Goal: Task Accomplishment & Management: Use online tool/utility

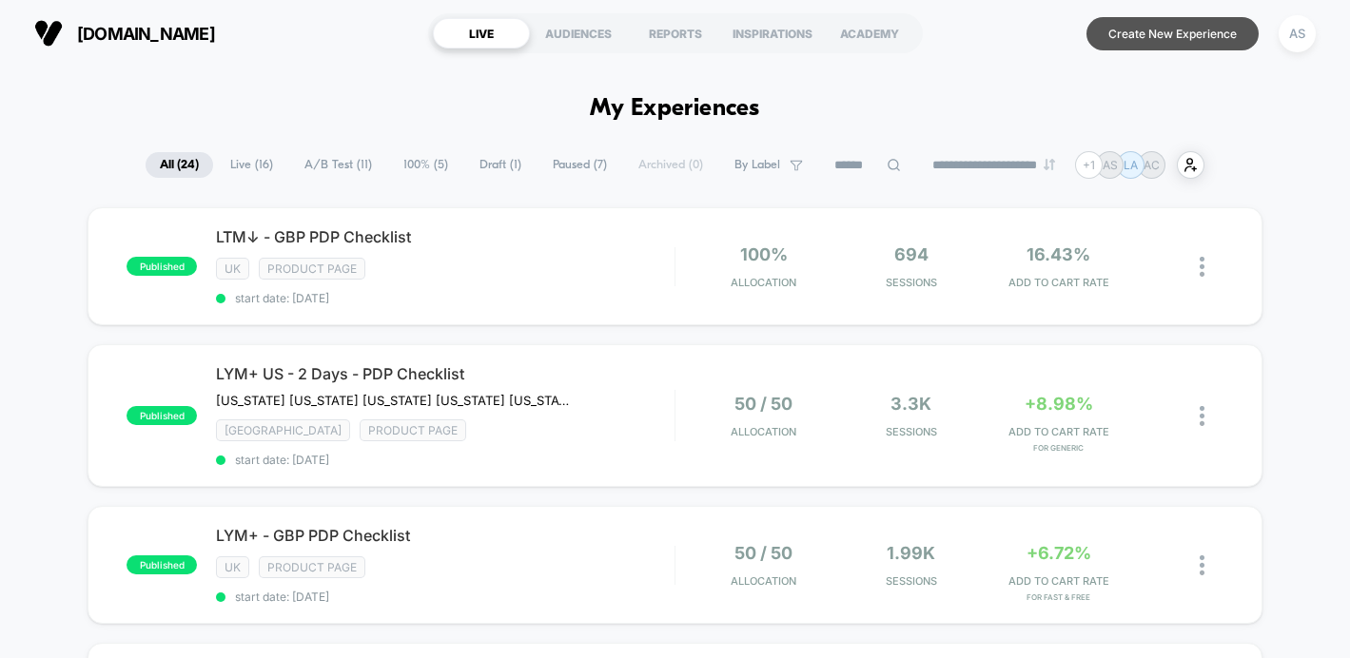
click at [1129, 36] on button "Create New Experience" at bounding box center [1172, 33] width 172 height 33
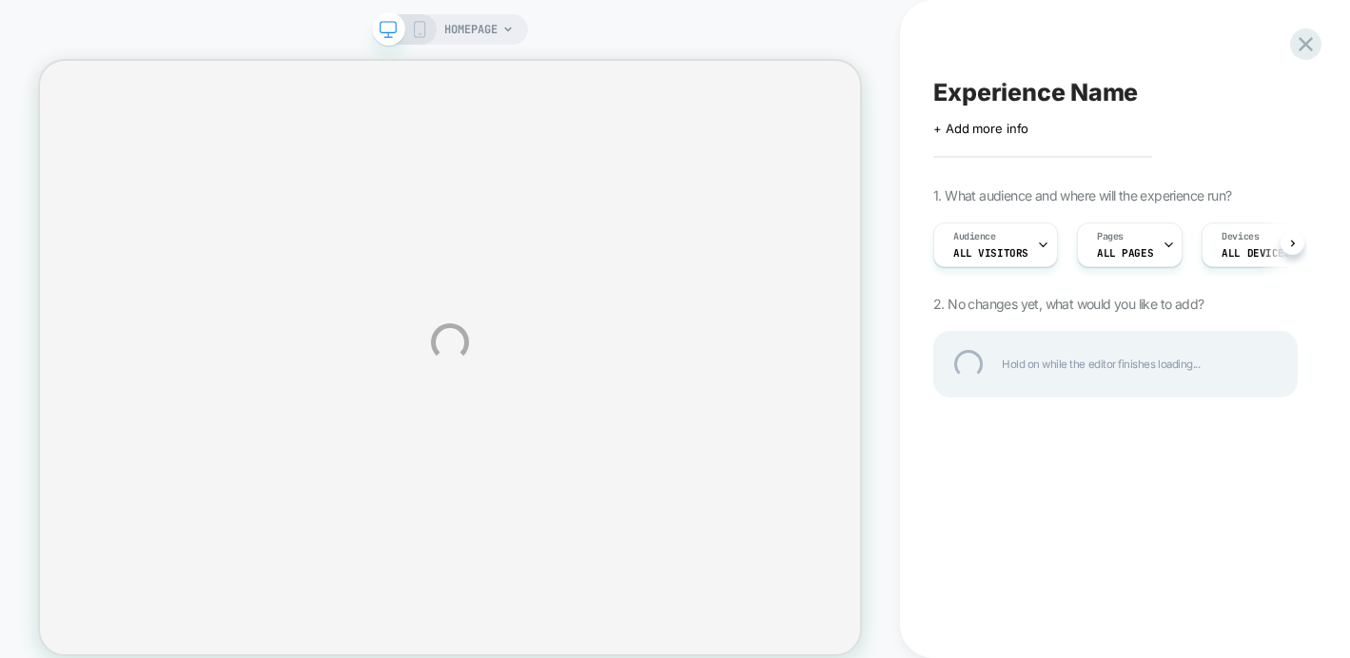
click at [482, 32] on div "HOMEPAGE Experience Name Click to edit experience details + Add more info 1. Wh…" at bounding box center [675, 342] width 1350 height 685
click at [476, 34] on div "HOMEPAGE Experience Name Click to edit experience details + Add more info 1. Wh…" at bounding box center [675, 342] width 1350 height 685
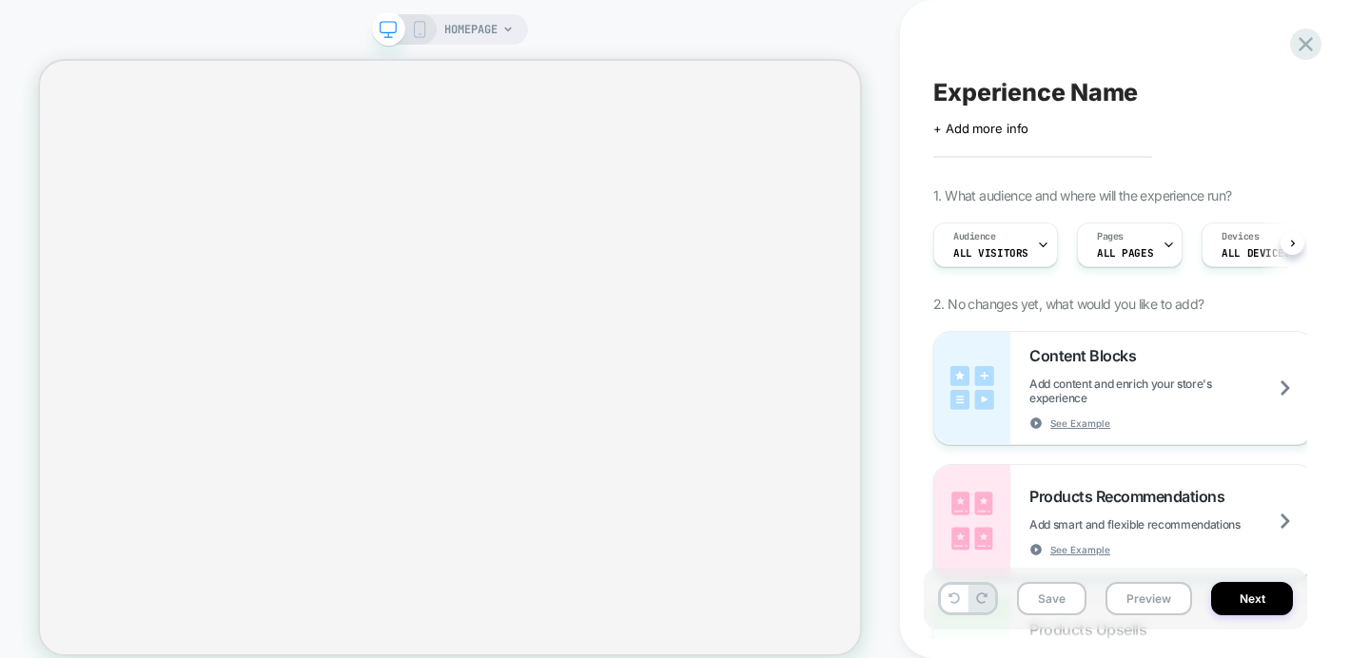
scroll to position [0, 1]
click at [499, 30] on div "HOMEPAGE" at bounding box center [478, 29] width 69 height 30
click at [502, 27] on div "HOMEPAGE" at bounding box center [478, 29] width 69 height 30
click at [487, 32] on span "HOMEPAGE" at bounding box center [470, 29] width 53 height 30
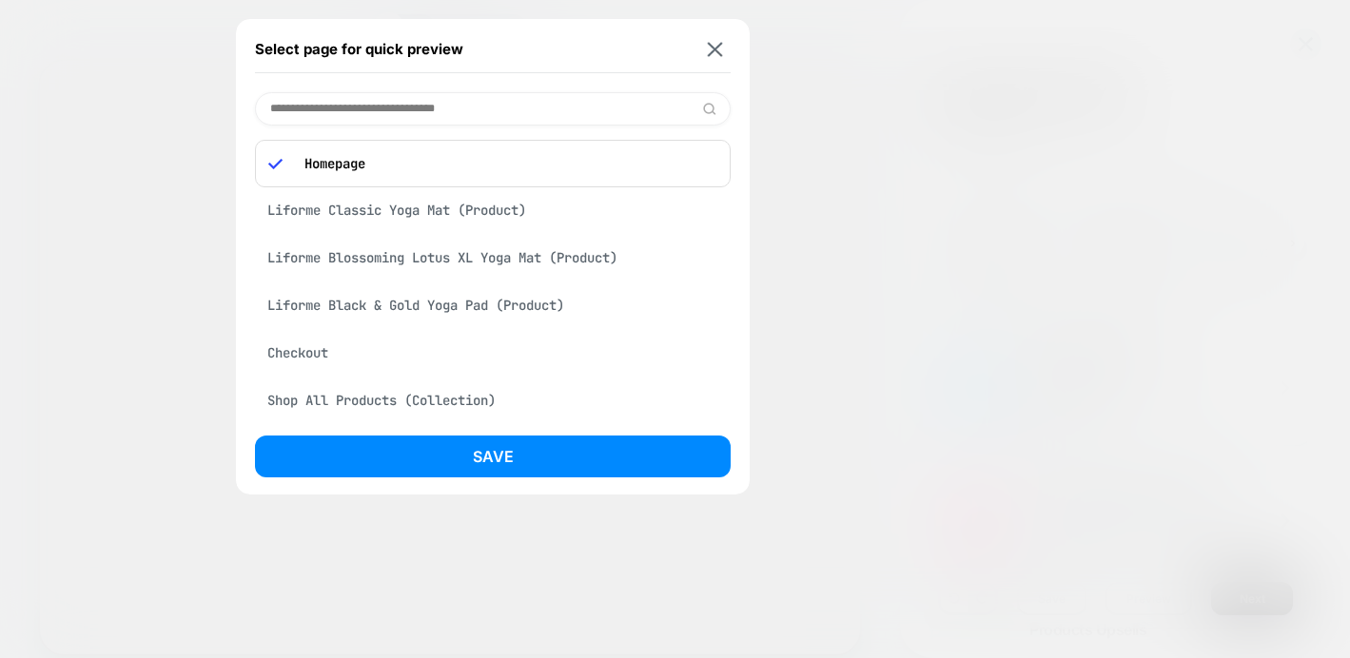
click at [365, 108] on input at bounding box center [493, 108] width 476 height 33
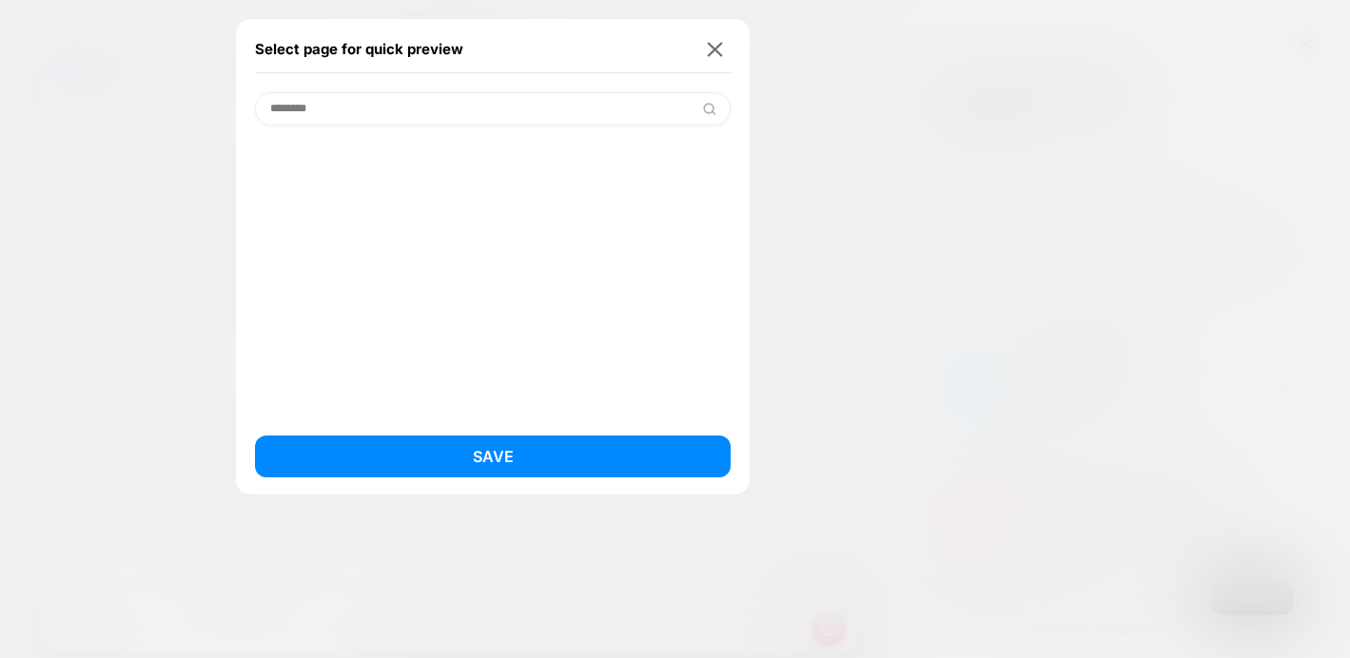
scroll to position [0, 919]
click at [285, 112] on input "********" at bounding box center [493, 108] width 476 height 33
drag, startPoint x: 280, startPoint y: 111, endPoint x: 409, endPoint y: 111, distance: 129.4
click at [409, 111] on input "********" at bounding box center [493, 108] width 476 height 33
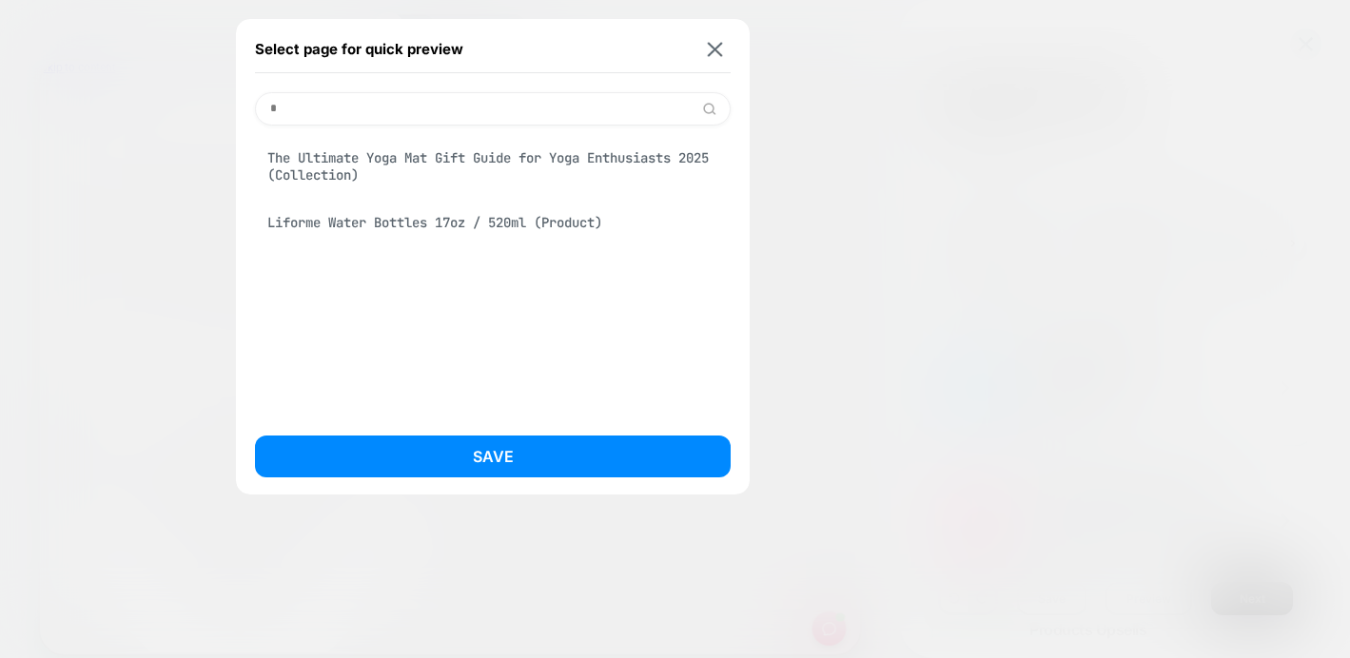
scroll to position [0, 509]
type input "*"
click at [709, 48] on img at bounding box center [715, 49] width 15 height 14
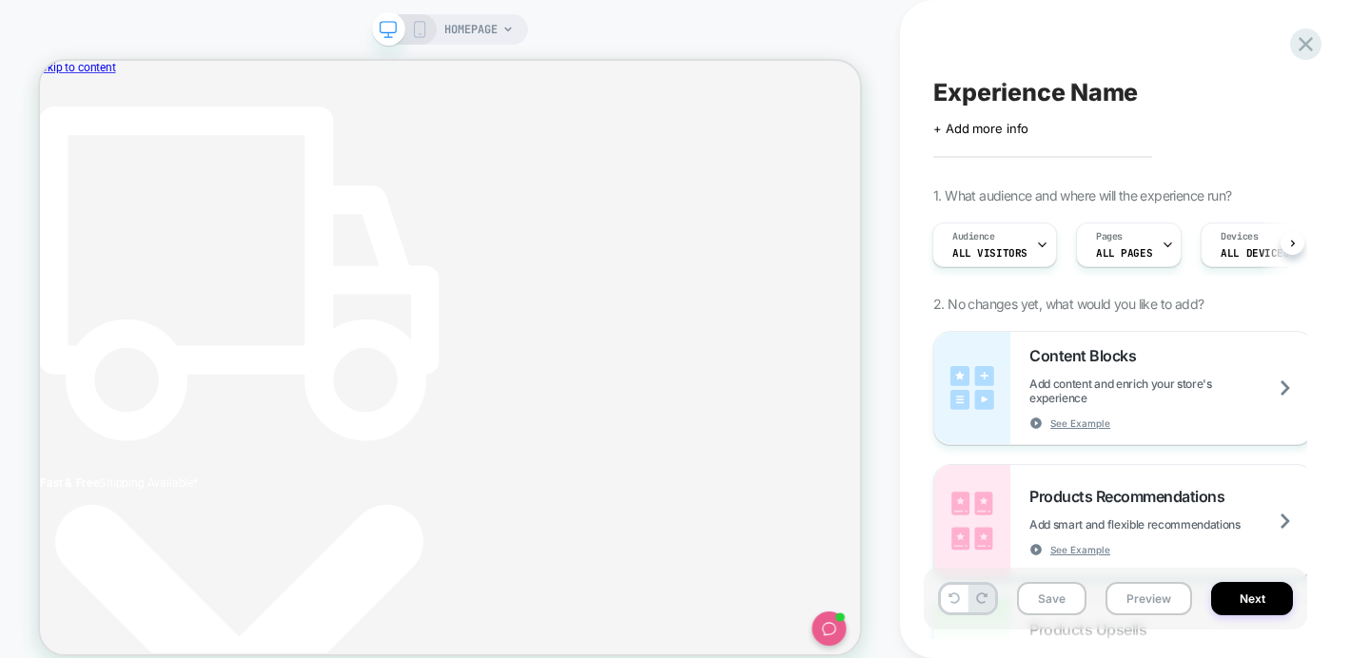
scroll to position [0, 0]
click at [453, 23] on span "HOMEPAGE" at bounding box center [470, 29] width 53 height 30
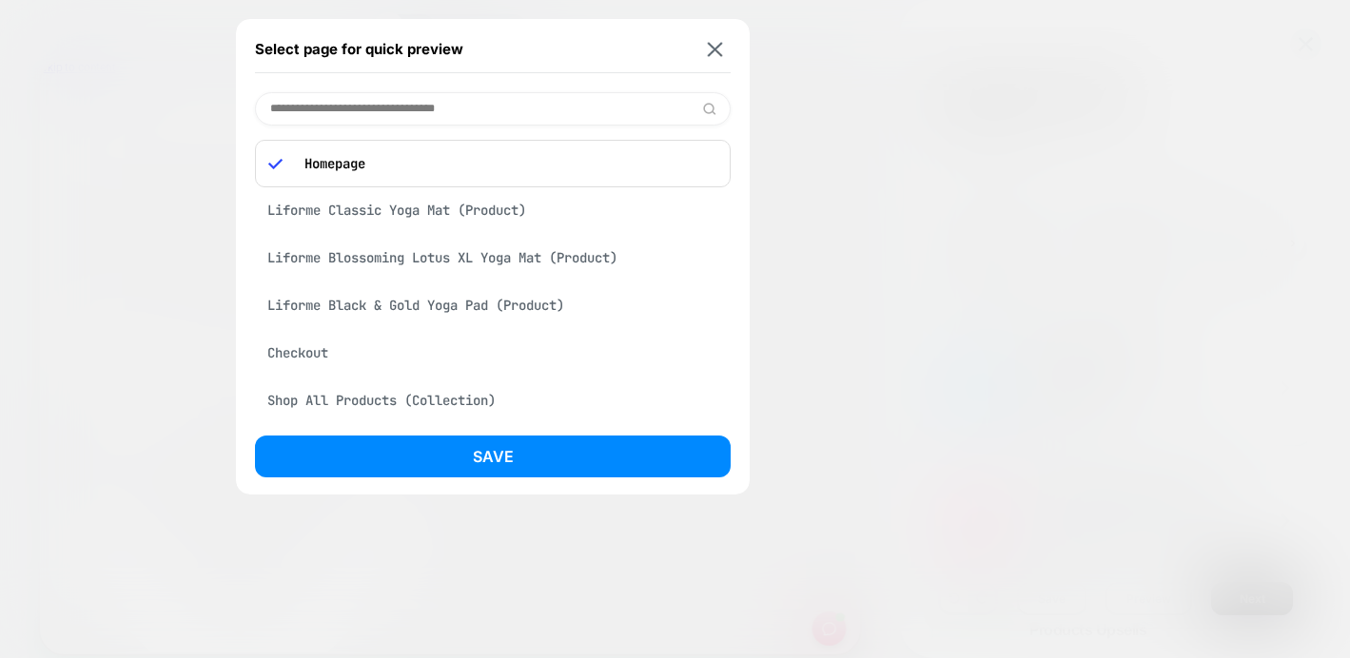
click at [401, 88] on div "Select page for quick preview Homepage Liforme Classic Yoga Mat (Product) Lifor…" at bounding box center [493, 257] width 514 height 476
click at [402, 104] on input at bounding box center [493, 108] width 476 height 33
paste input "**********"
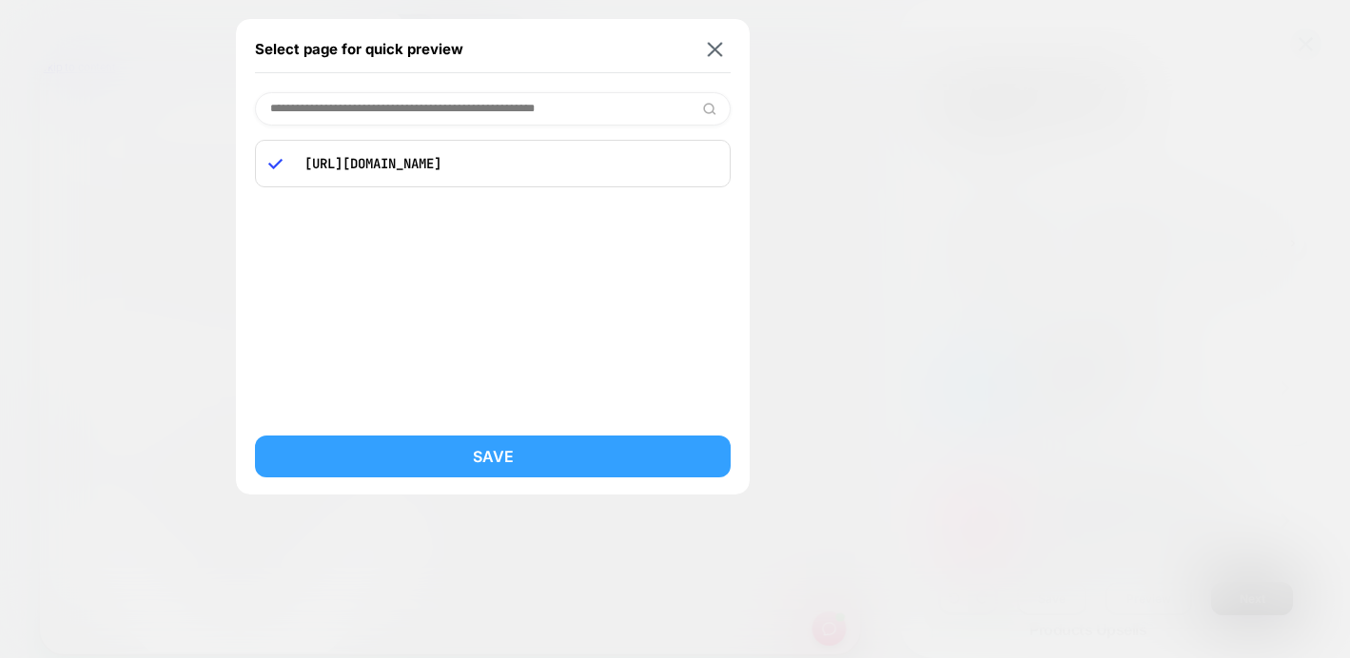
type input "**********"
click at [466, 453] on button "Save" at bounding box center [493, 457] width 476 height 42
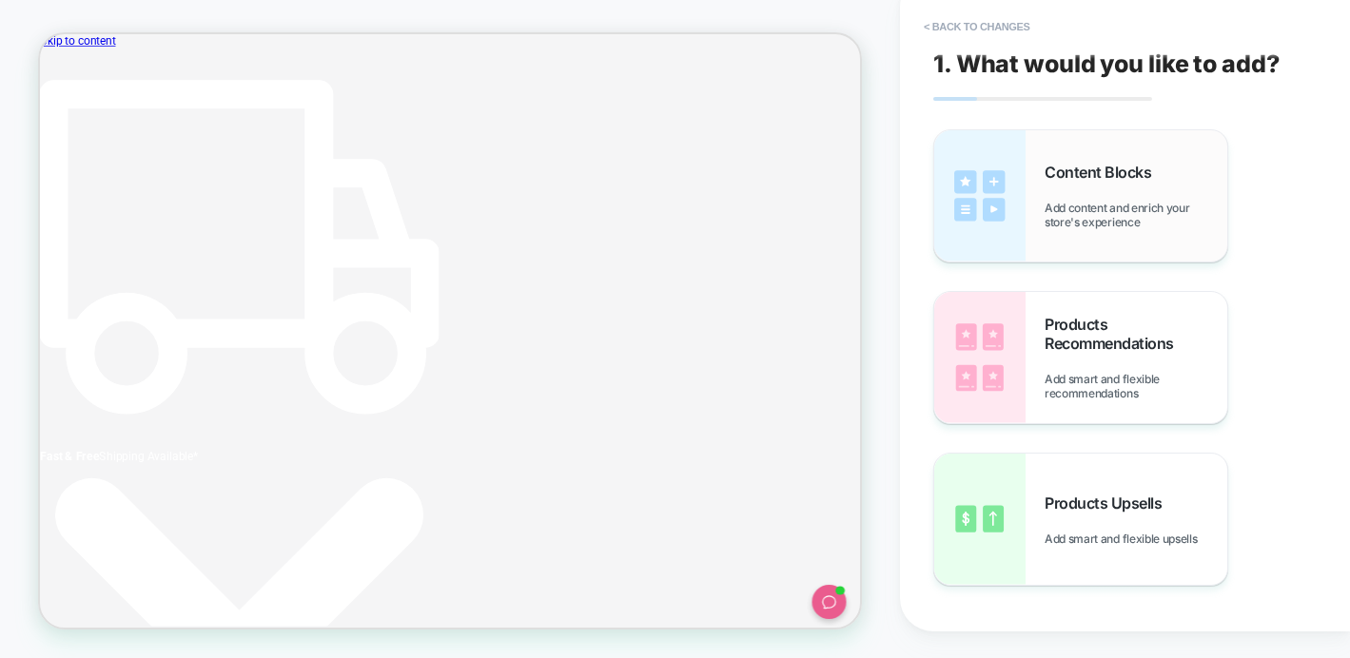
click at [1054, 200] on div "Content Blocks Add content and enrich your store's experience" at bounding box center [1136, 196] width 183 height 67
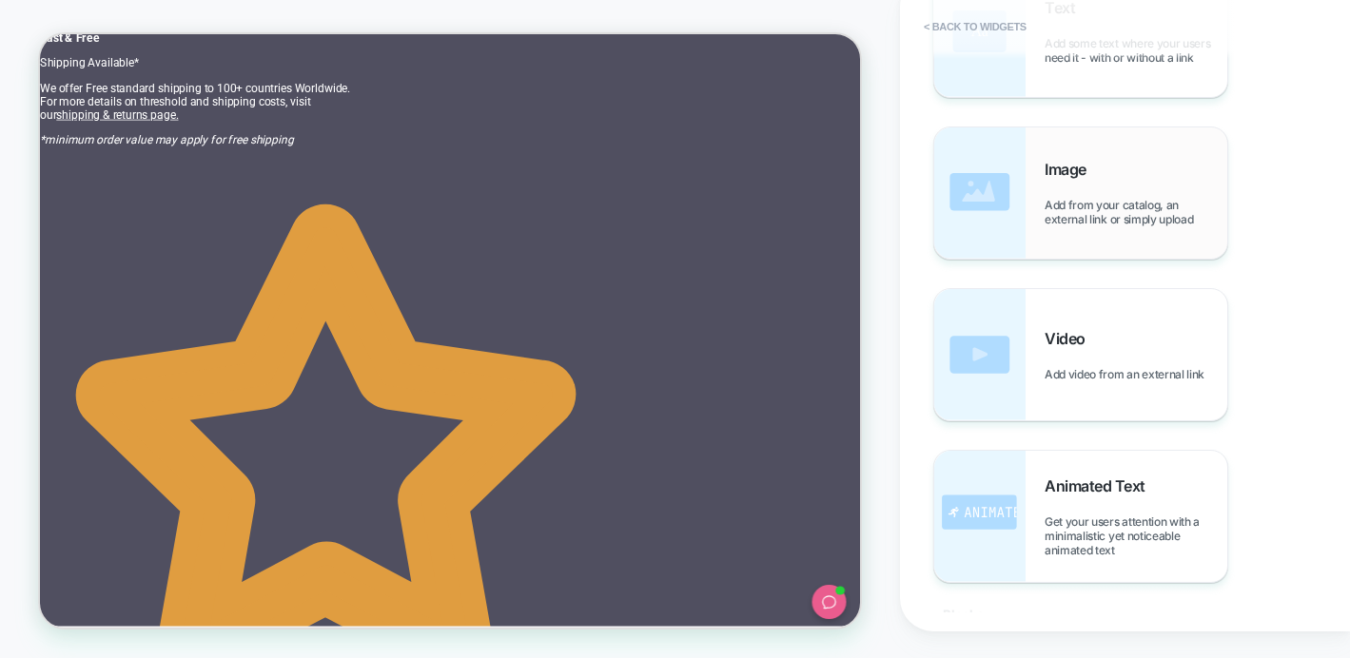
scroll to position [427, 0]
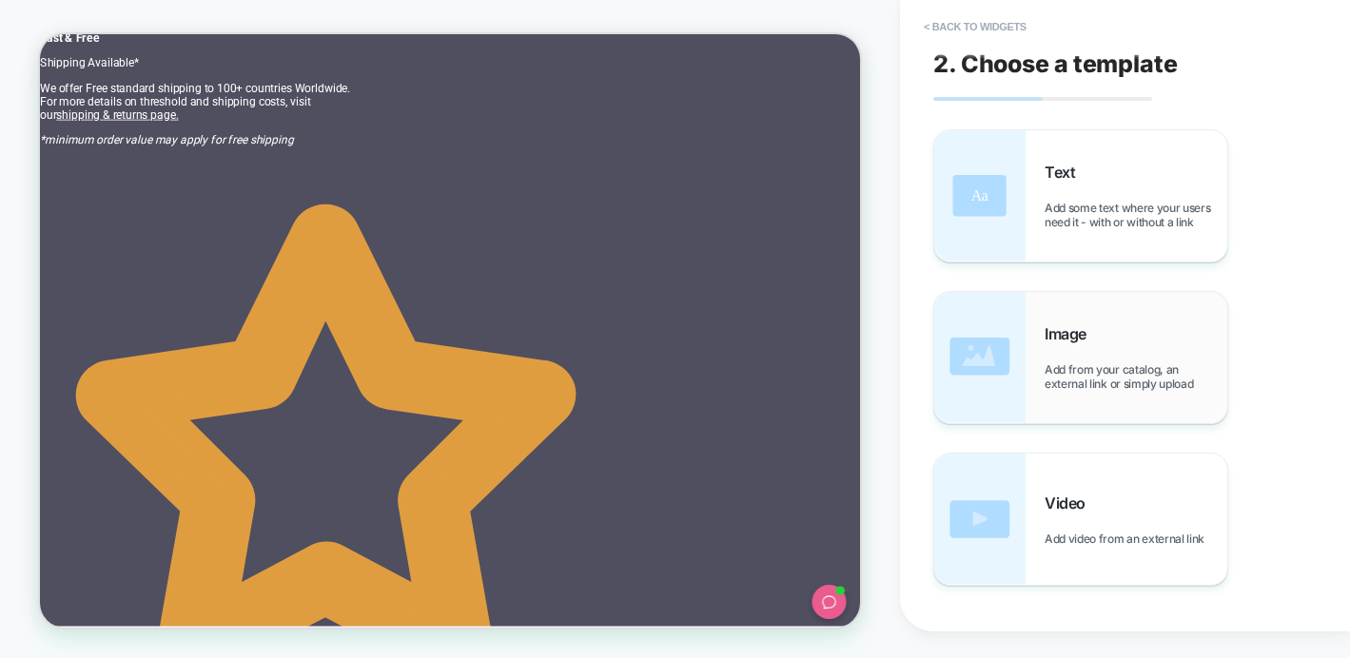
click at [980, 371] on img at bounding box center [979, 357] width 91 height 131
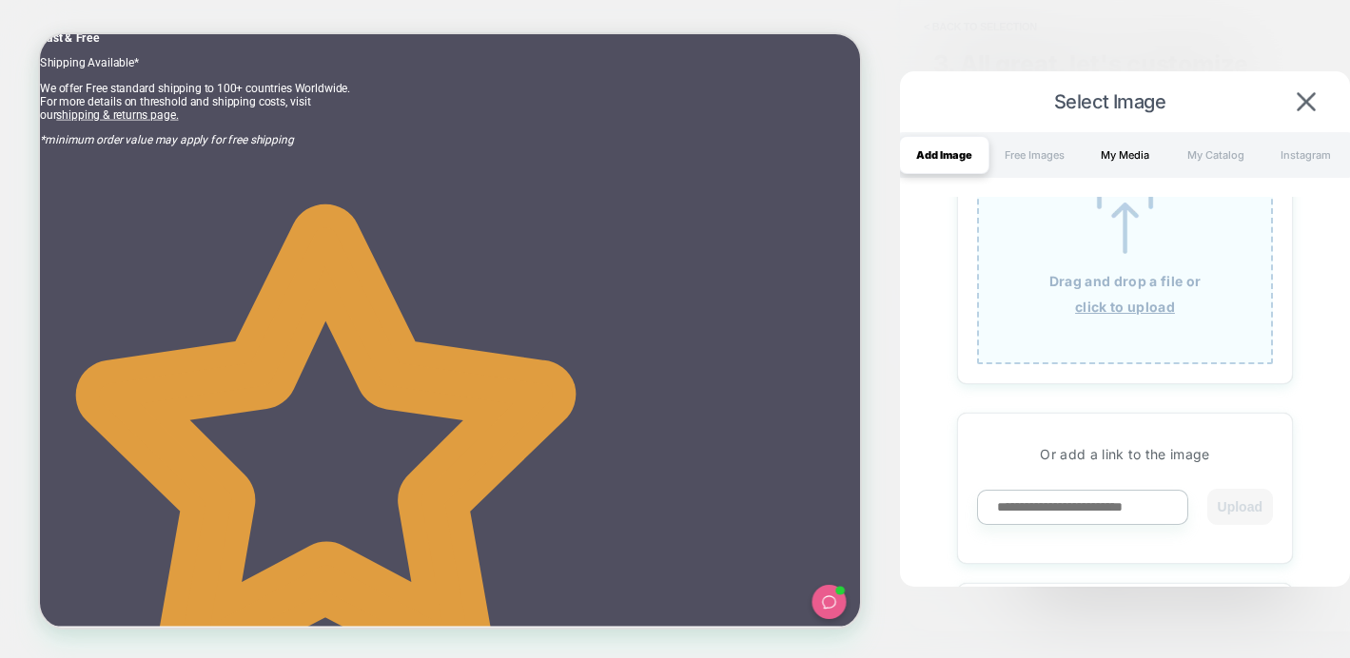
click at [1118, 148] on div "My Media" at bounding box center [1125, 155] width 90 height 38
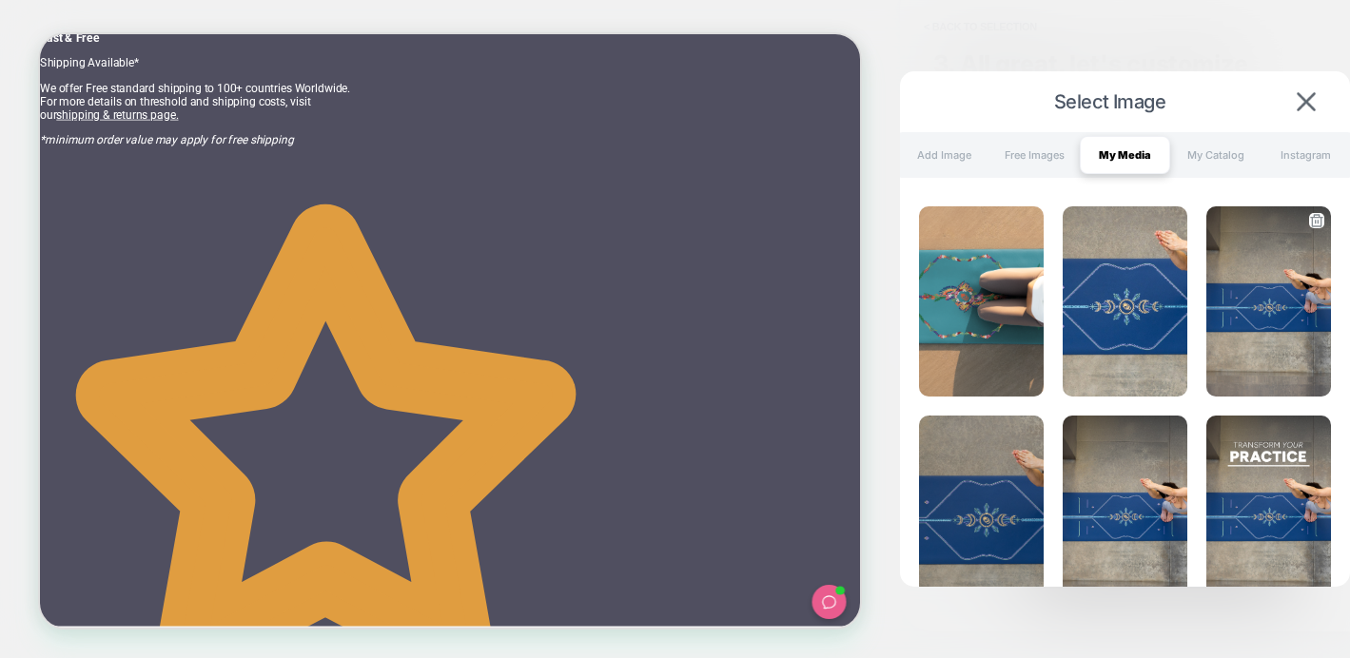
click at [1269, 323] on img at bounding box center [1268, 301] width 125 height 190
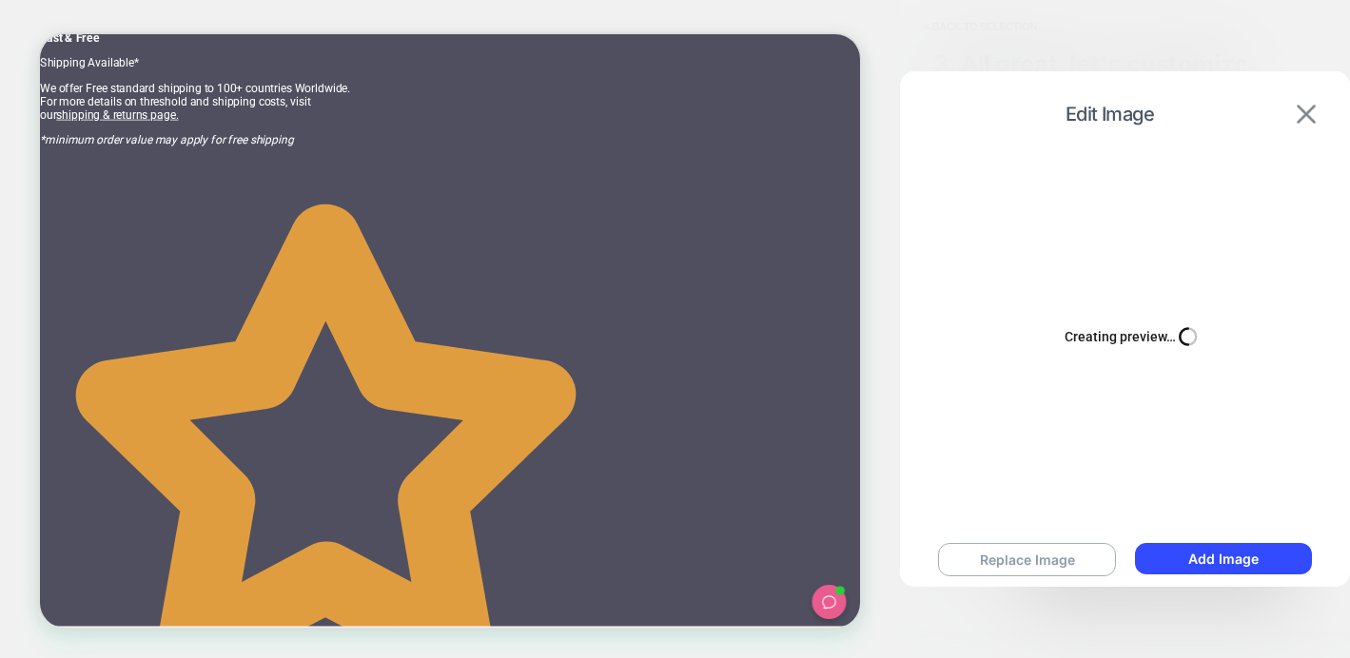
click at [1304, 108] on img at bounding box center [1306, 114] width 19 height 19
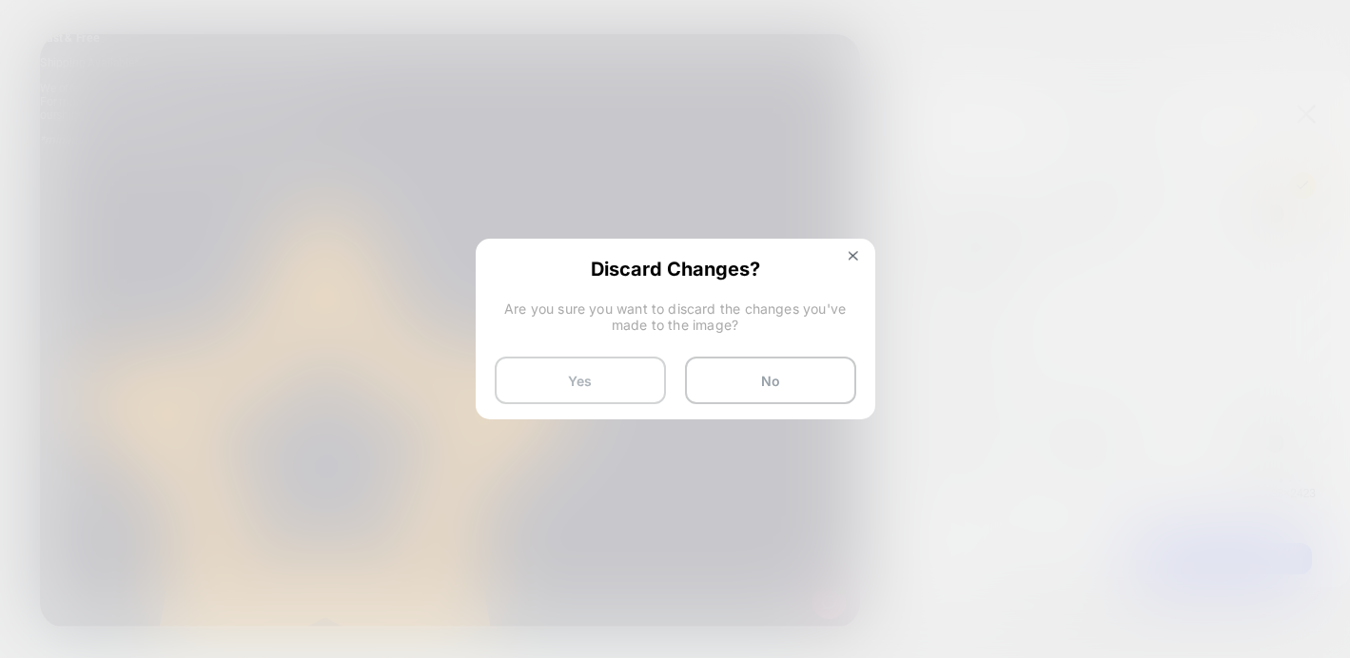
click at [609, 382] on button "Yes" at bounding box center [580, 381] width 171 height 48
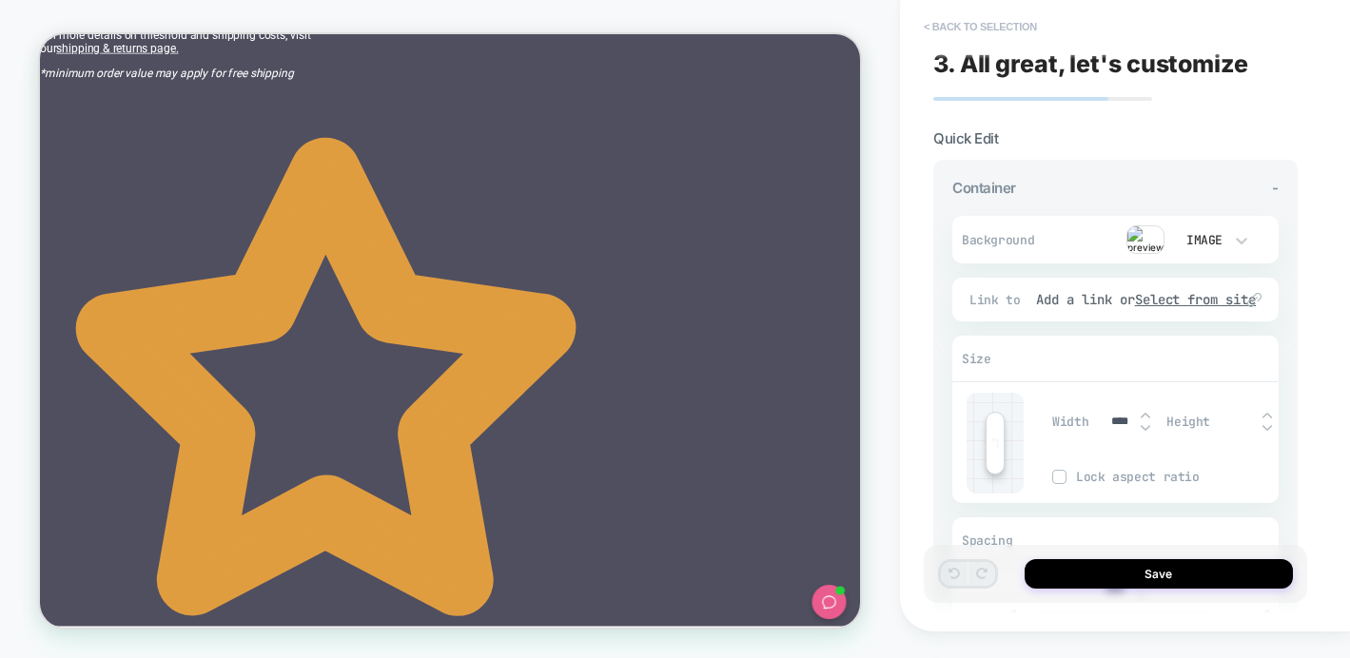
click at [949, 19] on button "< Back to selection" at bounding box center [980, 26] width 132 height 30
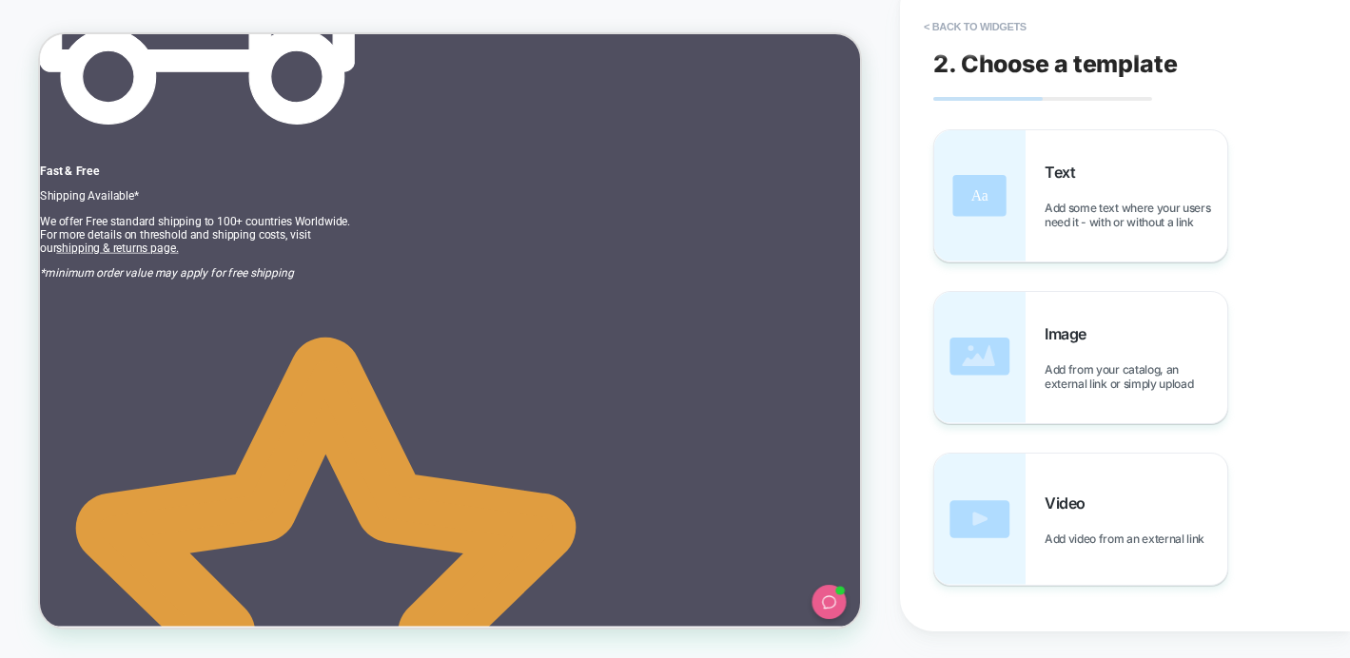
scroll to position [4043, 0]
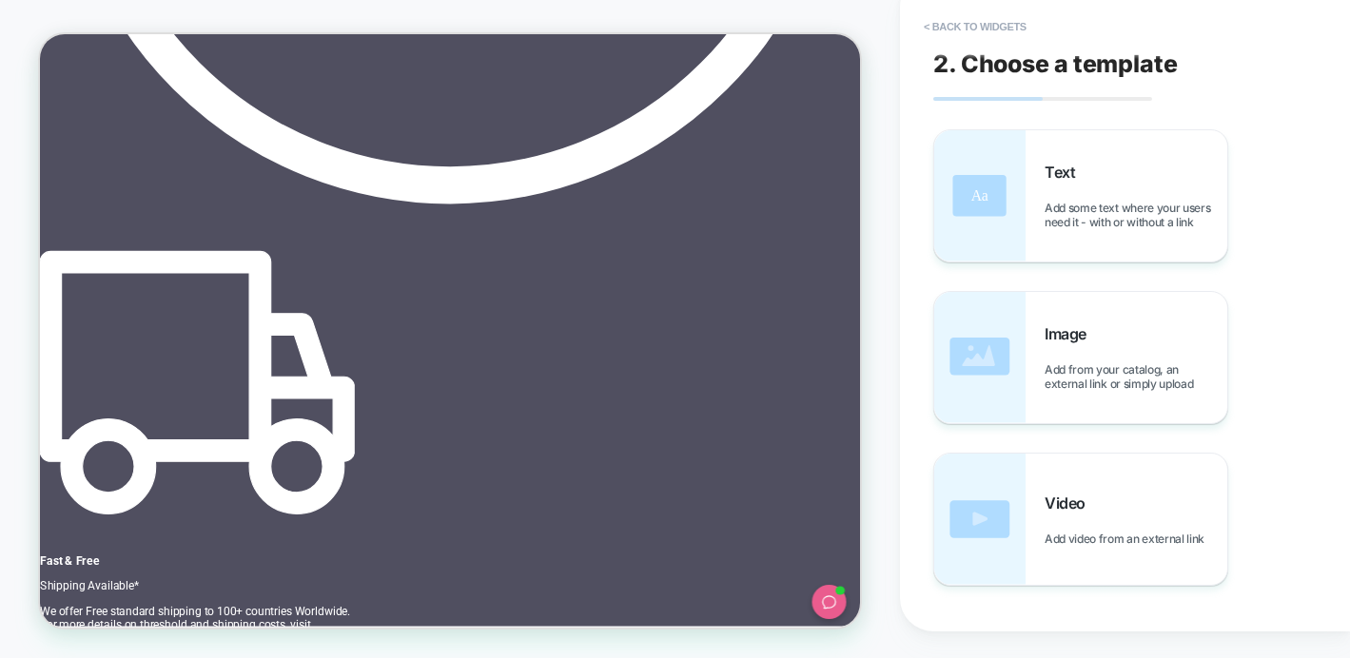
scroll to position [3683, 0]
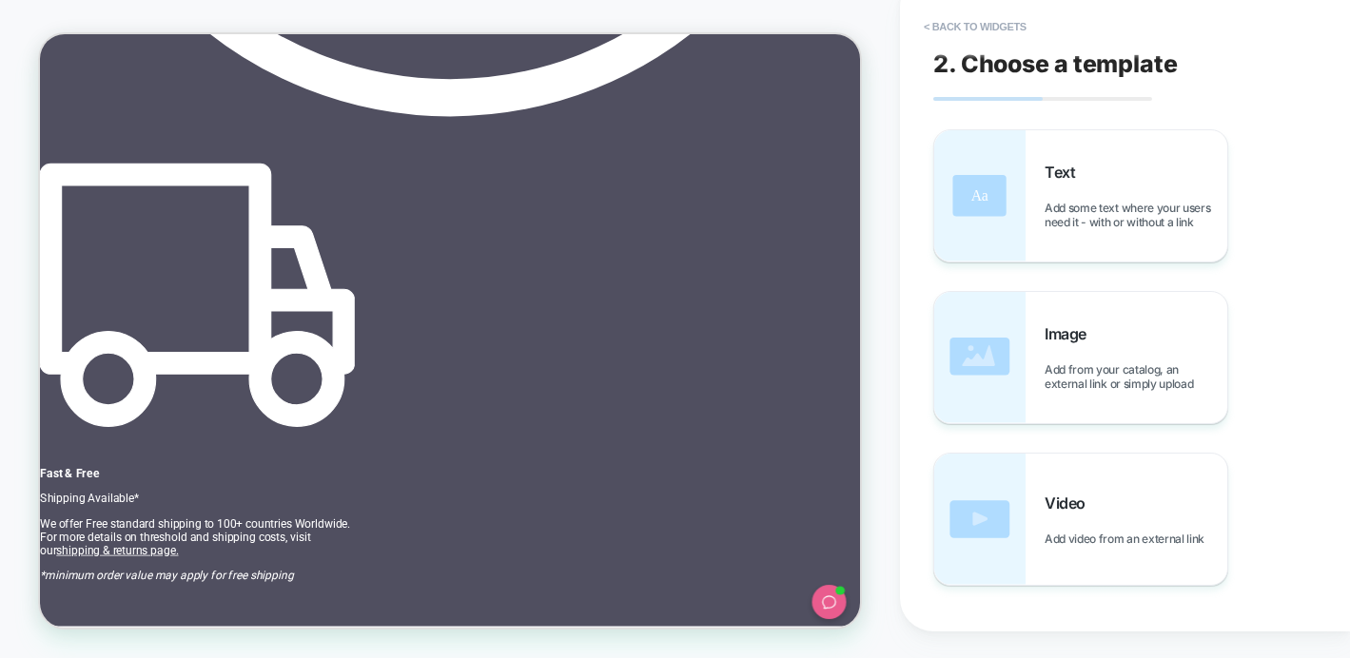
scroll to position [0, 43]
copy strong "Backed by Over 22,000+ Five-Star Reviews"
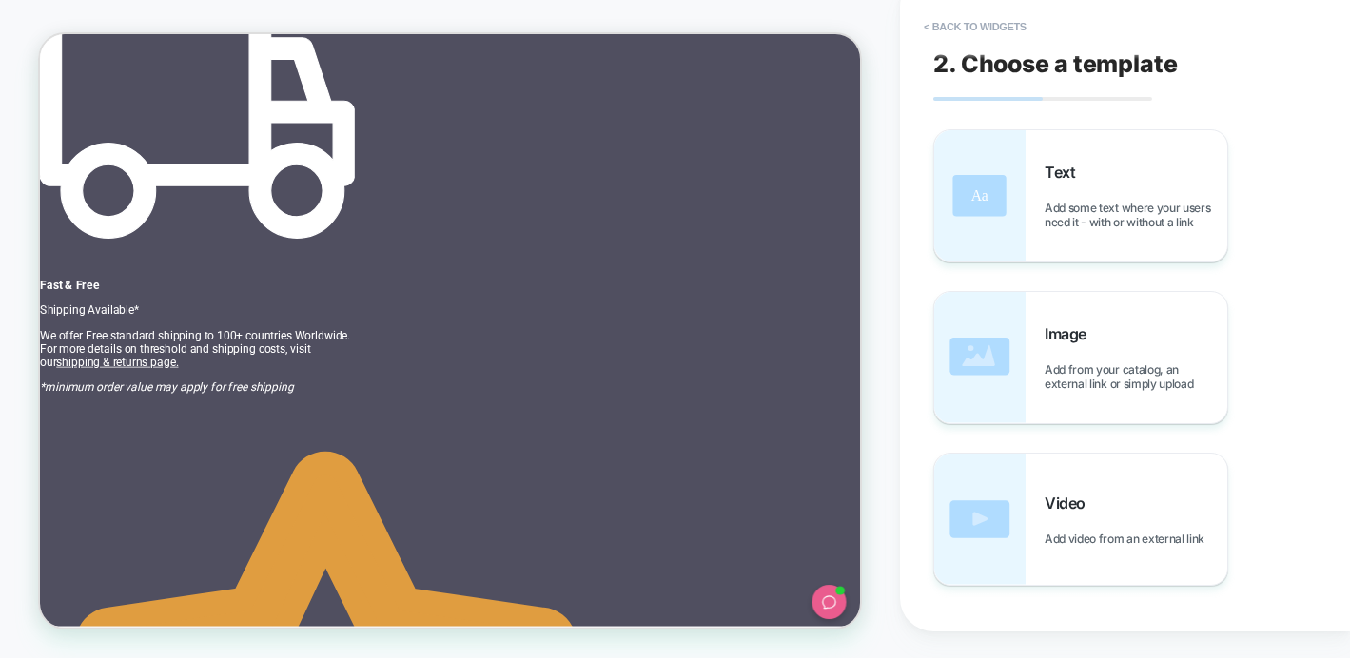
click at [1037, 219] on div "Text Add some text where your users need it - with or without a link" at bounding box center [1080, 195] width 293 height 131
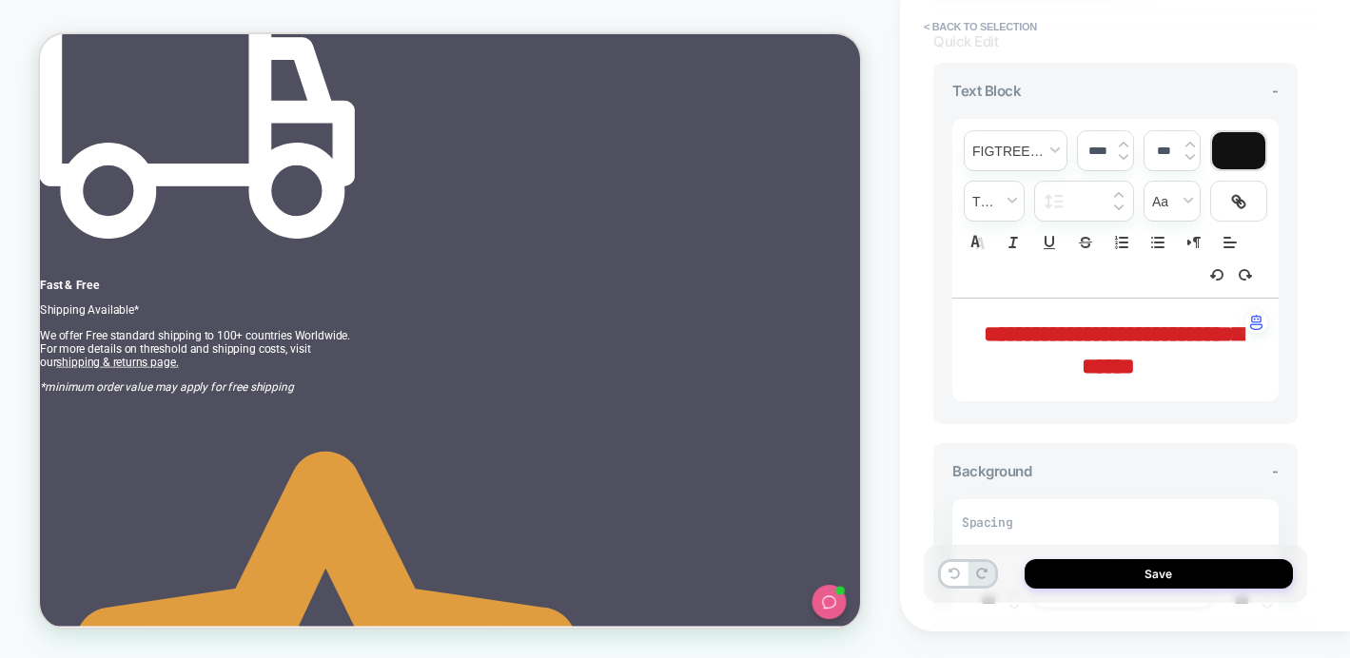
drag, startPoint x: 1025, startPoint y: 328, endPoint x: 1223, endPoint y: 381, distance: 205.8
click at [1223, 382] on div "**********" at bounding box center [1115, 350] width 326 height 103
drag, startPoint x: 1221, startPoint y: 371, endPoint x: 1022, endPoint y: 330, distance: 203.0
click at [1022, 330] on p "**********" at bounding box center [1108, 350] width 274 height 65
type input "****"
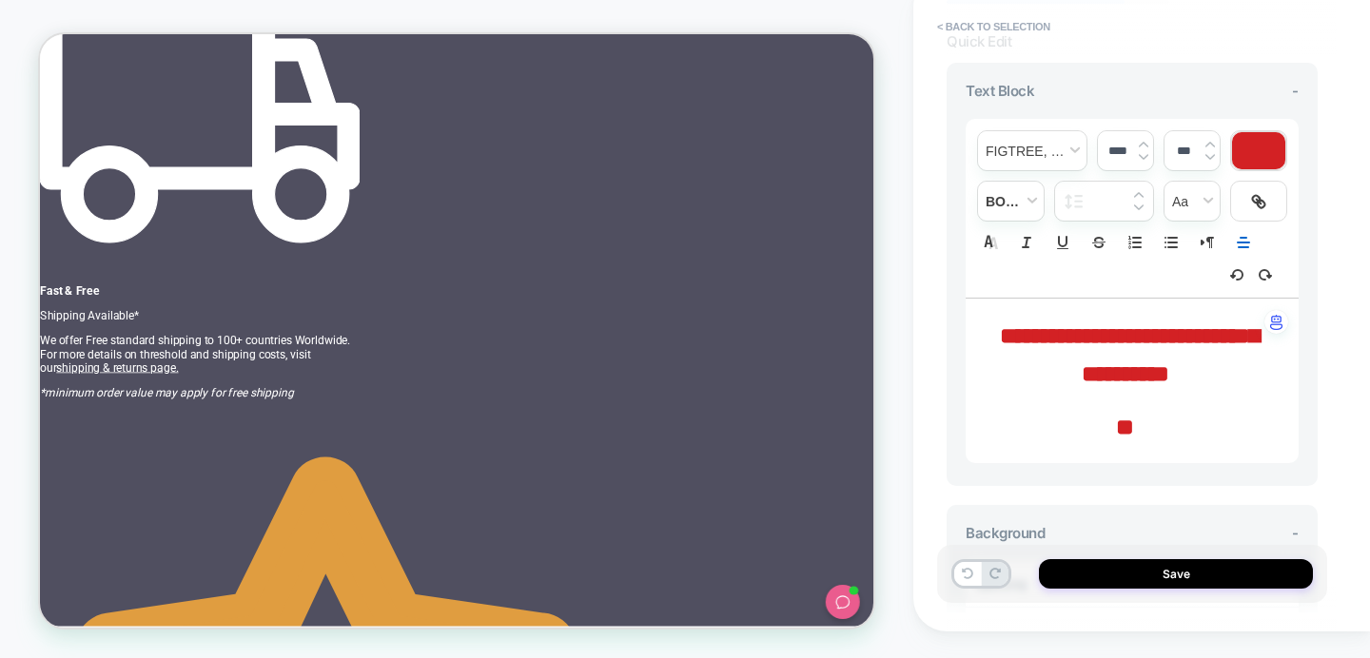
scroll to position [0, 0]
click at [973, 18] on button "< Back to selection" at bounding box center [994, 26] width 132 height 30
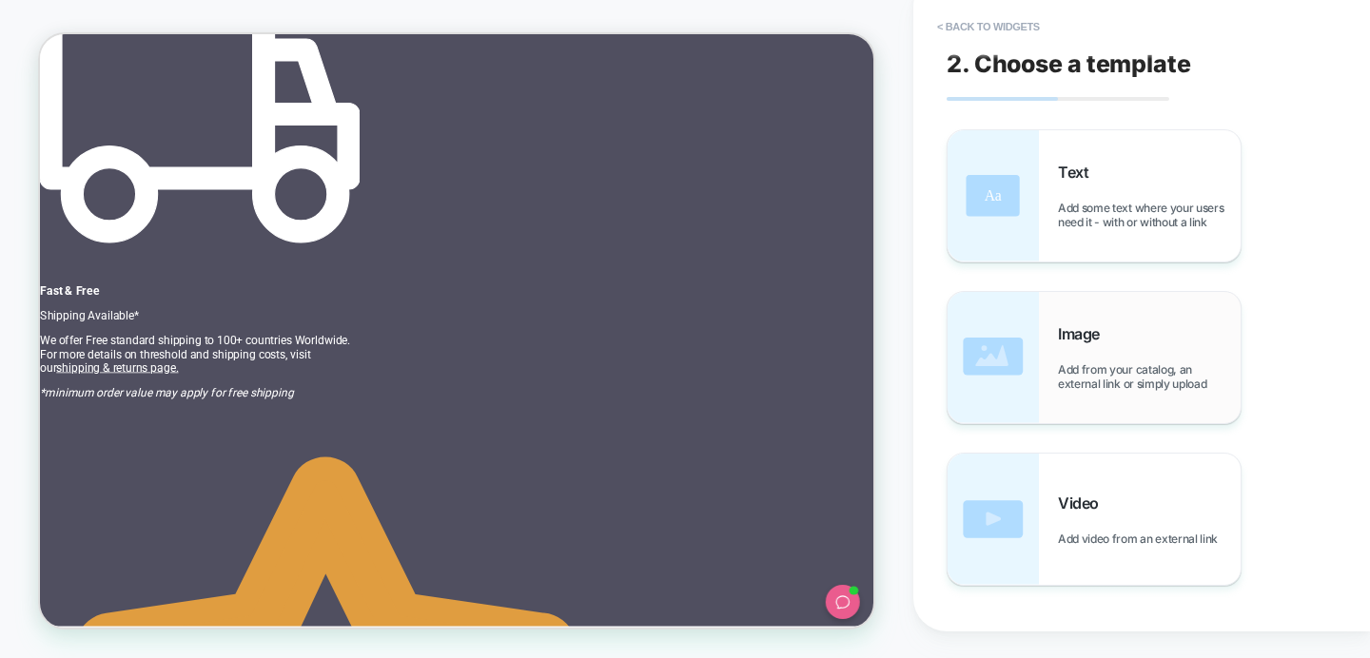
click at [1075, 342] on span "Image" at bounding box center [1083, 333] width 51 height 19
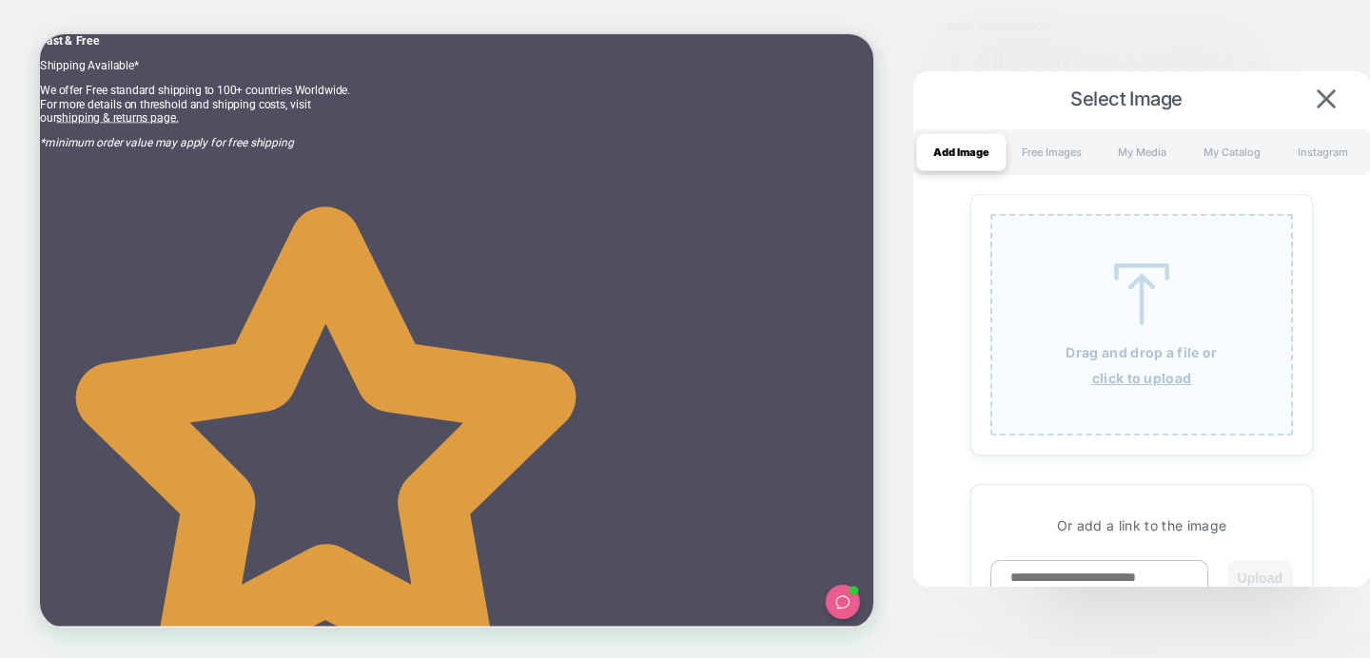
scroll to position [0, 674]
click at [1142, 320] on img at bounding box center [1142, 297] width 86 height 62
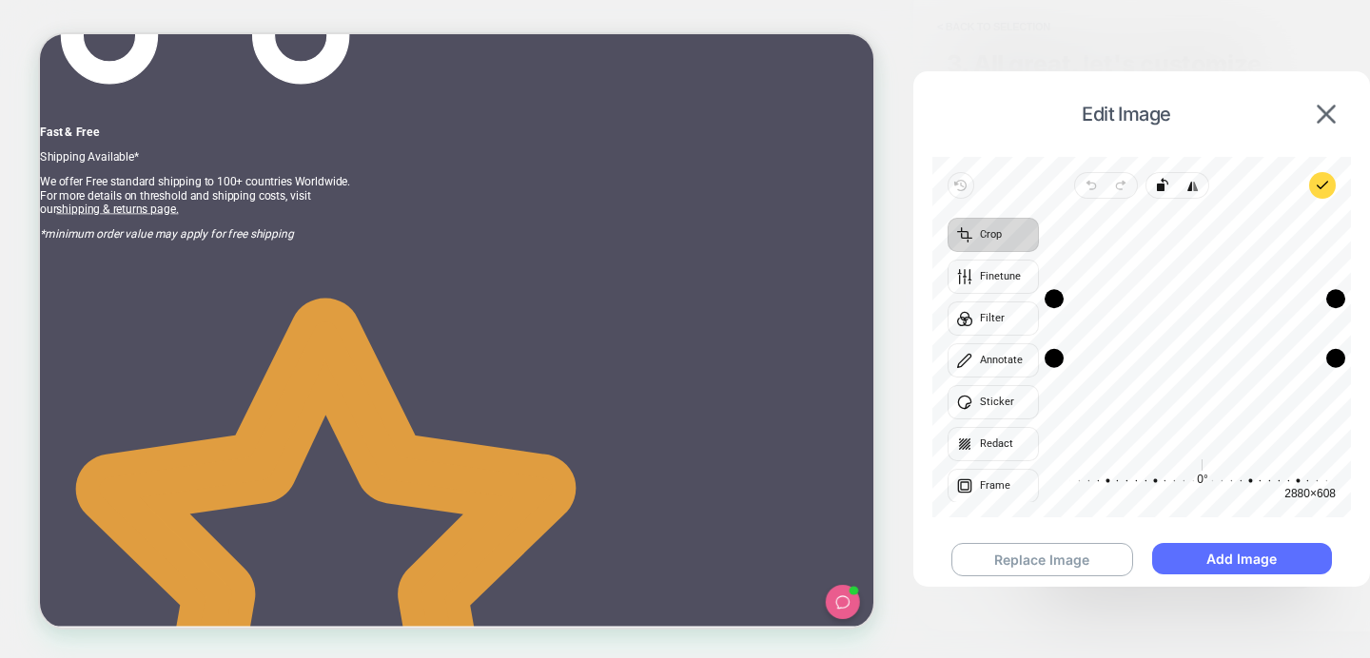
click at [1238, 550] on button "Add Image" at bounding box center [1242, 558] width 180 height 31
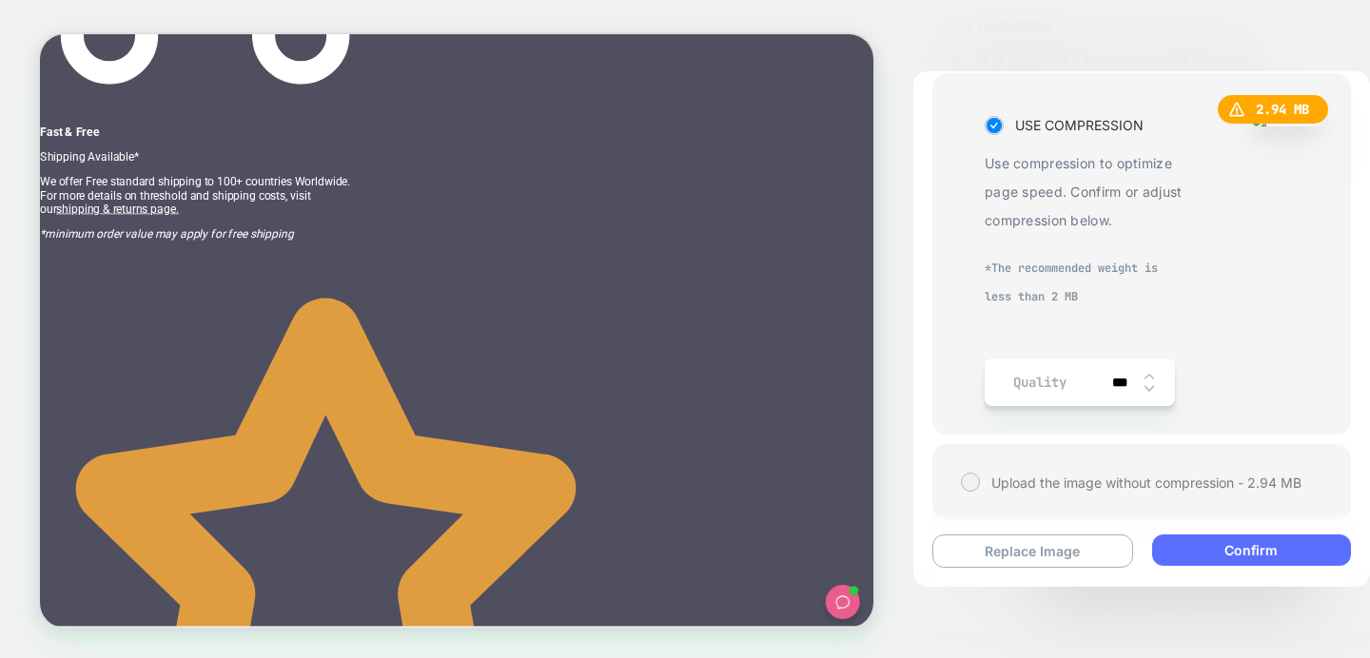
click at [1232, 538] on button "Confirm" at bounding box center [1251, 550] width 199 height 31
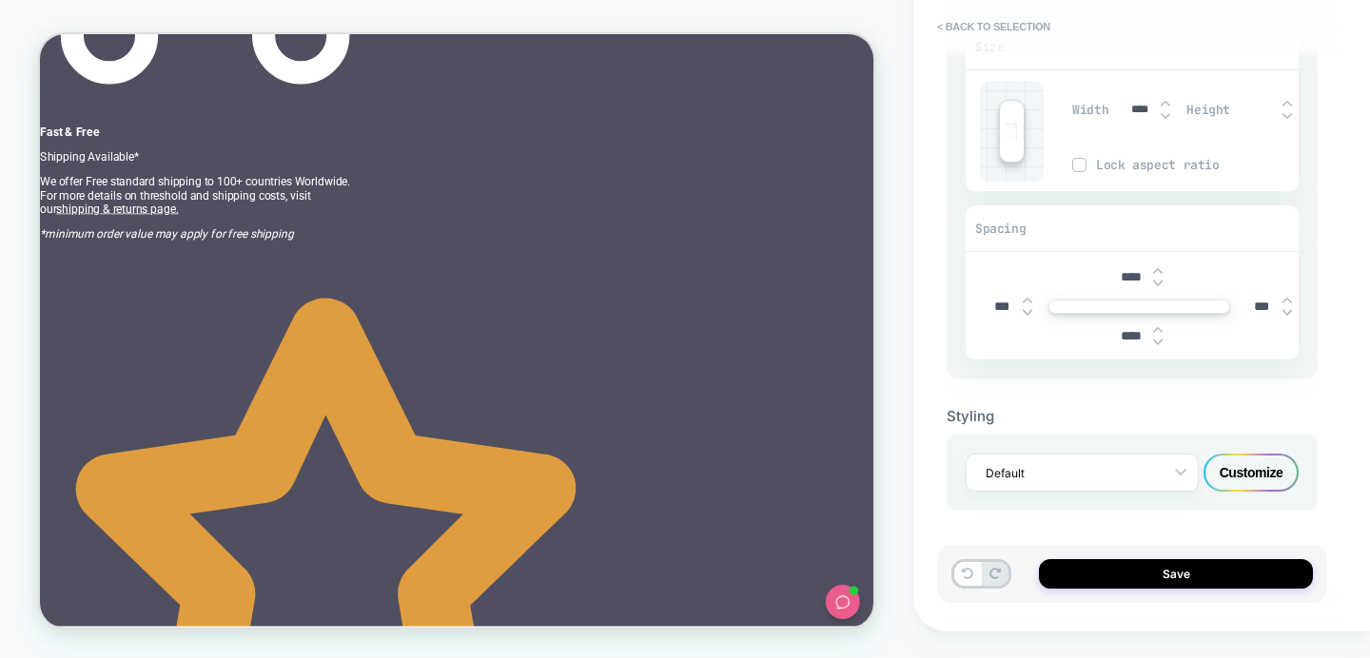
click at [1126, 278] on input "****" at bounding box center [1131, 277] width 43 height 16
type input "***"
click at [1123, 333] on input "****" at bounding box center [1131, 336] width 43 height 16
type input "***"
click at [1184, 575] on button "Save" at bounding box center [1176, 573] width 274 height 29
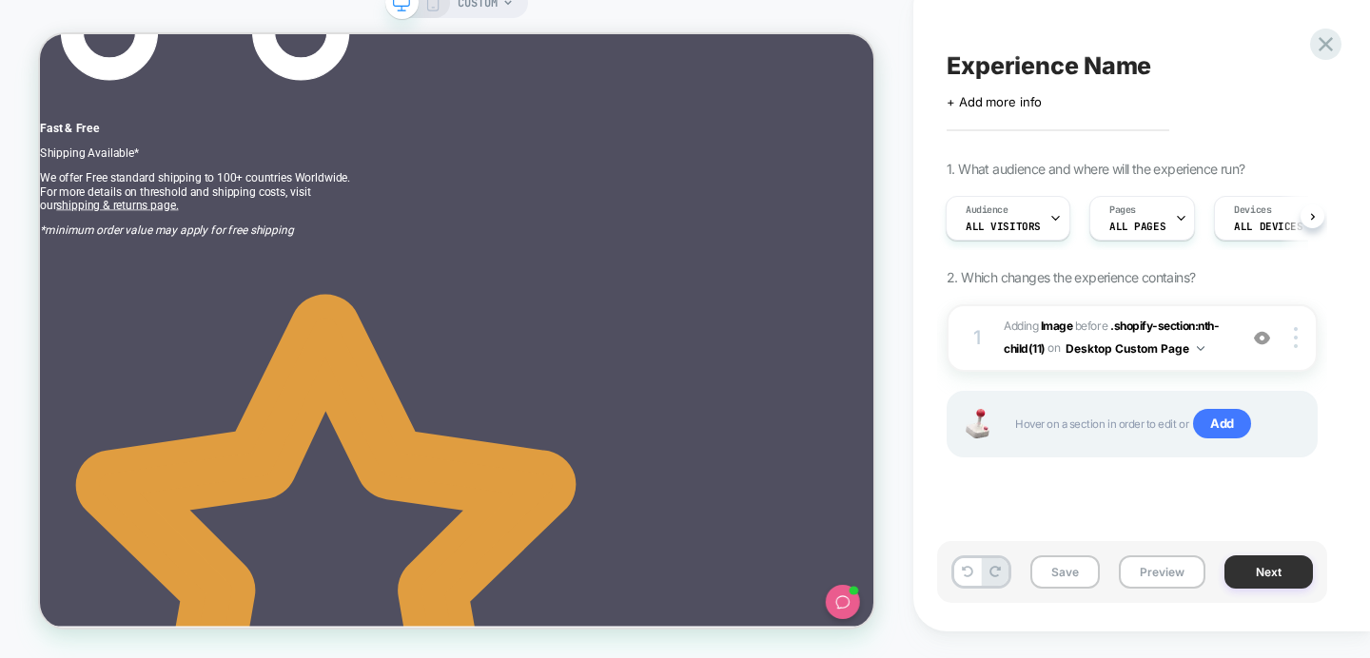
click at [1261, 574] on button "Next" at bounding box center [1268, 572] width 88 height 33
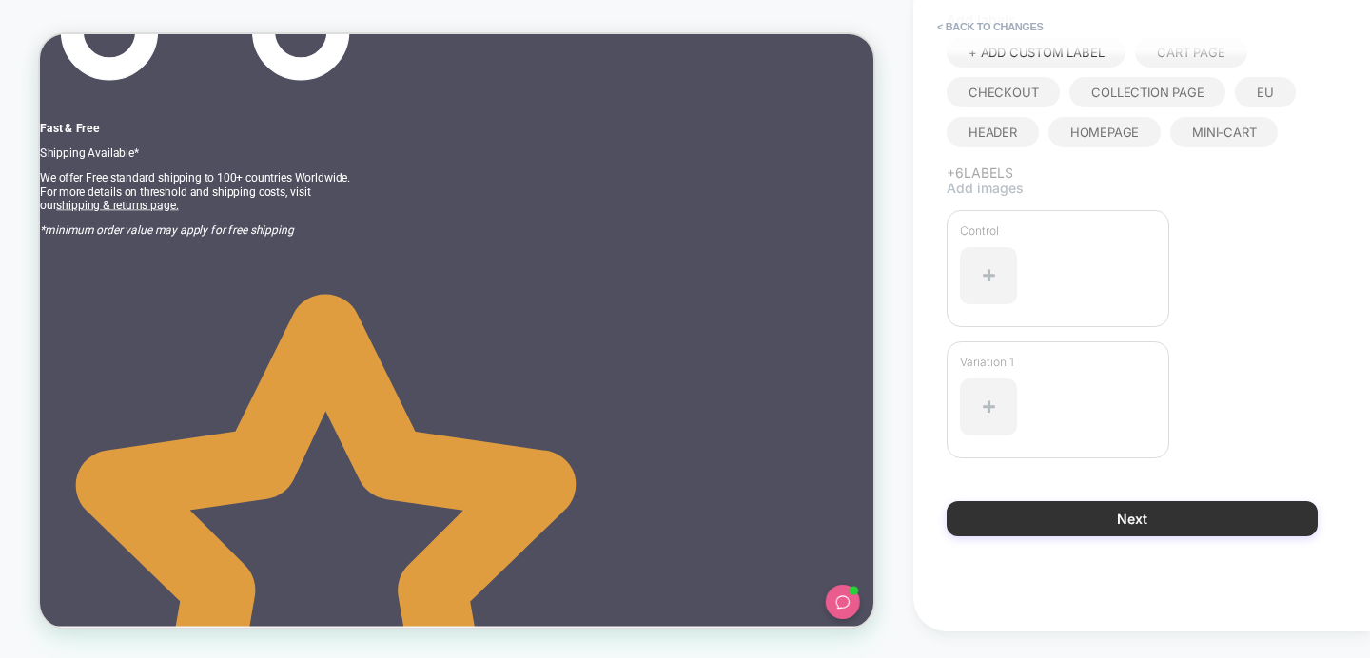
type input "**********"
click at [1134, 527] on button "Next" at bounding box center [1132, 518] width 371 height 35
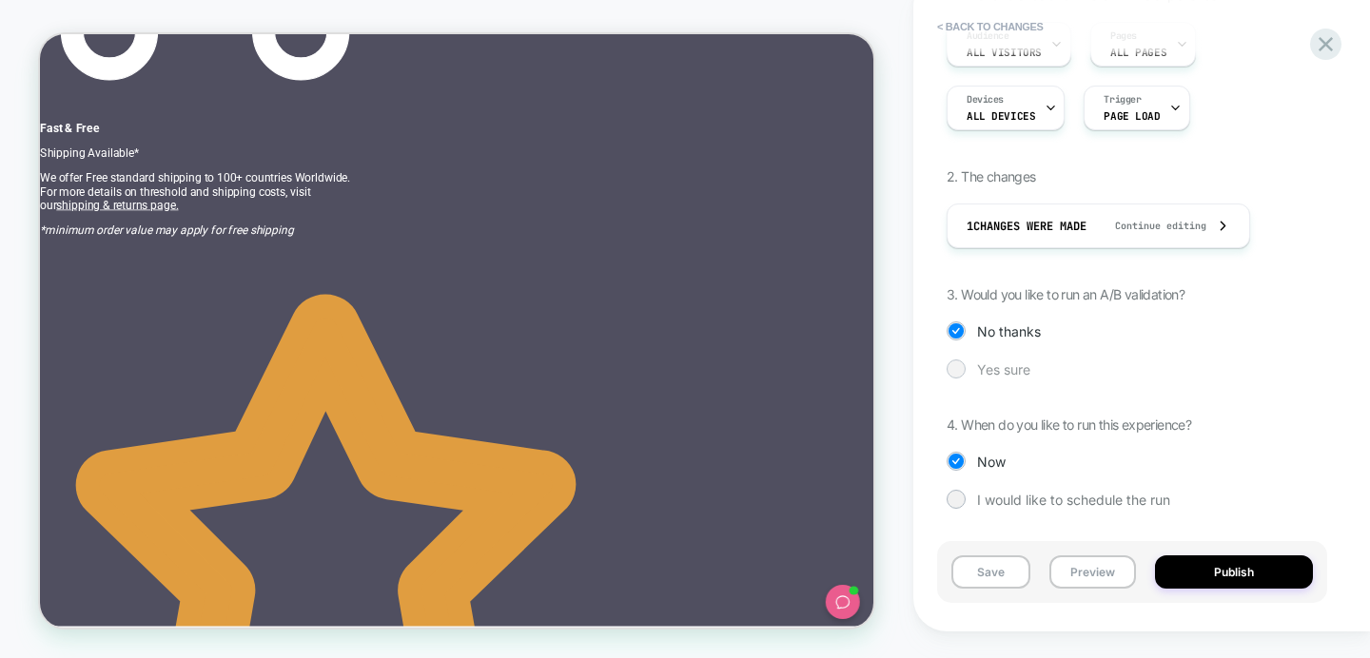
click at [1000, 375] on span "Yes sure" at bounding box center [1003, 370] width 53 height 16
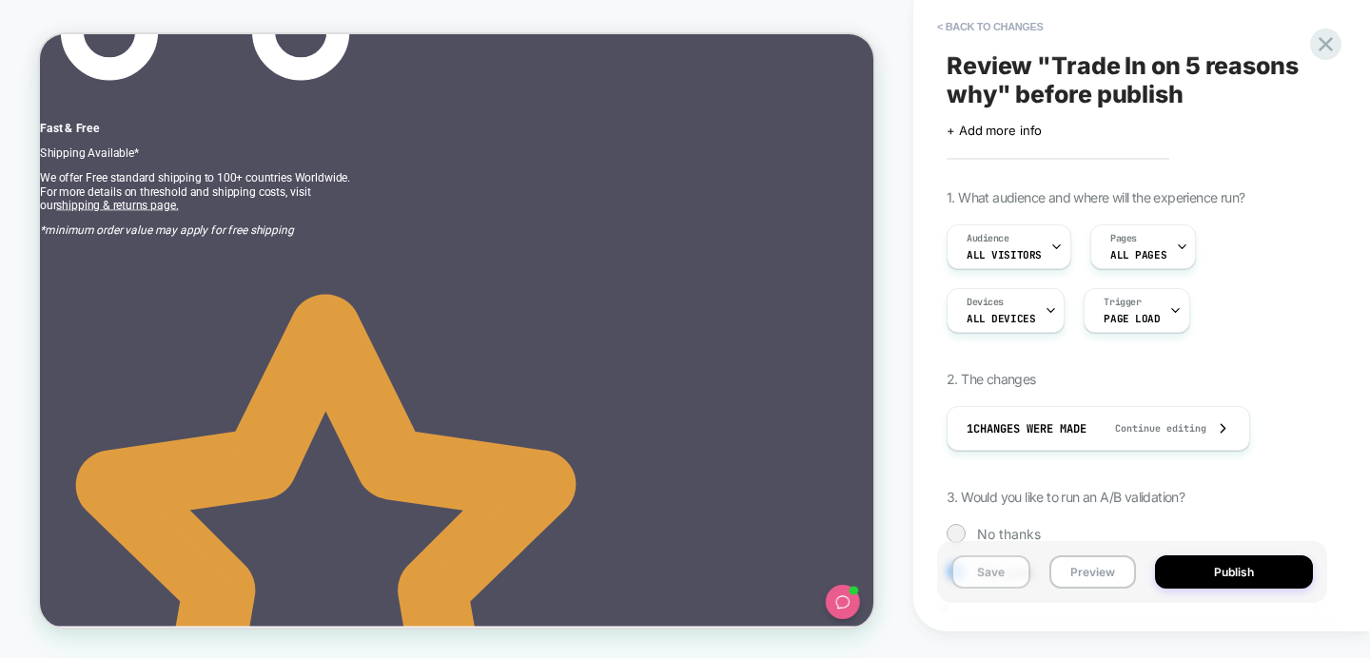
click at [978, 568] on button "Save" at bounding box center [990, 572] width 79 height 33
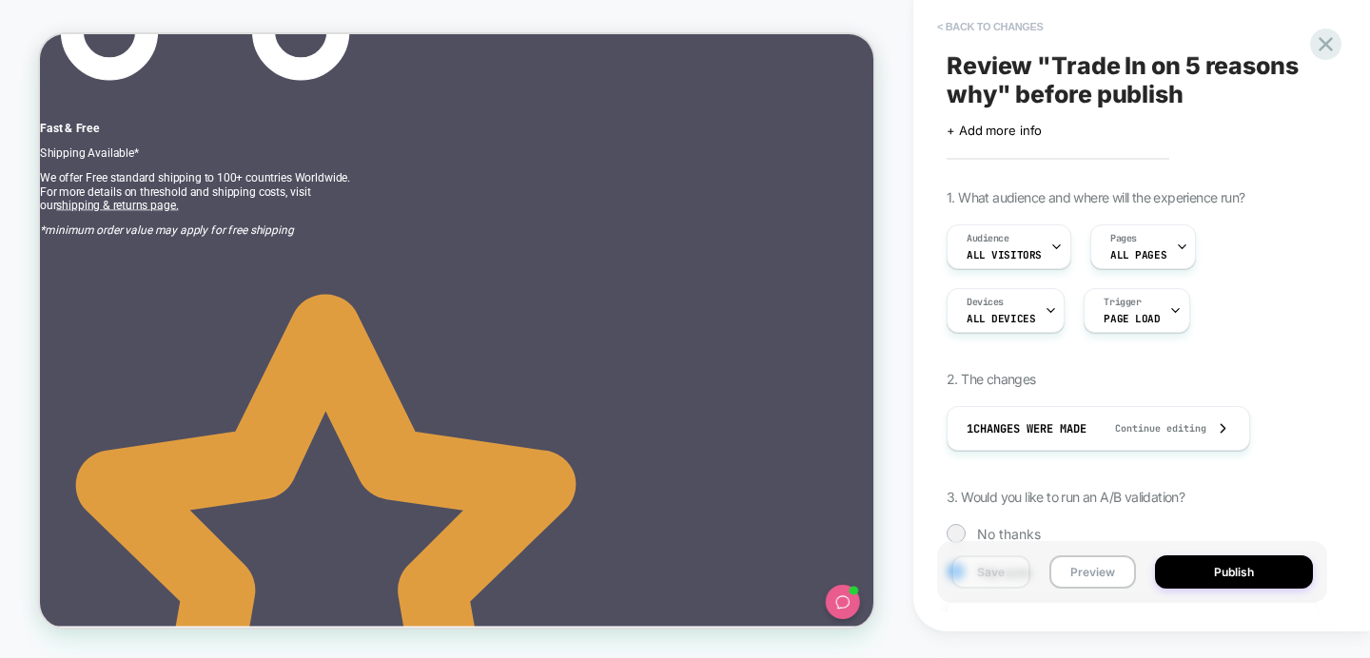
click at [990, 17] on button "< Back to changes" at bounding box center [991, 26] width 126 height 30
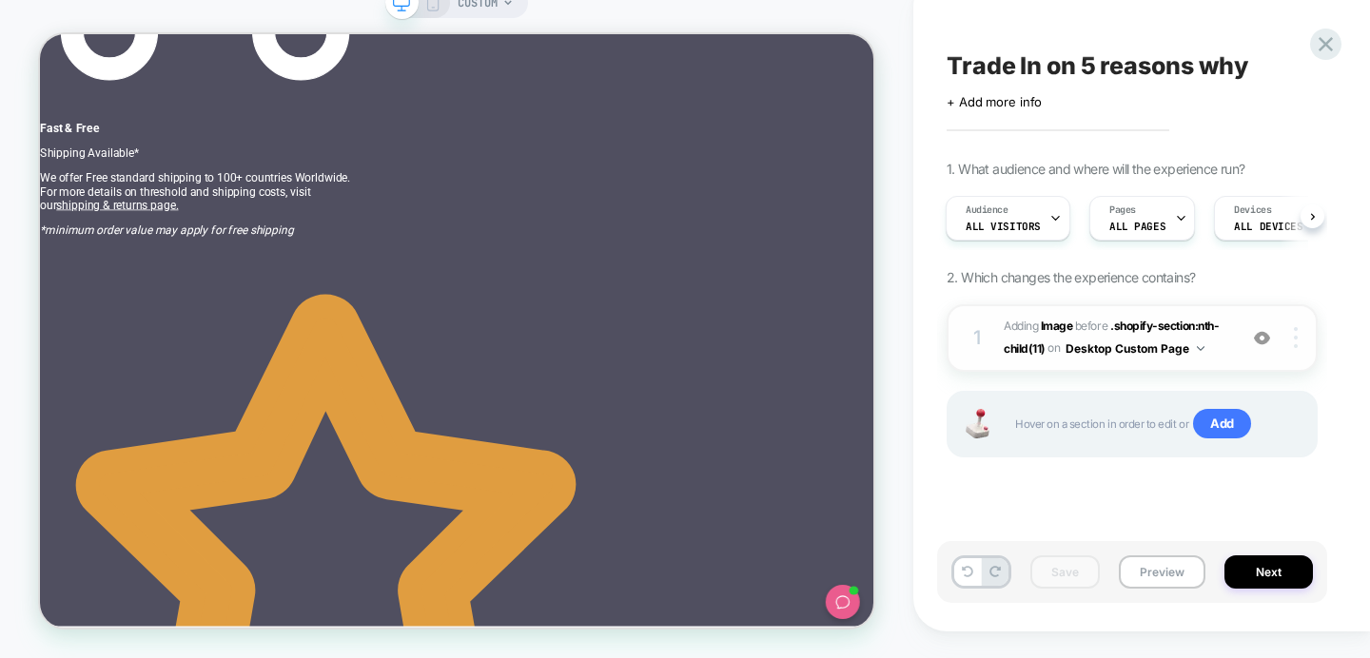
click at [1294, 335] on img at bounding box center [1296, 337] width 4 height 21
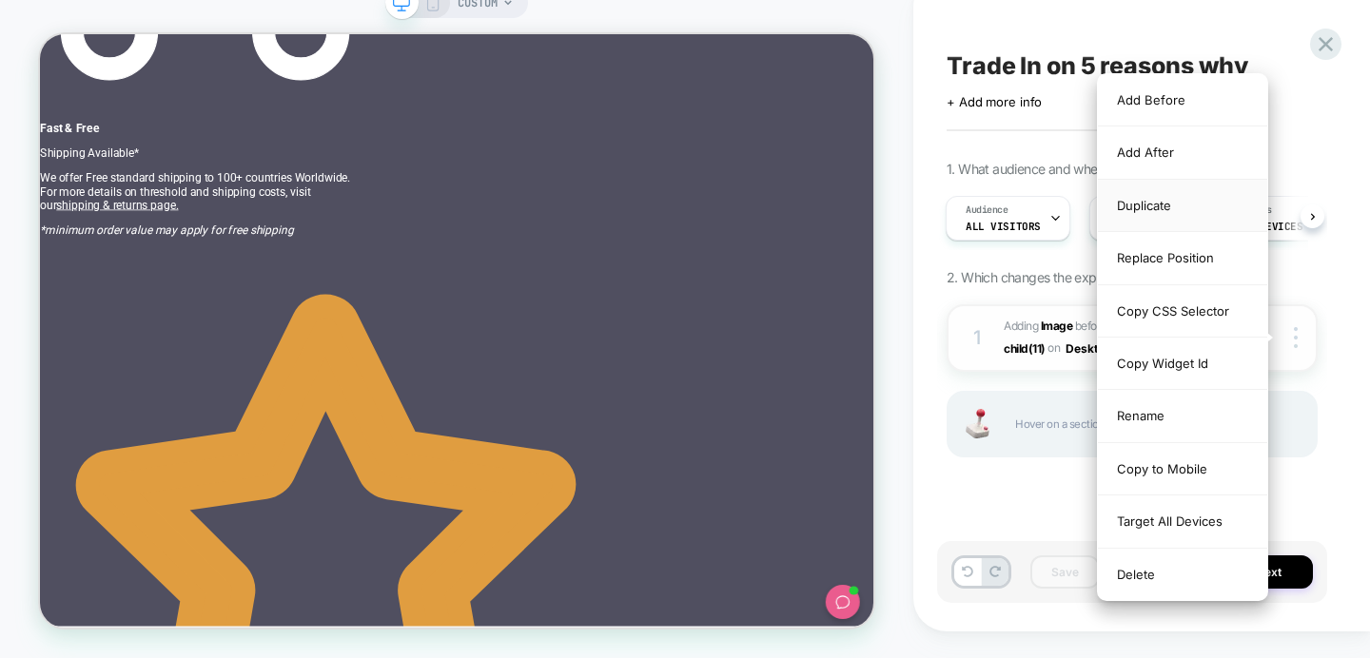
click at [1150, 209] on div "Duplicate" at bounding box center [1182, 206] width 169 height 52
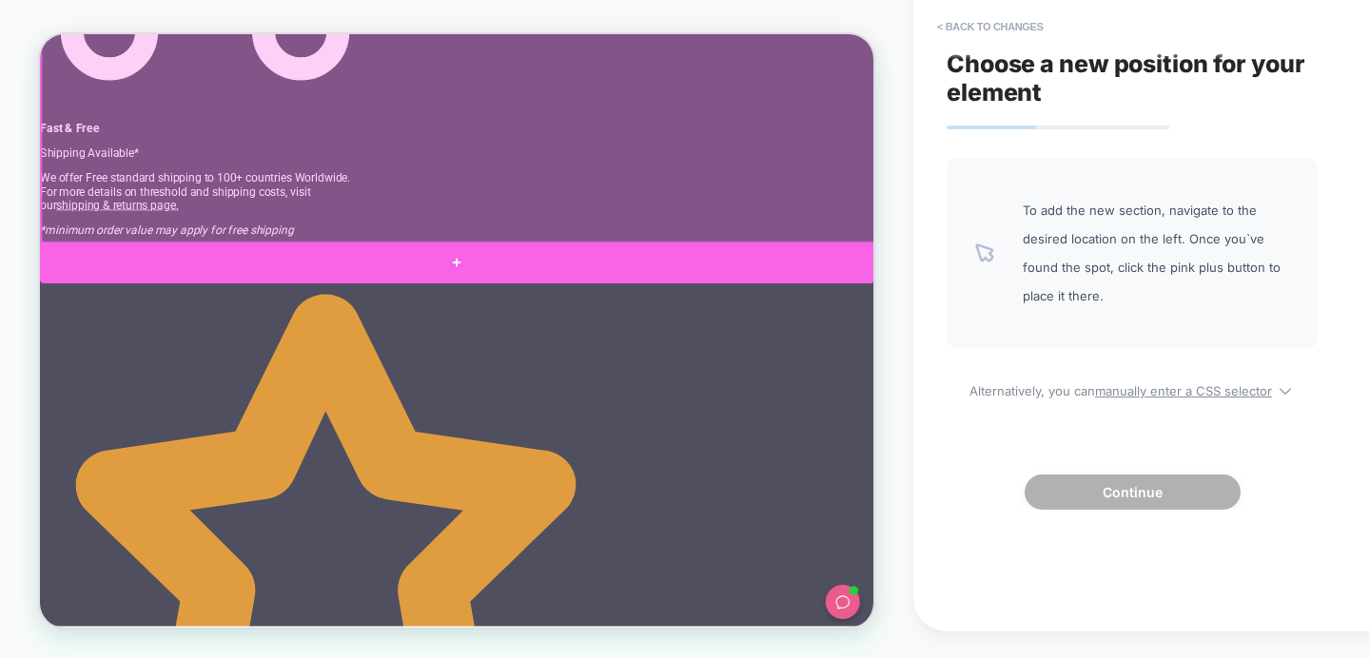
click at [830, 336] on div at bounding box center [596, 339] width 1112 height 56
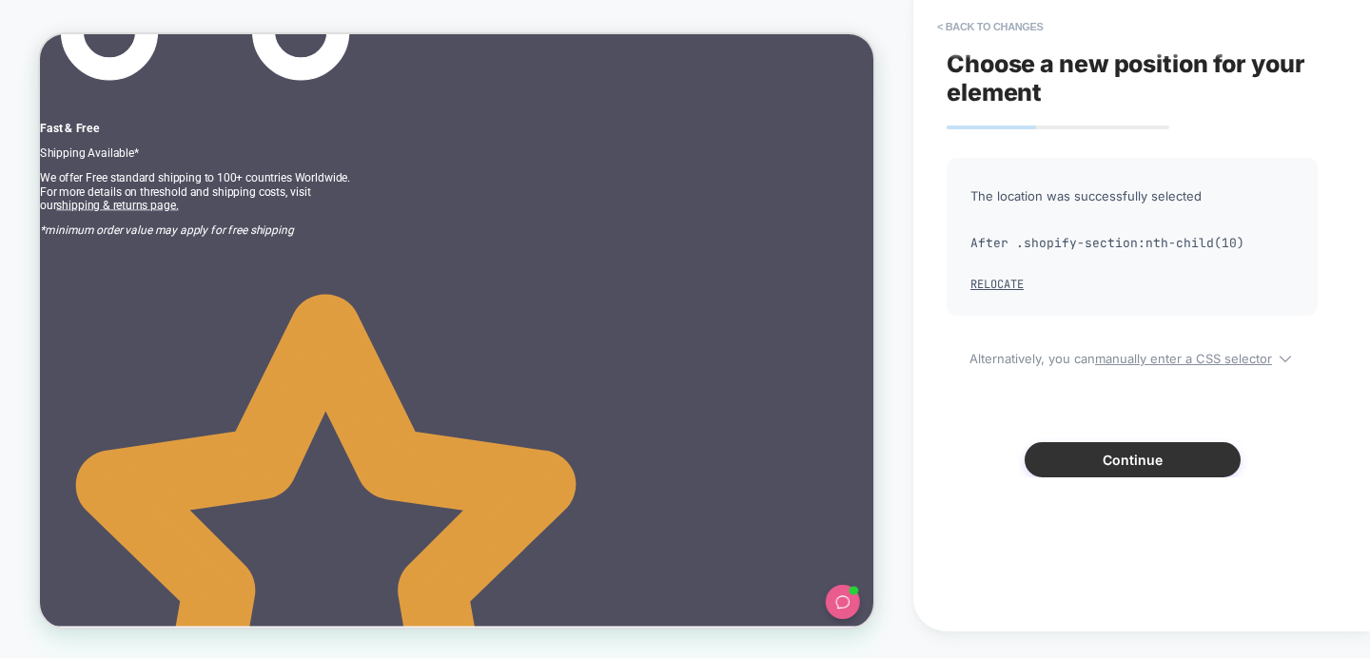
click at [1137, 465] on button "Continue" at bounding box center [1133, 459] width 216 height 35
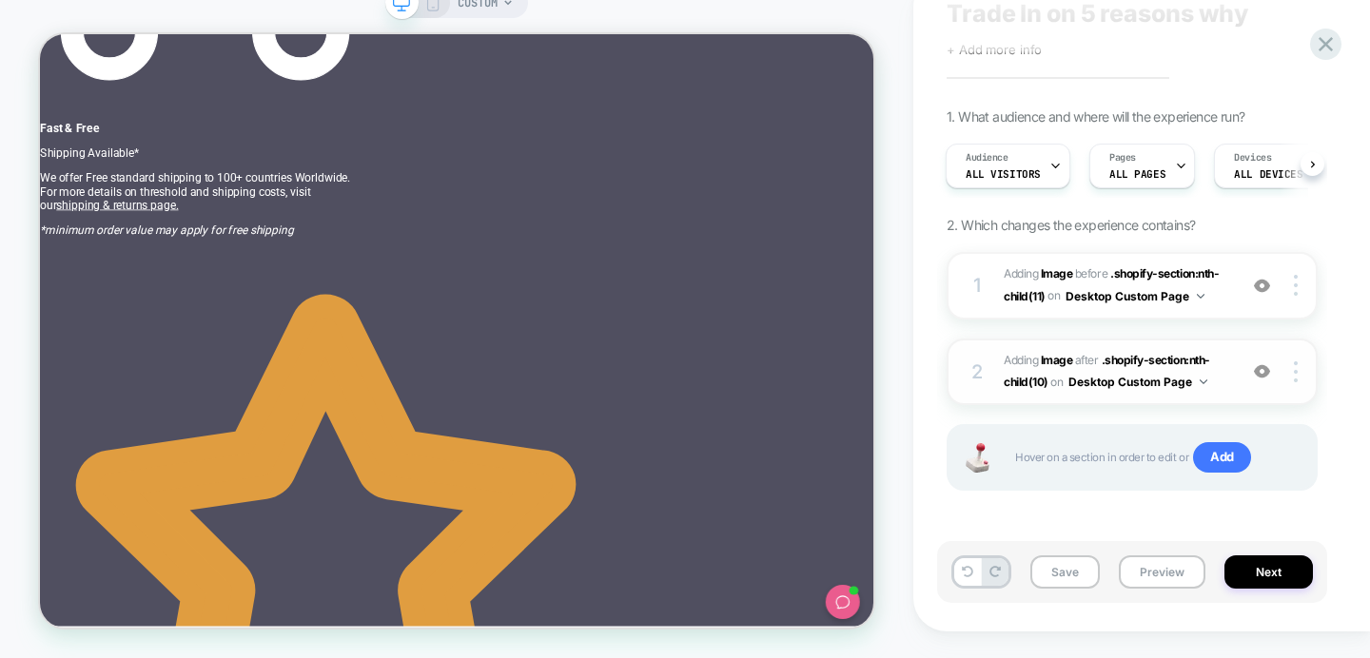
click at [1153, 381] on button "Desktop Custom Page" at bounding box center [1137, 382] width 139 height 24
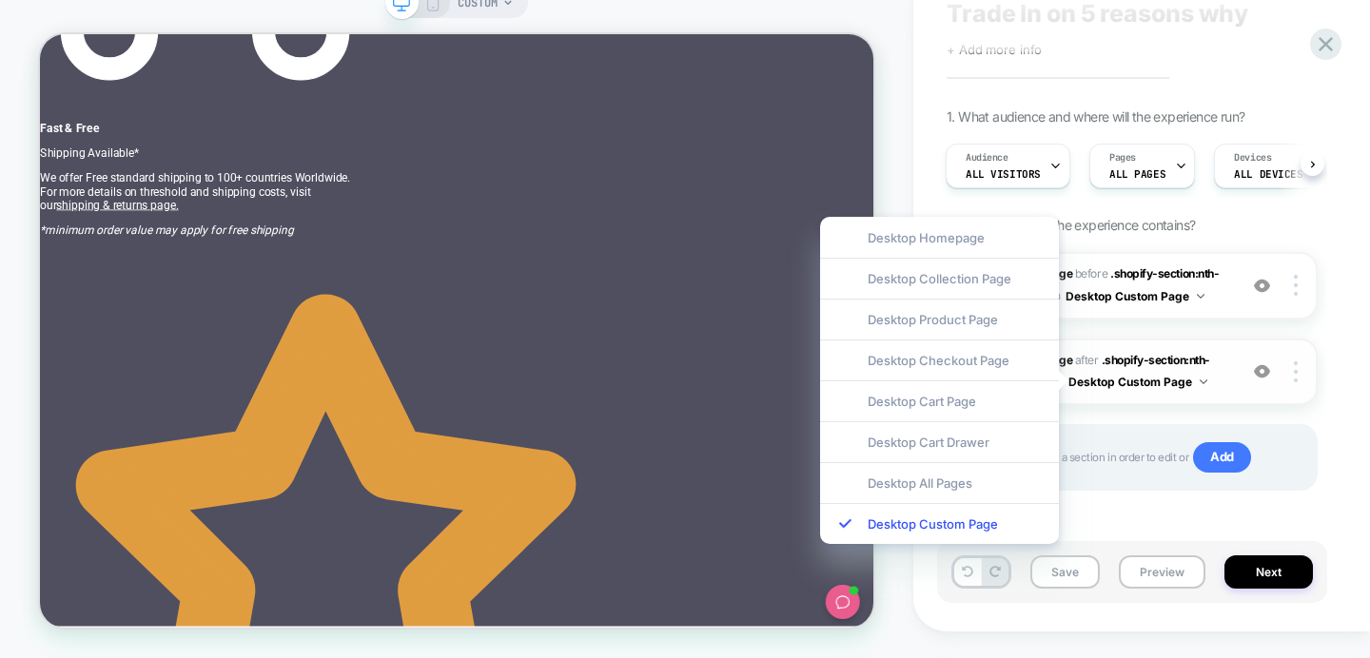
click at [1140, 386] on button "Desktop Custom Page" at bounding box center [1137, 382] width 139 height 24
click at [1182, 370] on button "Desktop Custom Page" at bounding box center [1137, 382] width 139 height 24
click at [1286, 370] on div at bounding box center [1298, 372] width 36 height 21
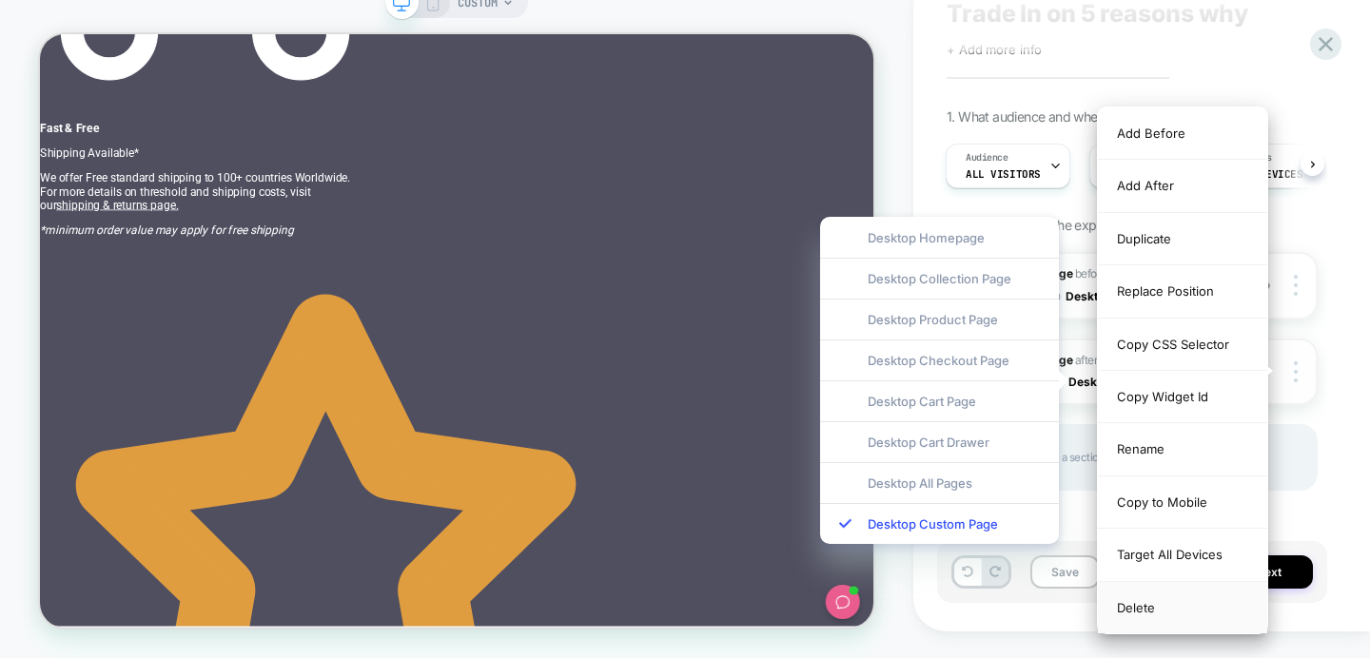
click at [1139, 600] on div "Delete" at bounding box center [1182, 607] width 169 height 51
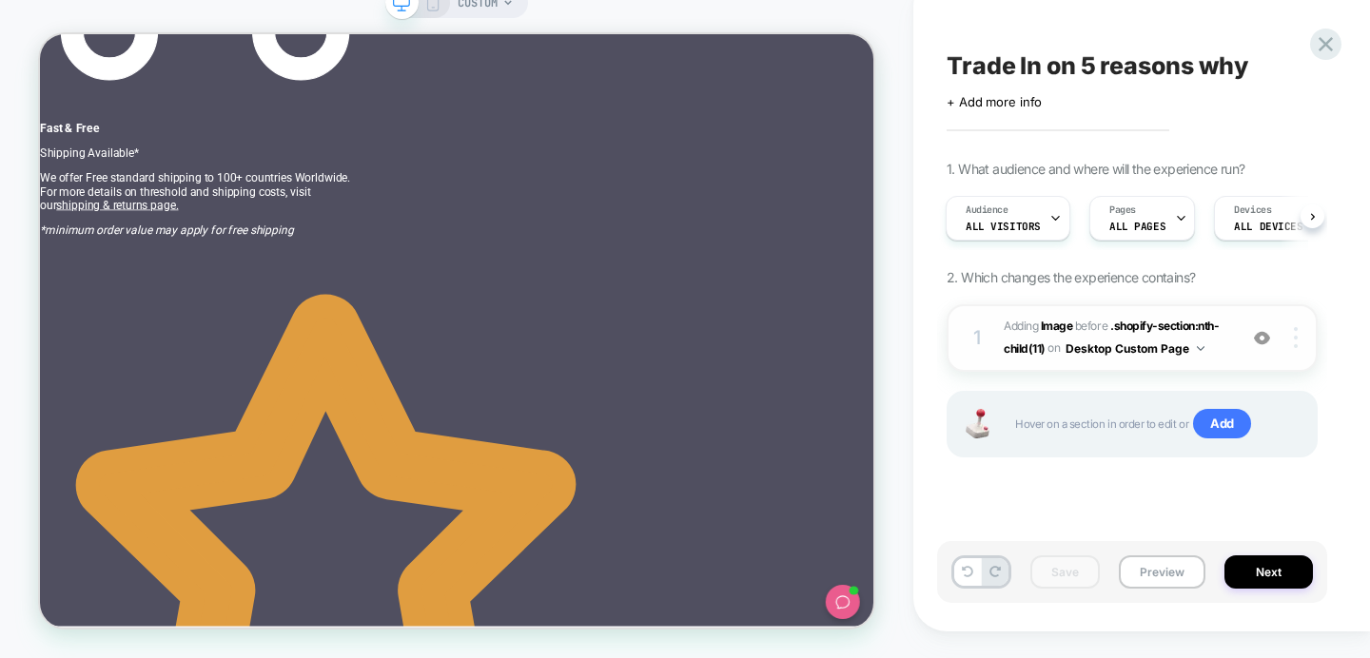
click at [1301, 340] on div at bounding box center [1298, 337] width 36 height 21
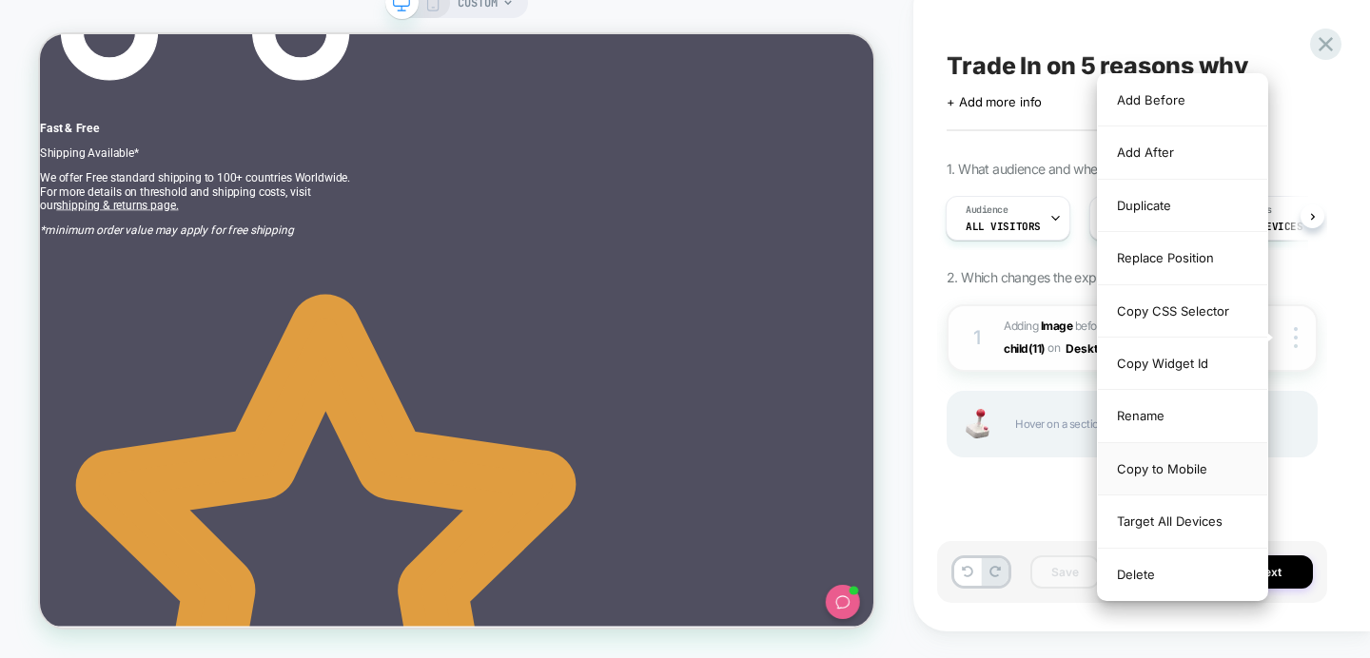
click at [1190, 467] on div "Copy to Mobile" at bounding box center [1182, 469] width 169 height 52
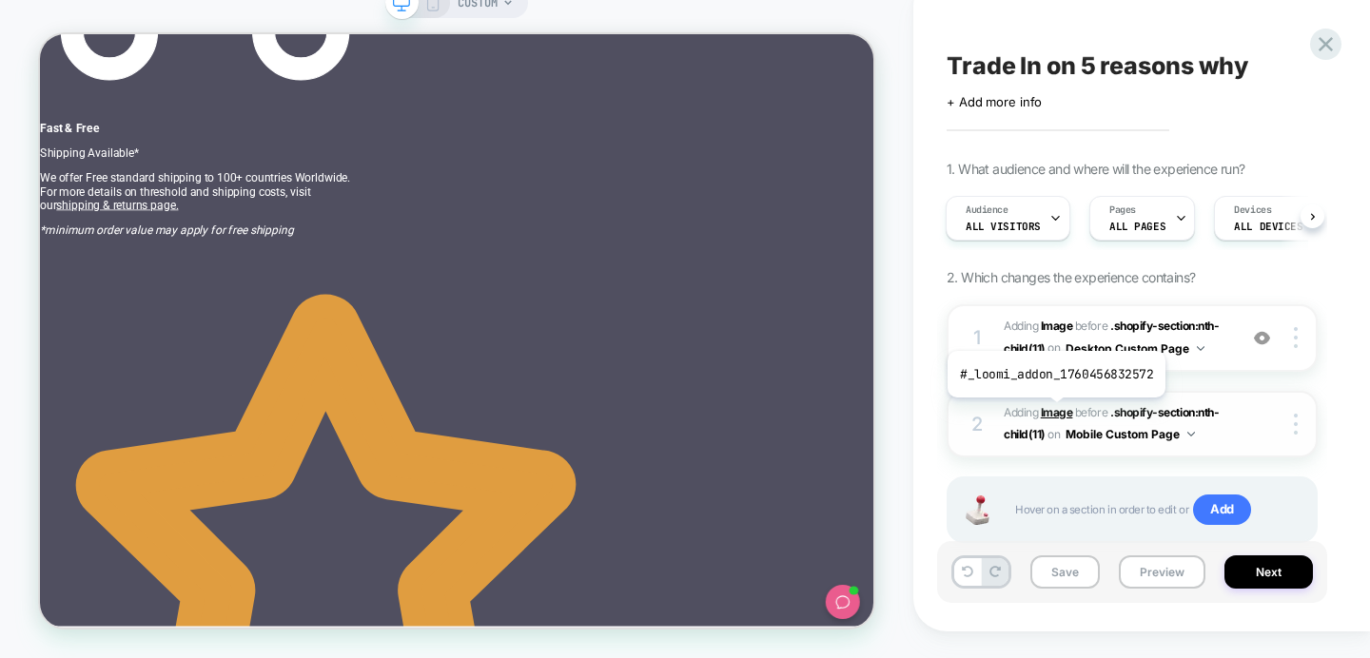
click at [1046, 409] on b "Image" at bounding box center [1057, 412] width 32 height 14
click at [1064, 408] on b "Image" at bounding box center [1057, 412] width 32 height 14
click at [430, 3] on icon at bounding box center [432, 2] width 17 height 17
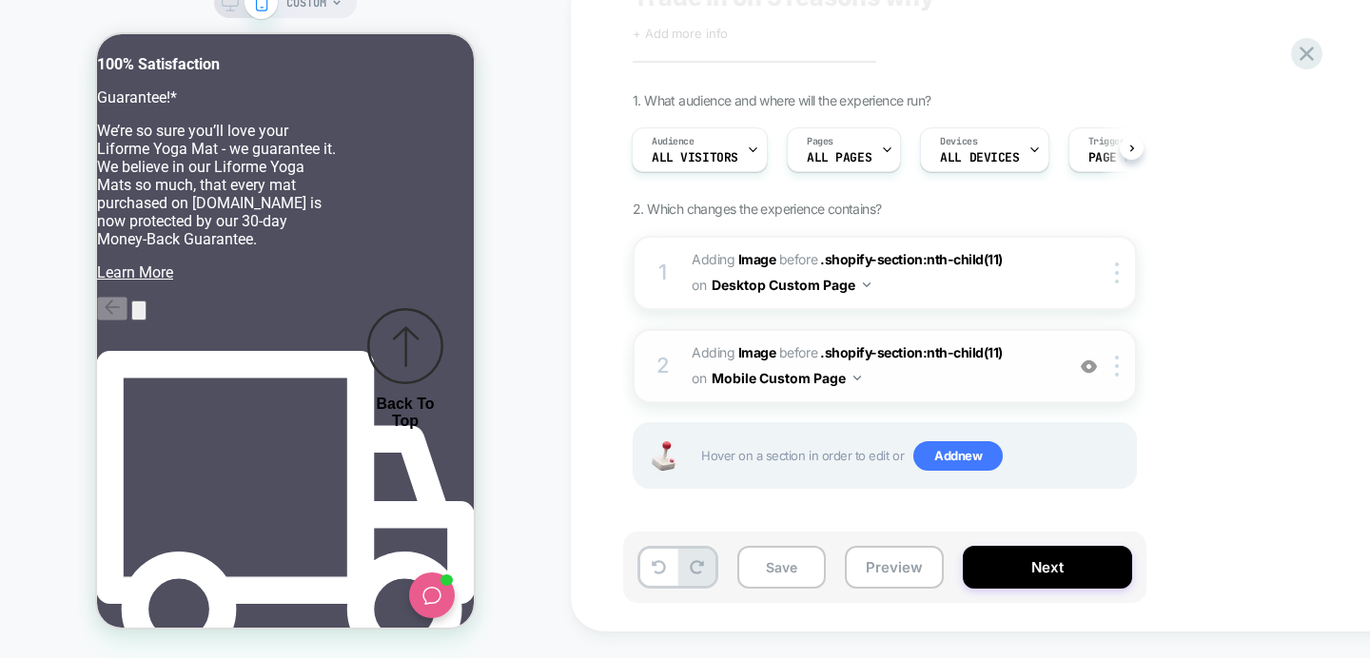
click at [748, 336] on div "2 #_loomi_addon_1760456832572 Adding Image BEFORE .shopify-section:nth-child(11…" at bounding box center [885, 366] width 504 height 74
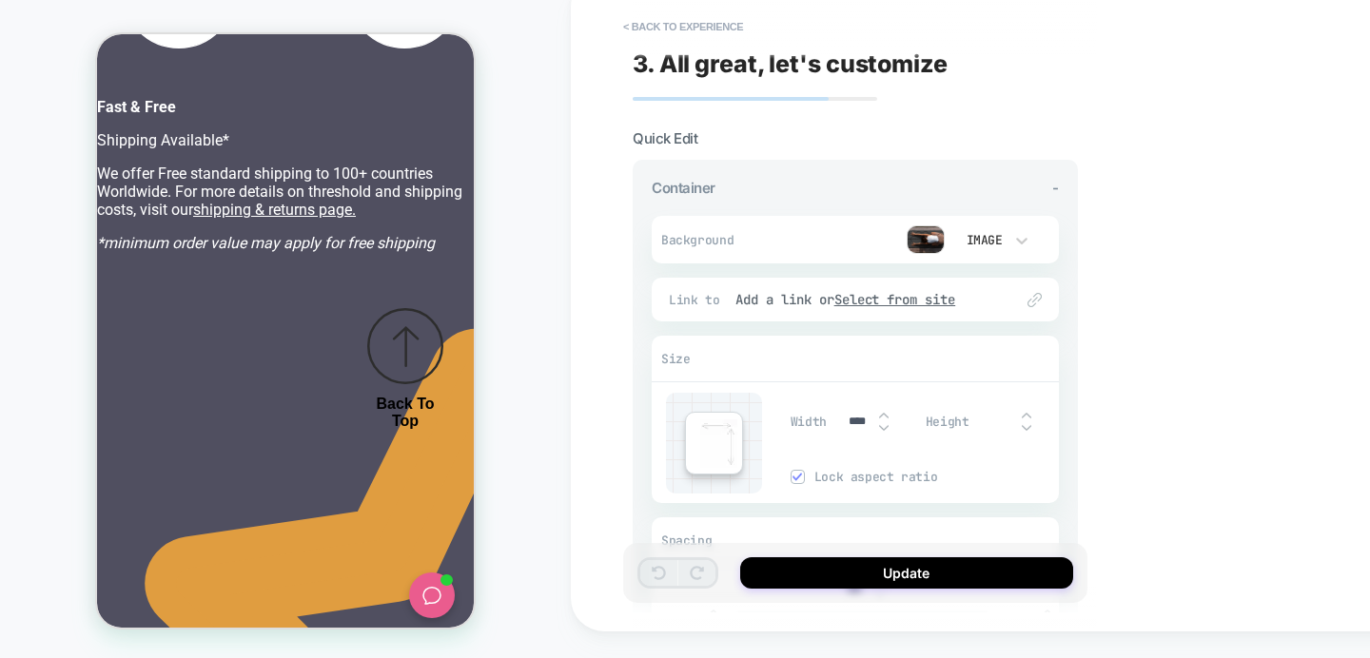
click at [748, 349] on div "Size" at bounding box center [855, 360] width 407 height 46
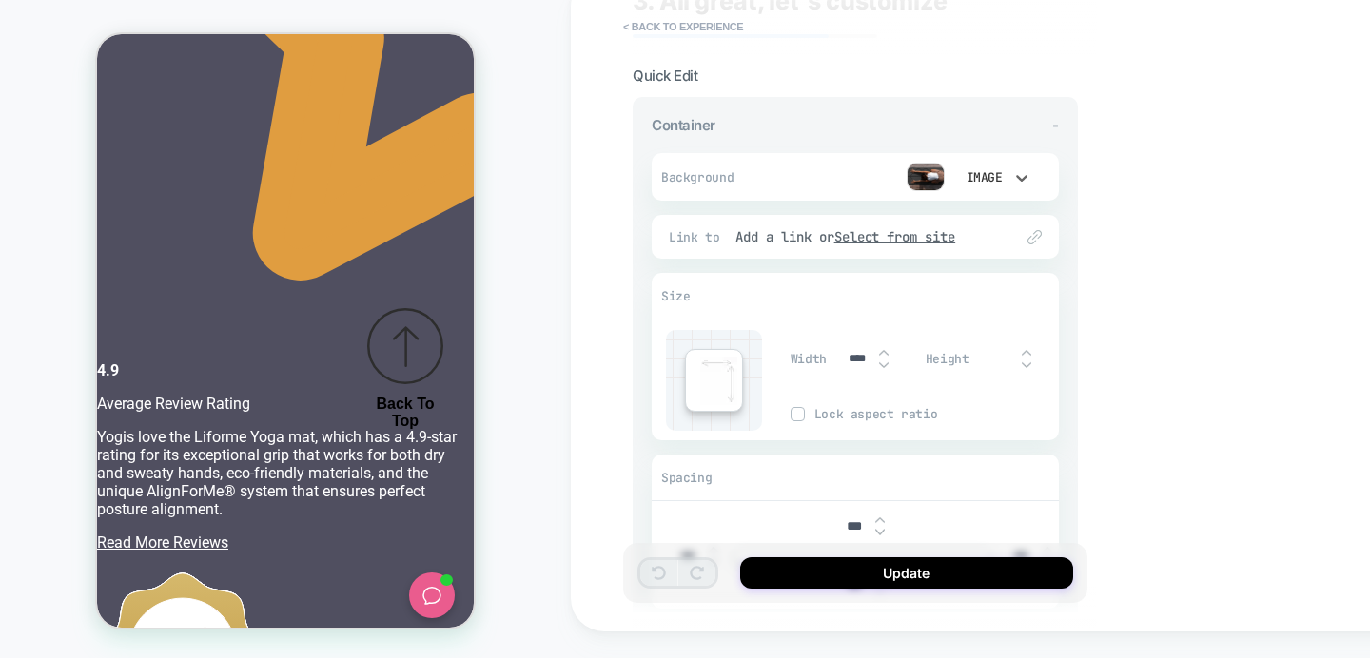
click at [948, 177] on div "Image" at bounding box center [992, 177] width 95 height 36
click at [985, 167] on div at bounding box center [685, 329] width 1370 height 658
click at [933, 170] on img at bounding box center [926, 177] width 38 height 29
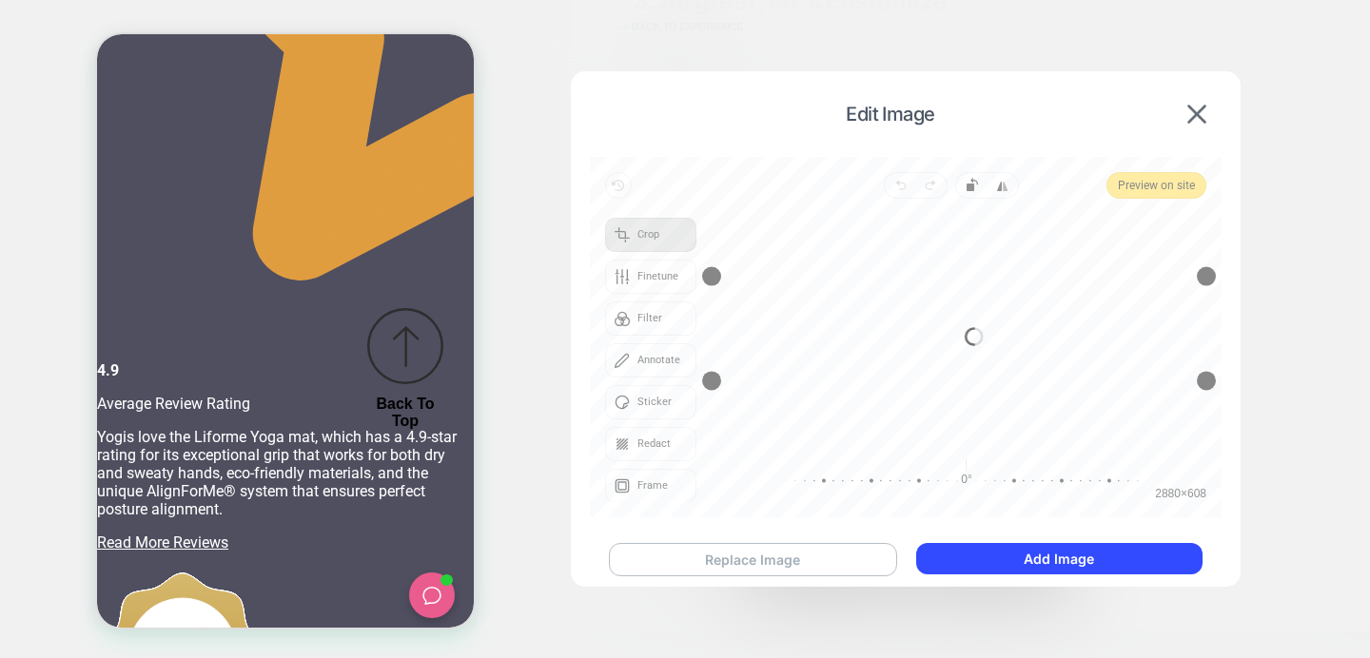
click at [746, 553] on button "Replace Image" at bounding box center [753, 559] width 288 height 33
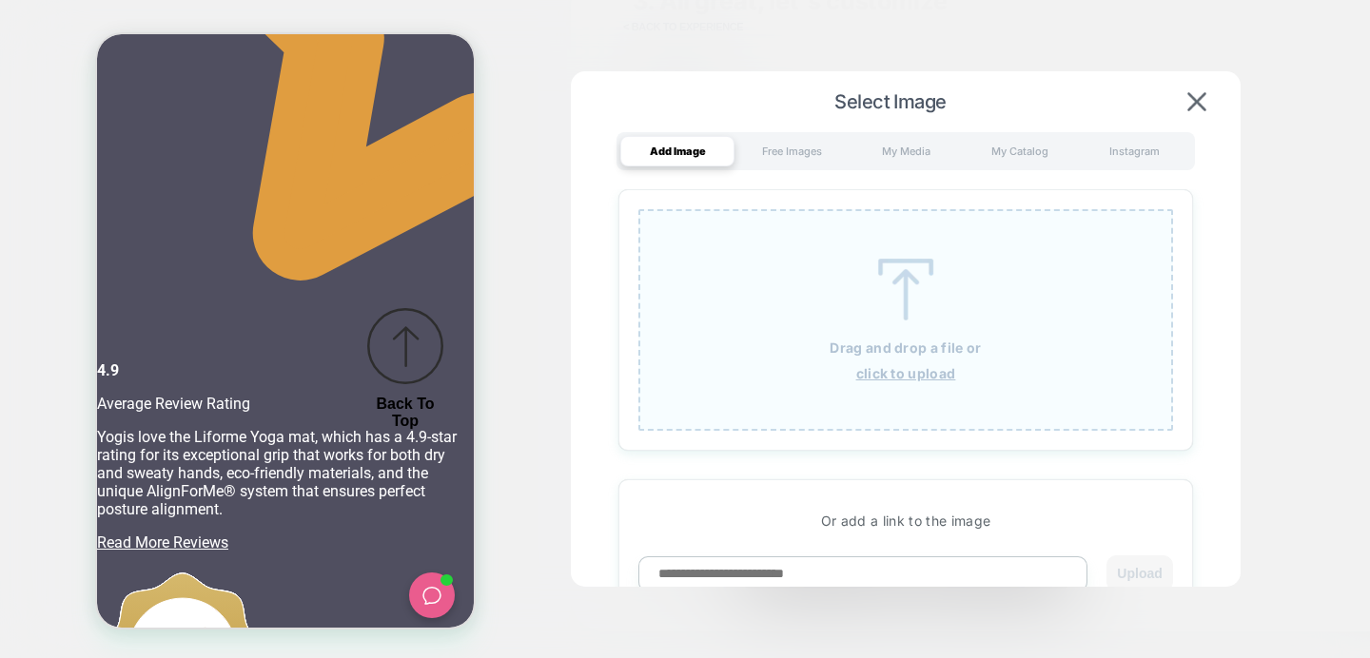
click at [907, 302] on img at bounding box center [906, 290] width 86 height 62
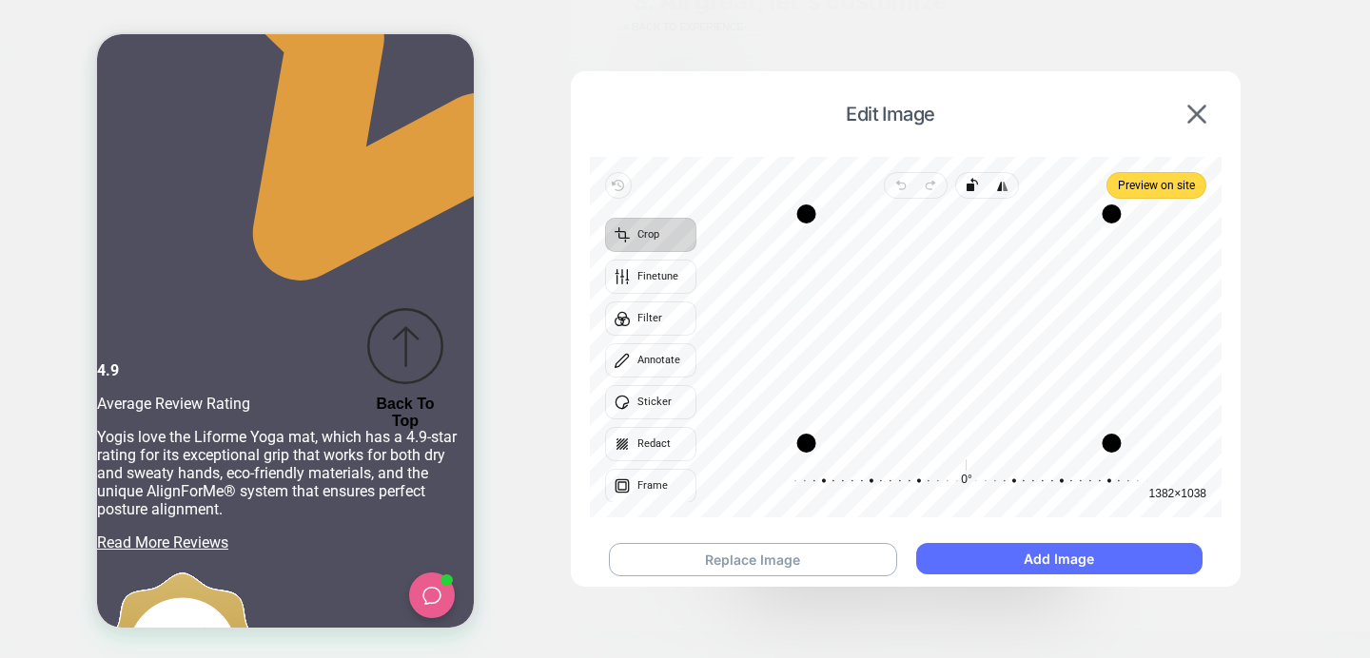
click at [1031, 552] on button "Add Image" at bounding box center [1059, 558] width 286 height 31
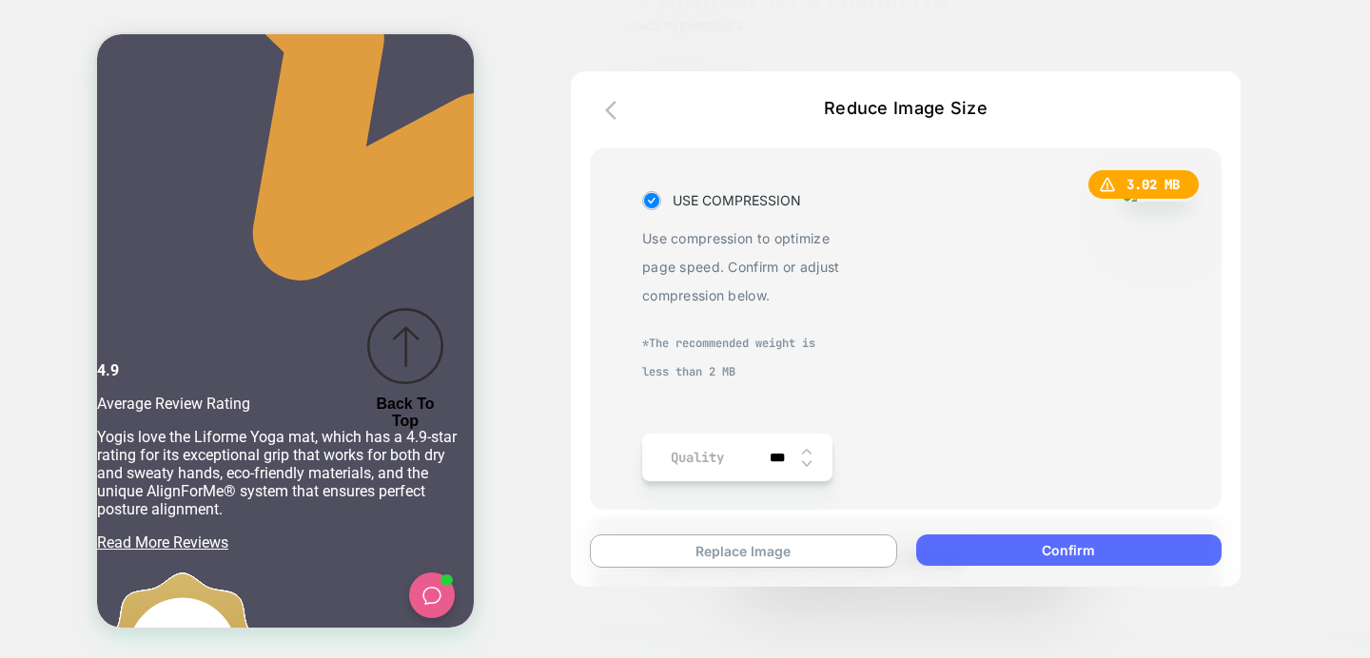
click at [1045, 541] on button "Confirm" at bounding box center [1068, 550] width 305 height 31
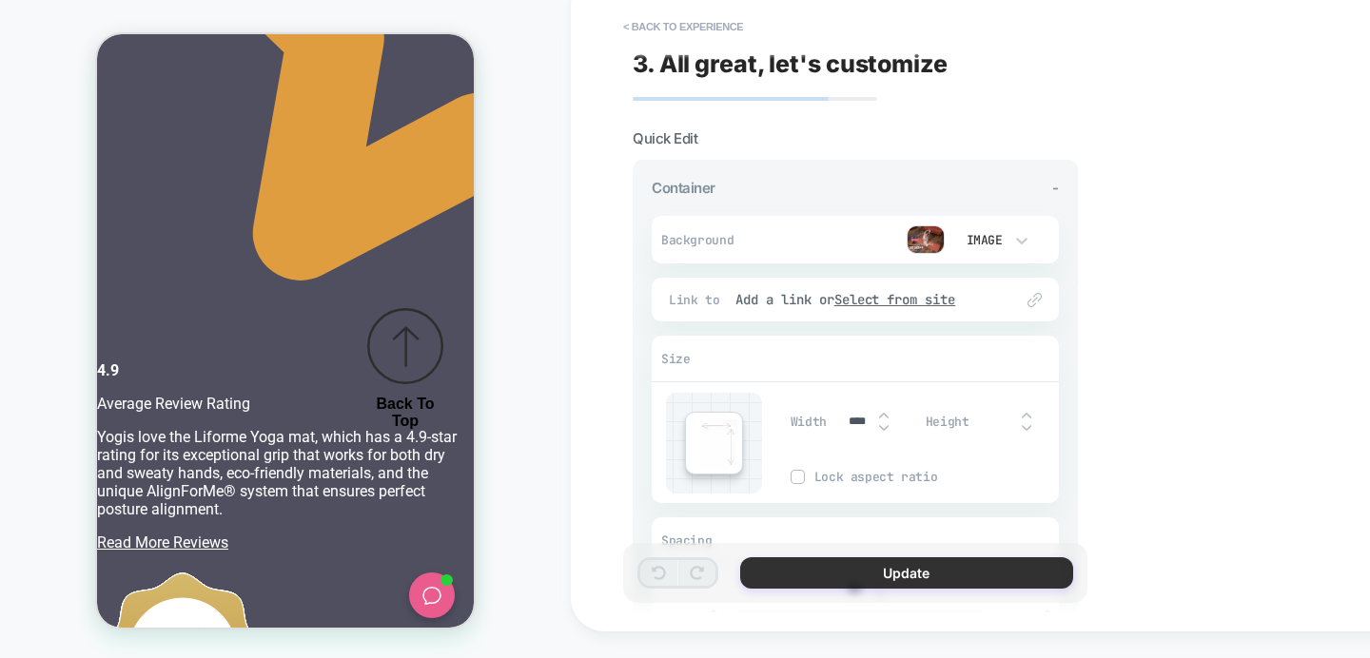
click at [909, 568] on button "Update" at bounding box center [906, 572] width 333 height 31
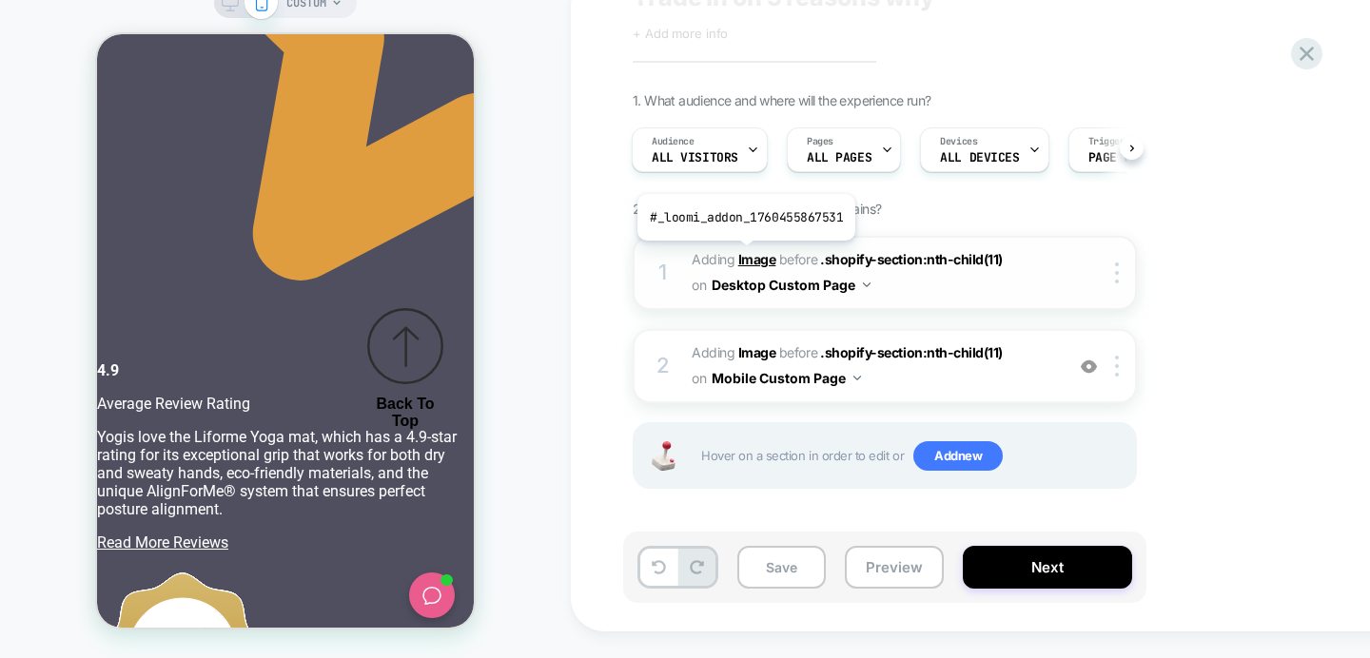
click at [744, 255] on b "Image" at bounding box center [757, 259] width 38 height 16
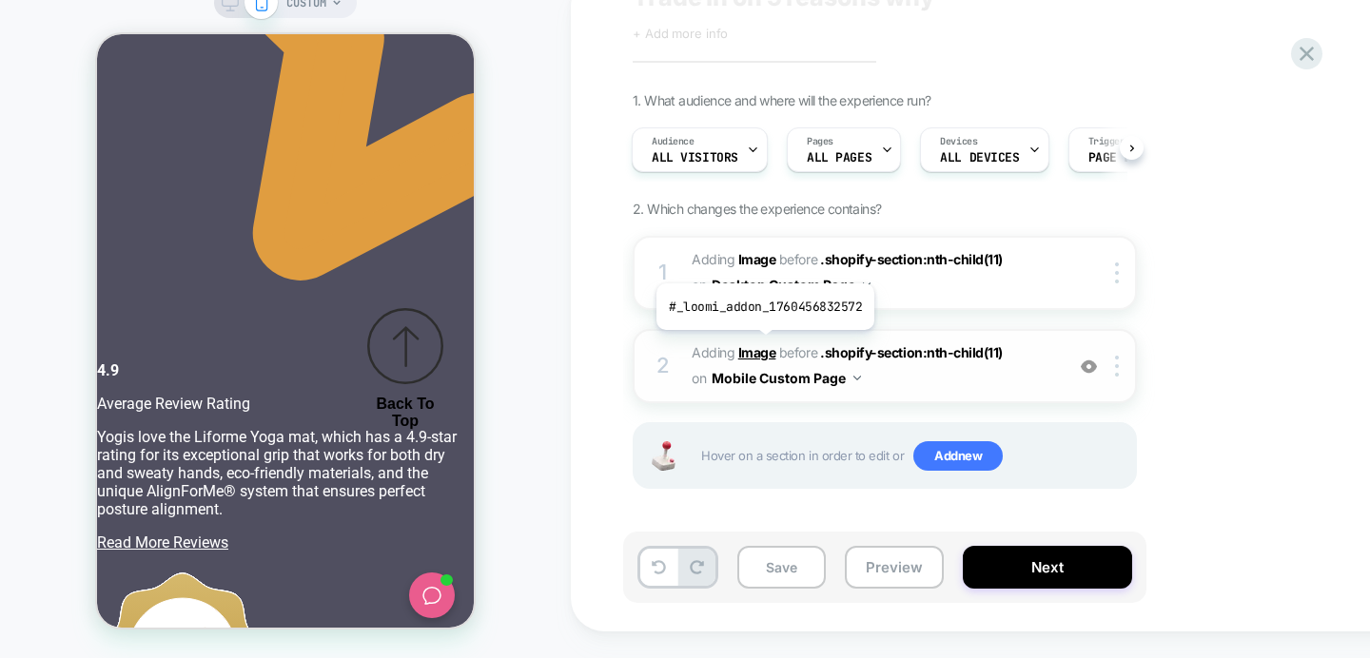
click at [762, 344] on b "Image" at bounding box center [757, 352] width 38 height 16
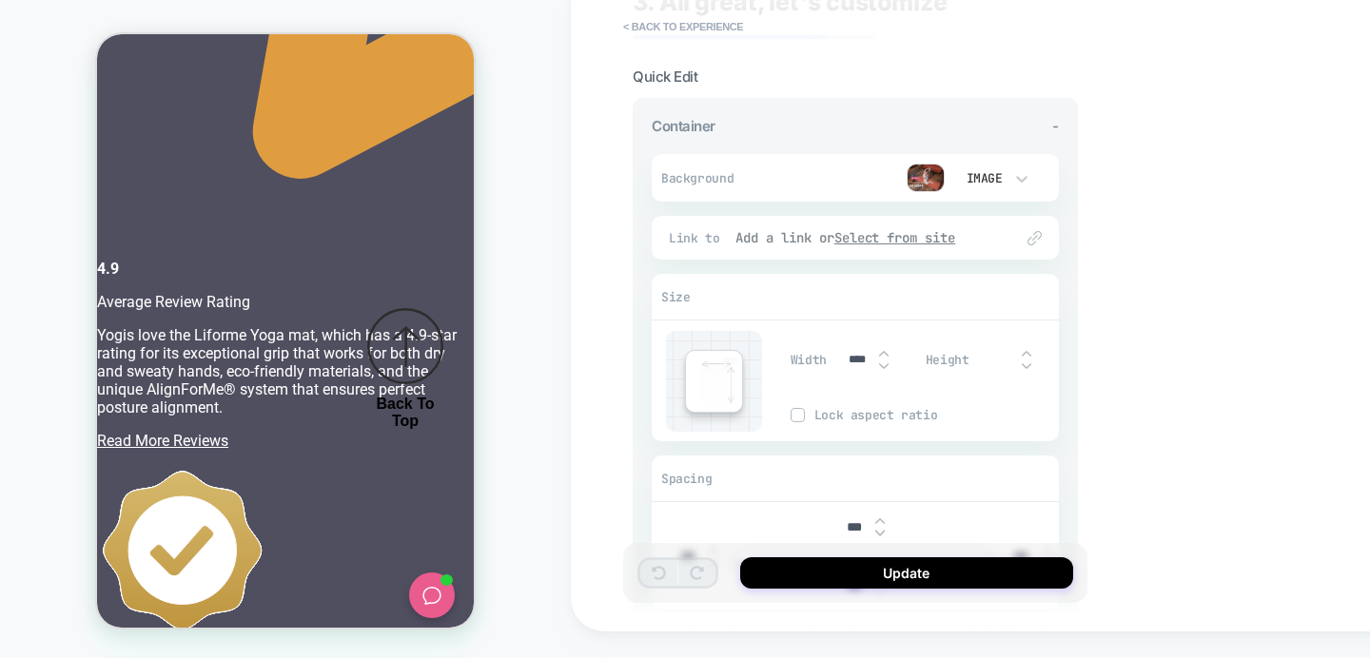
click at [889, 235] on u "Select from site" at bounding box center [895, 237] width 122 height 17
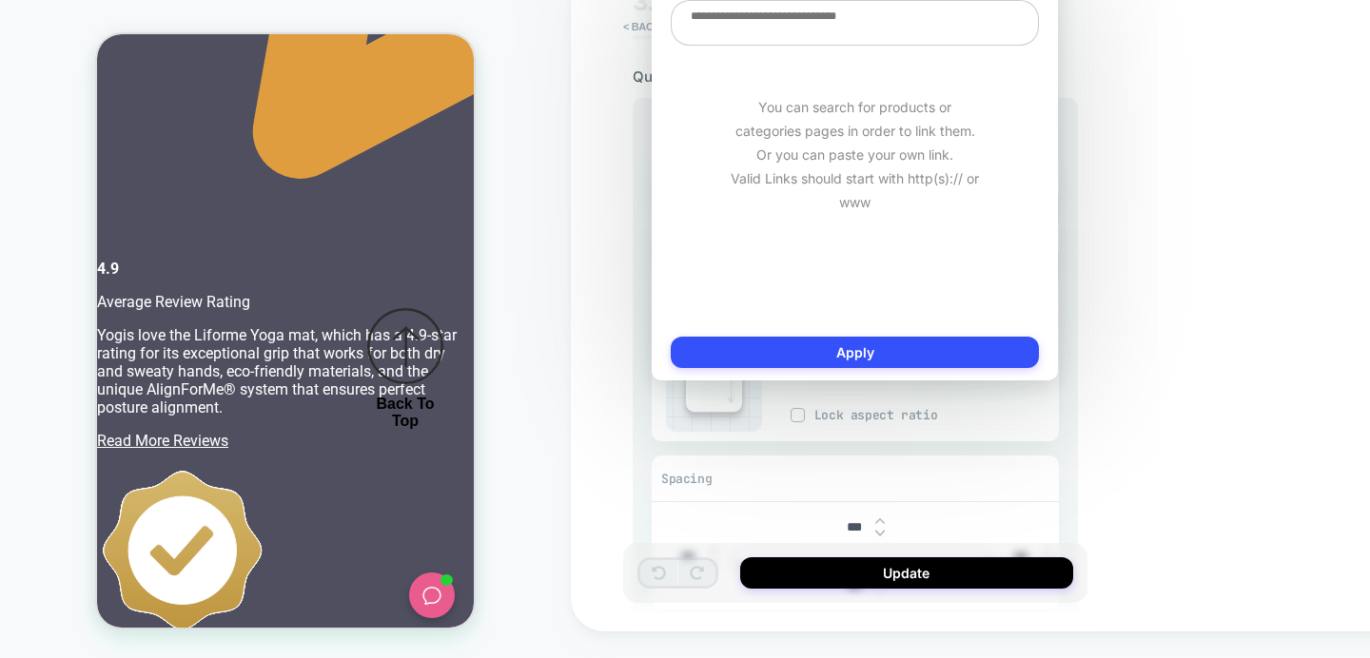
click at [753, 21] on textarea at bounding box center [855, 23] width 368 height 46
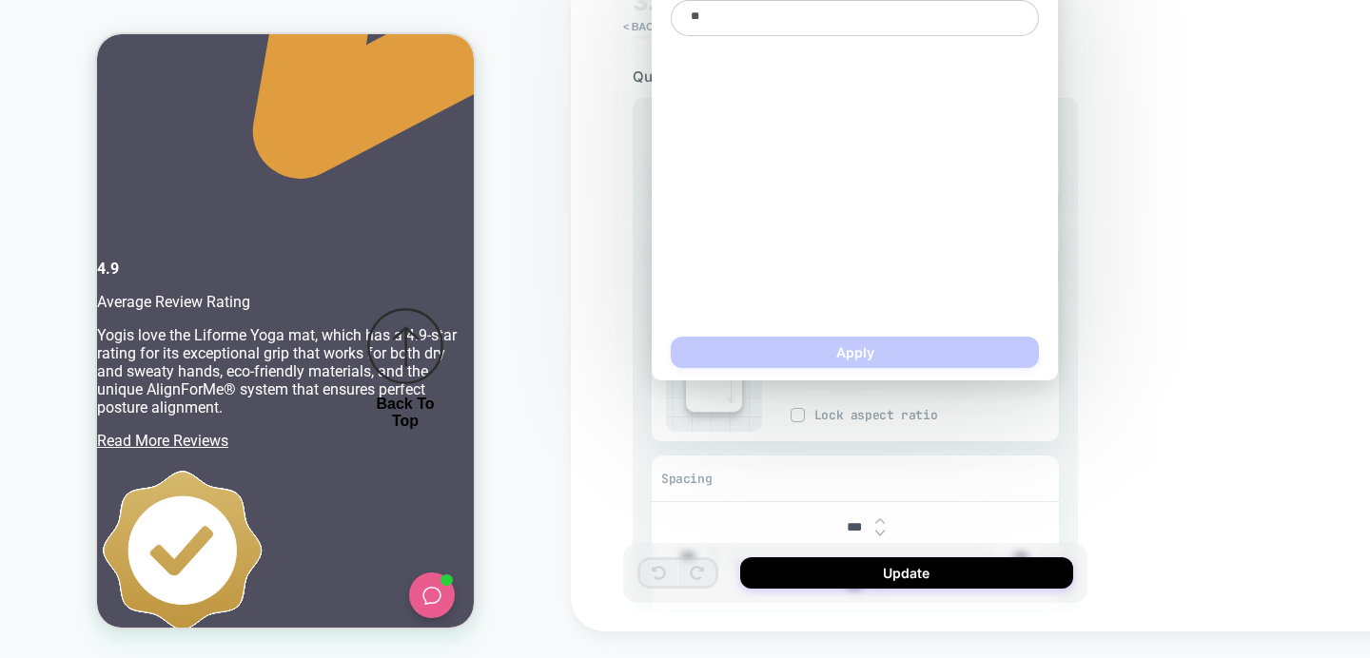
type textarea "***"
type textarea "*"
type textarea "****"
type textarea "*"
type textarea "*****"
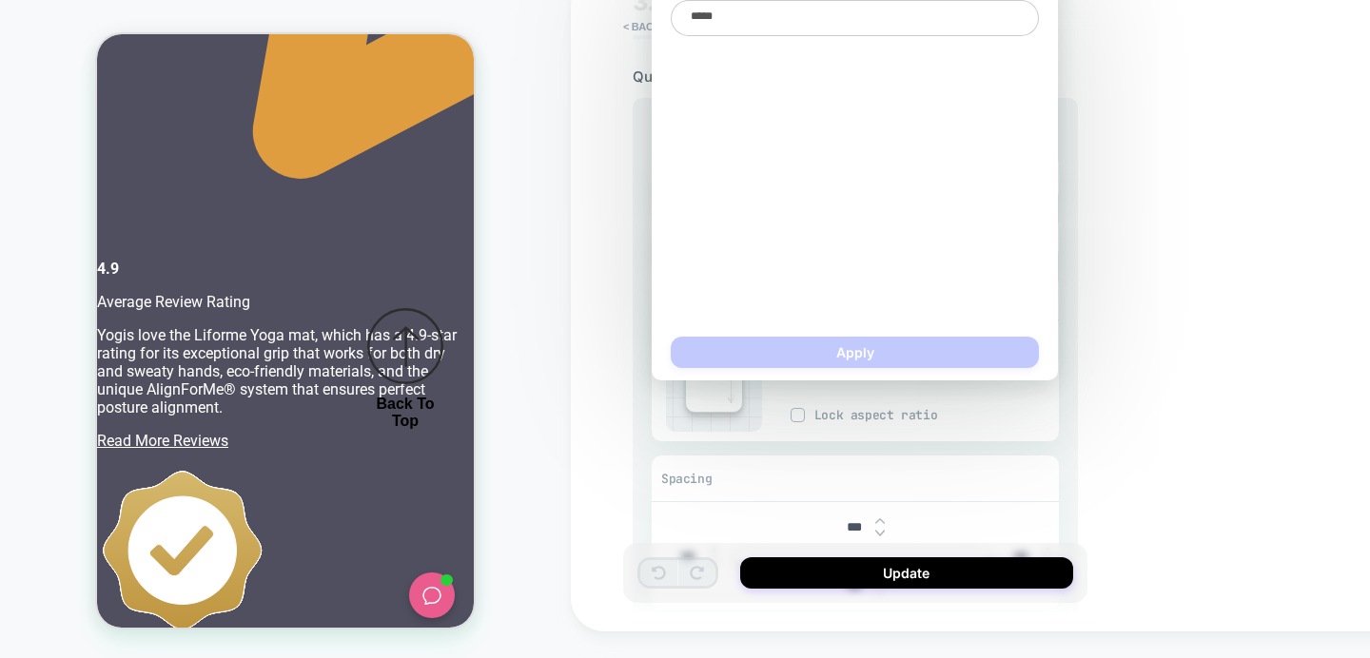
type textarea "*"
click at [710, 20] on textarea "*****" at bounding box center [855, 18] width 368 height 36
type textarea "*"
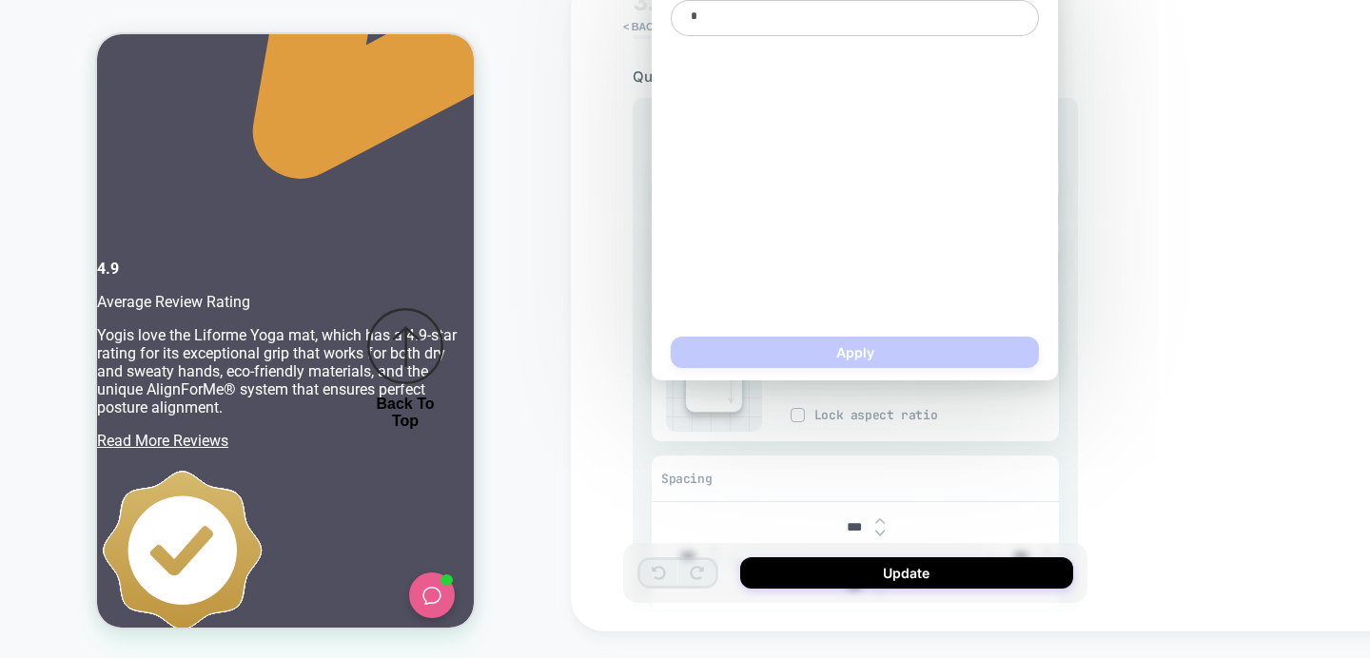
type textarea "**"
type textarea "*"
type textarea "***"
type textarea "*"
type textarea "****"
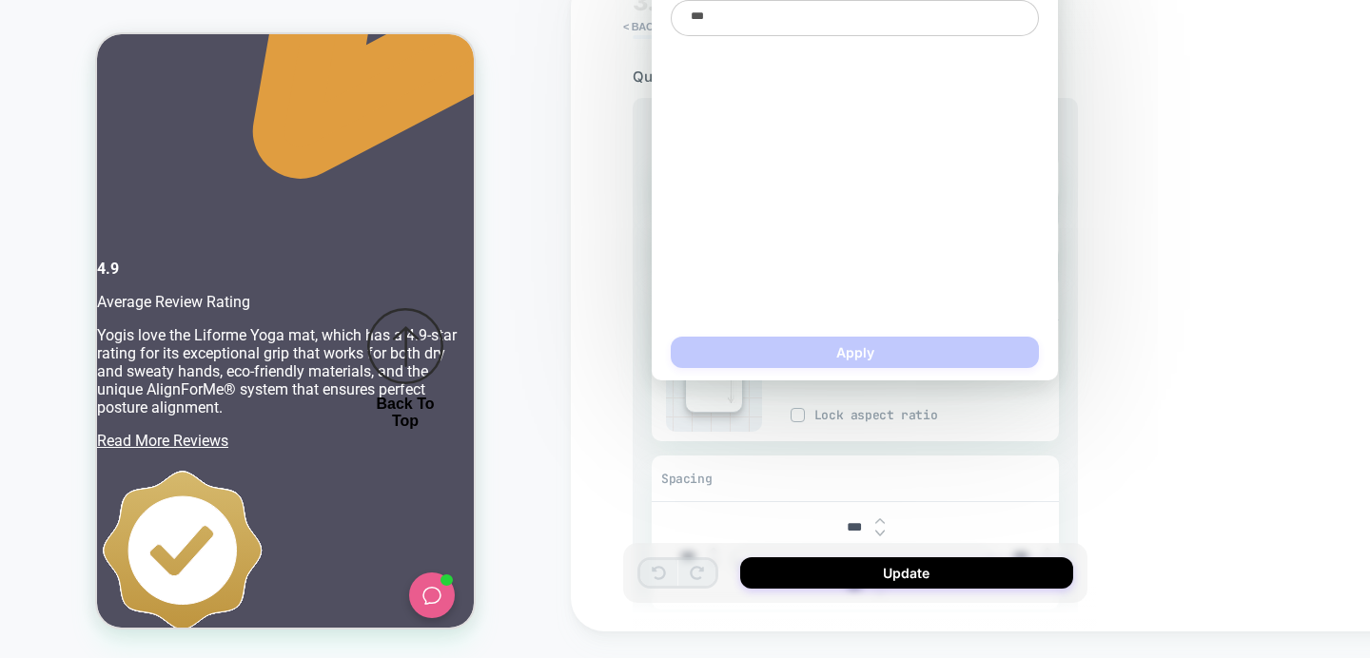
type textarea "*"
type textarea "*****"
type textarea "*"
type textarea "******"
type textarea "*"
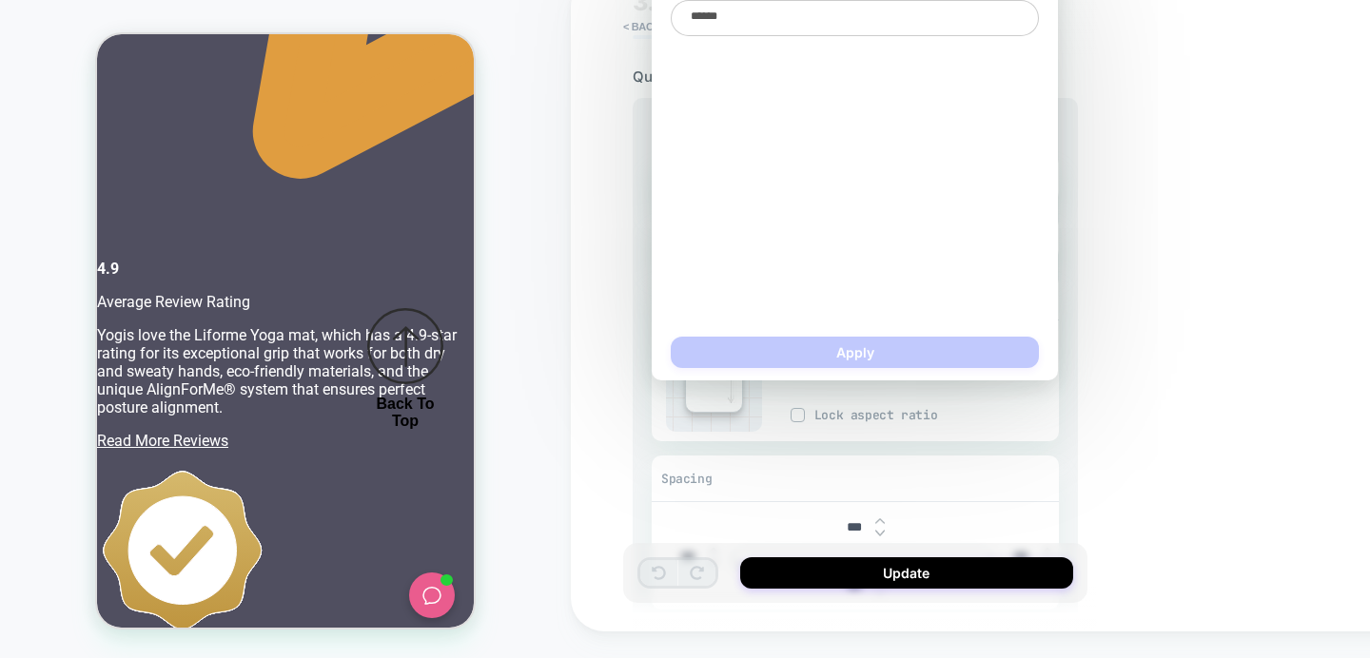
type textarea "*******"
type textarea "*"
type textarea "********"
type textarea "*"
click at [713, 17] on textarea "********" at bounding box center [855, 18] width 368 height 36
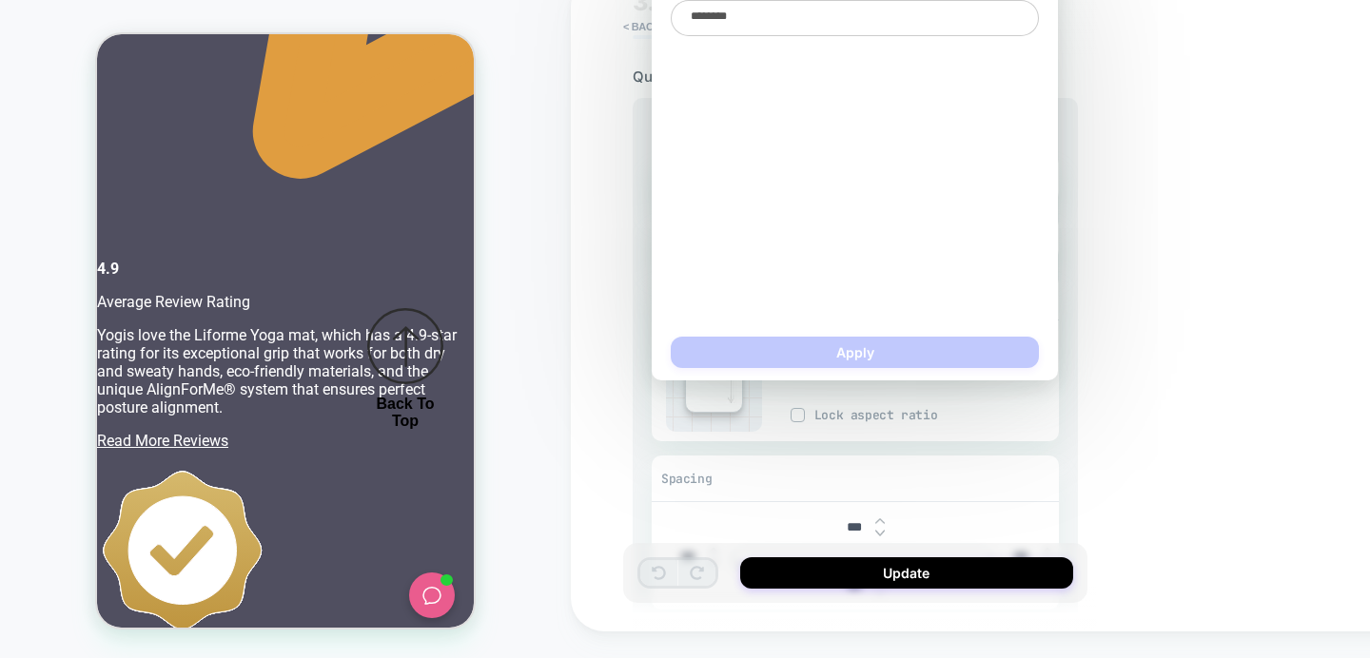
click at [713, 17] on textarea "********" at bounding box center [855, 18] width 368 height 36
type textarea "*"
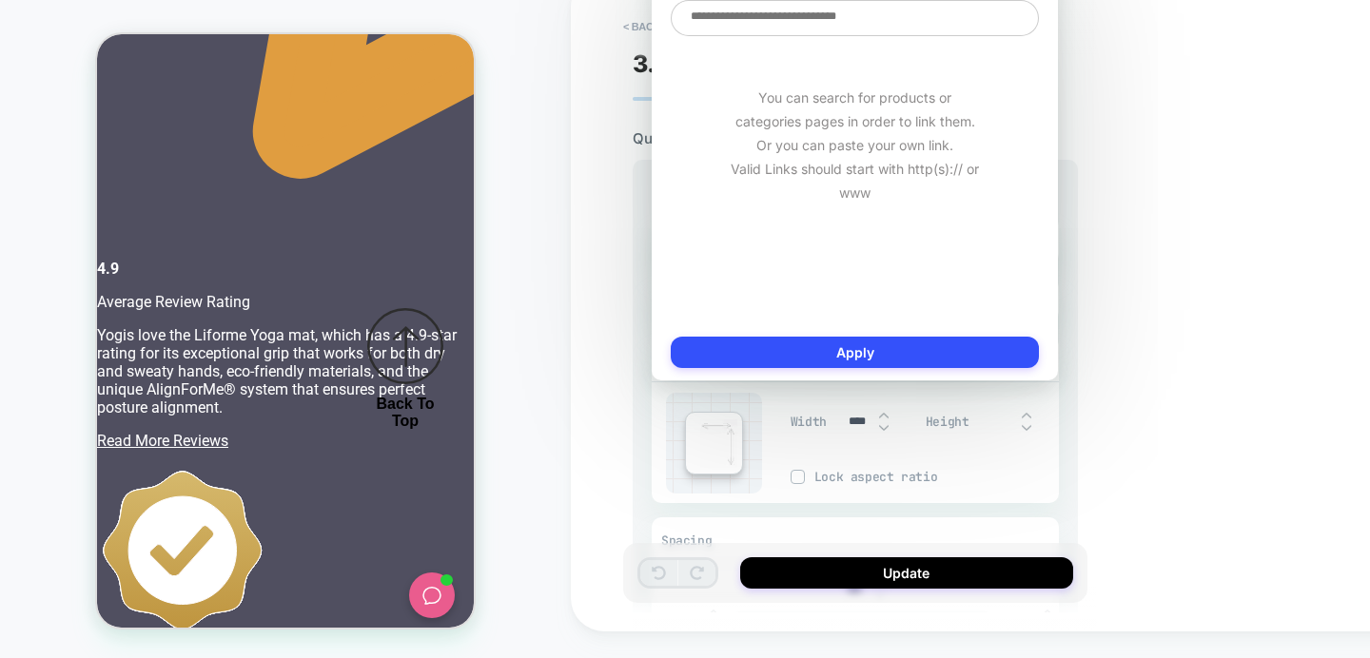
click at [770, 21] on textarea at bounding box center [855, 18] width 368 height 36
paste textarea "**********"
type textarea "**********"
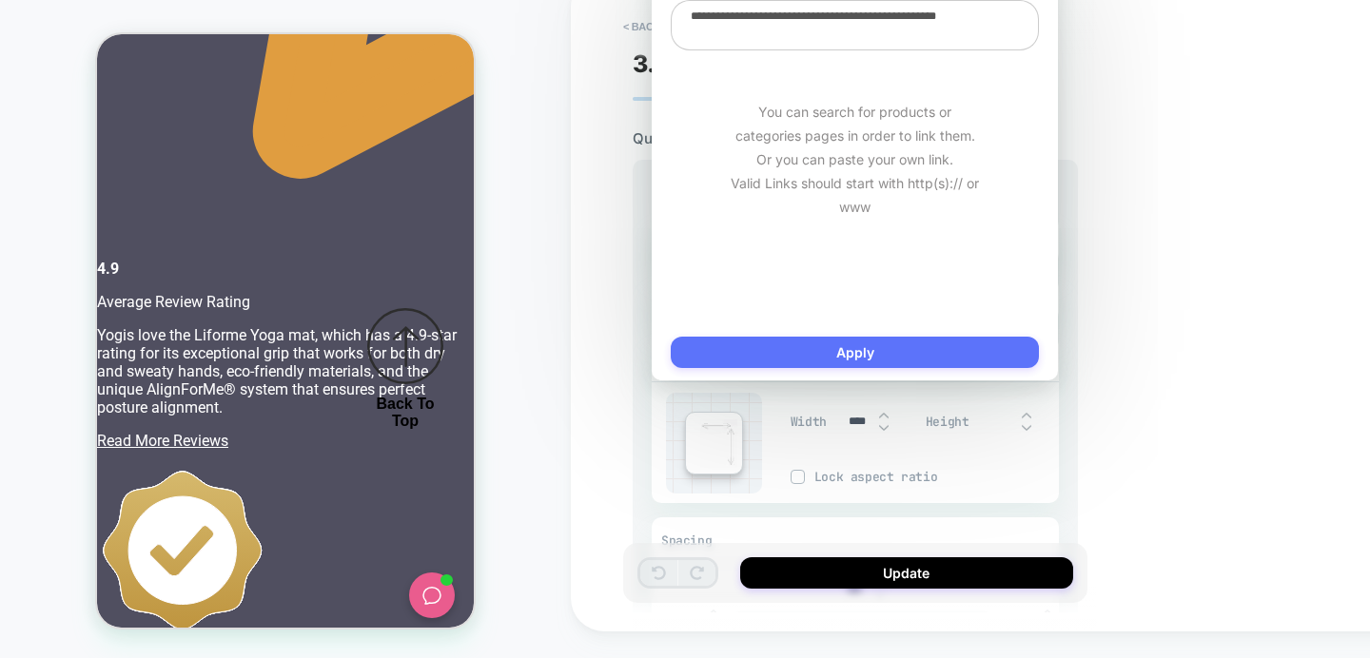
click at [832, 360] on button "Apply" at bounding box center [855, 352] width 368 height 31
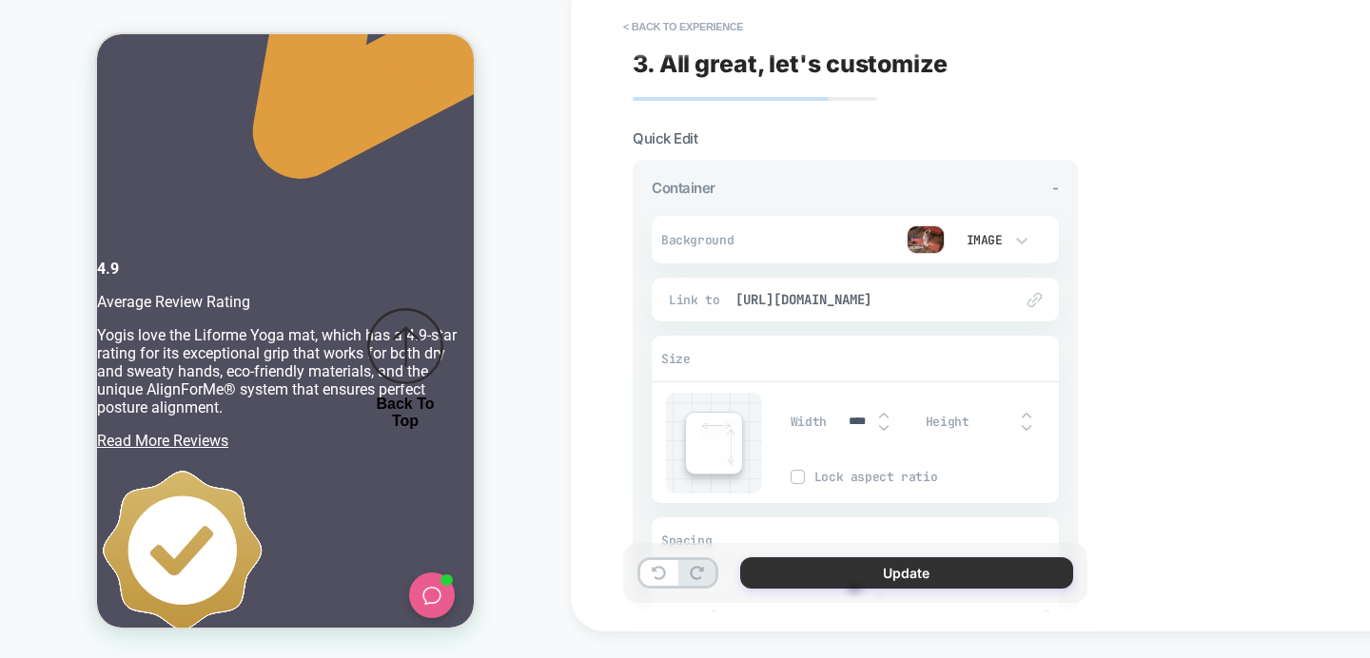
click at [891, 574] on button "Update" at bounding box center [906, 572] width 333 height 31
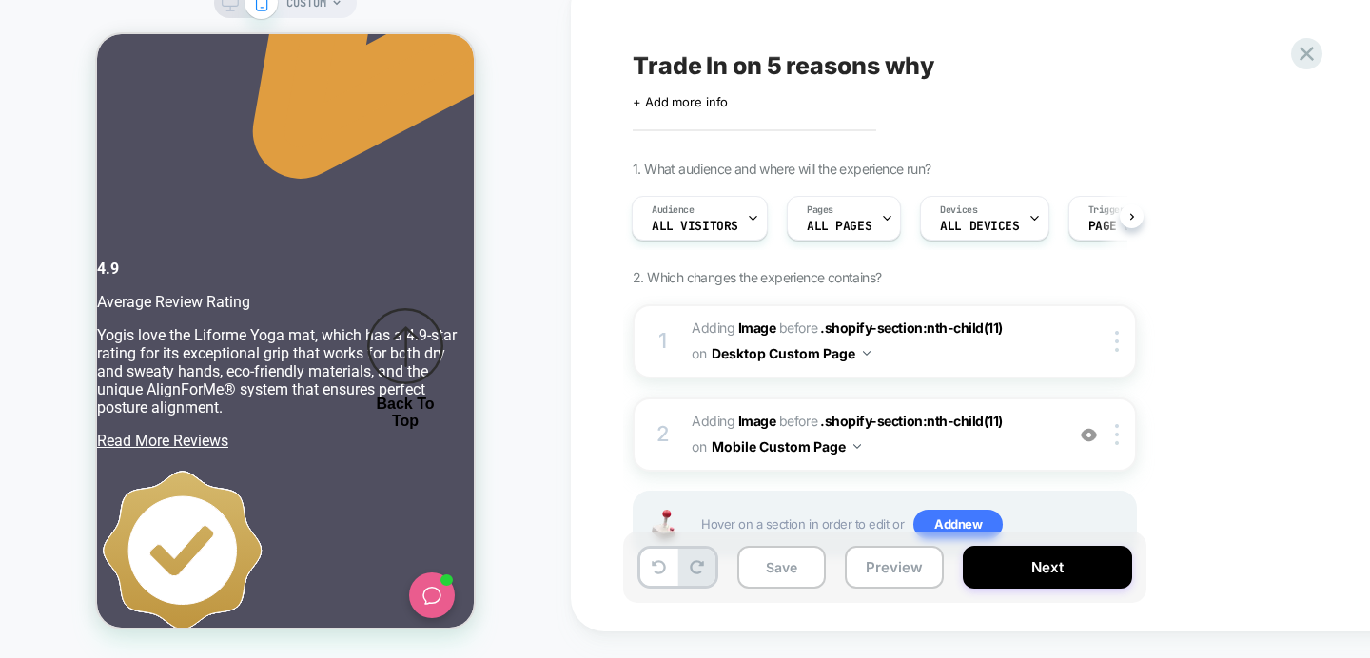
click at [232, 5] on icon at bounding box center [230, 2] width 17 height 17
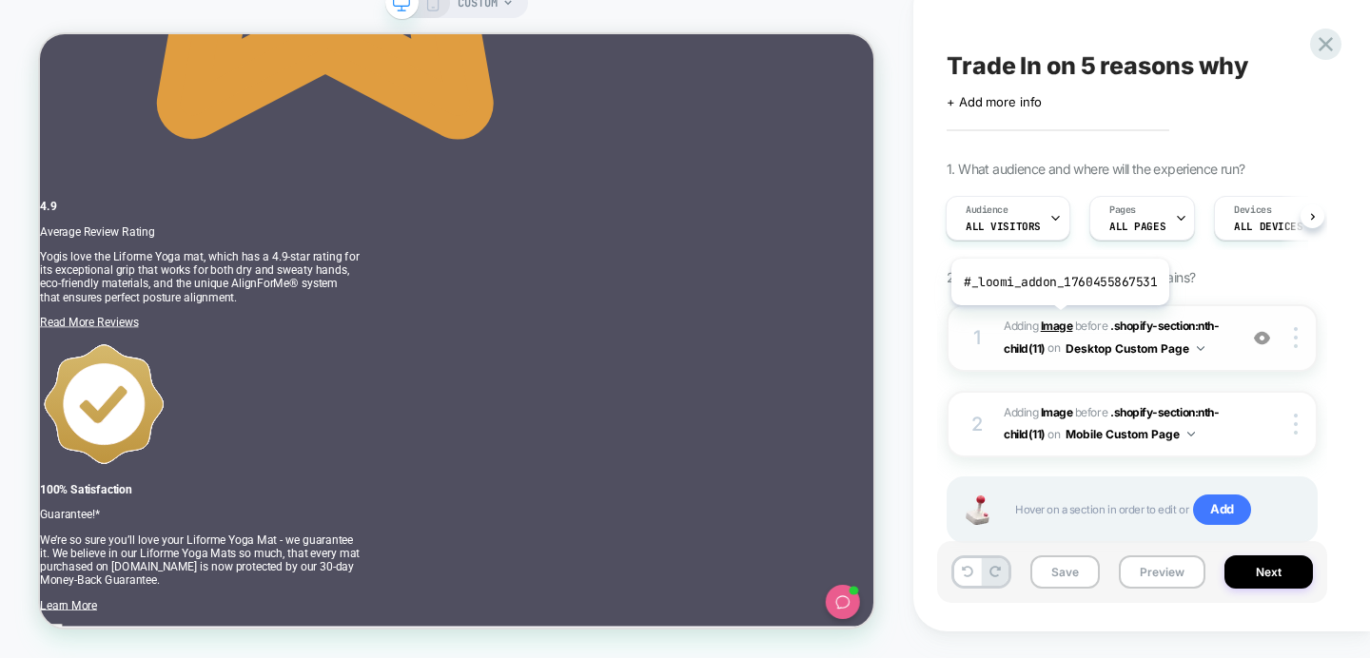
click at [1058, 320] on b "Image" at bounding box center [1057, 326] width 32 height 14
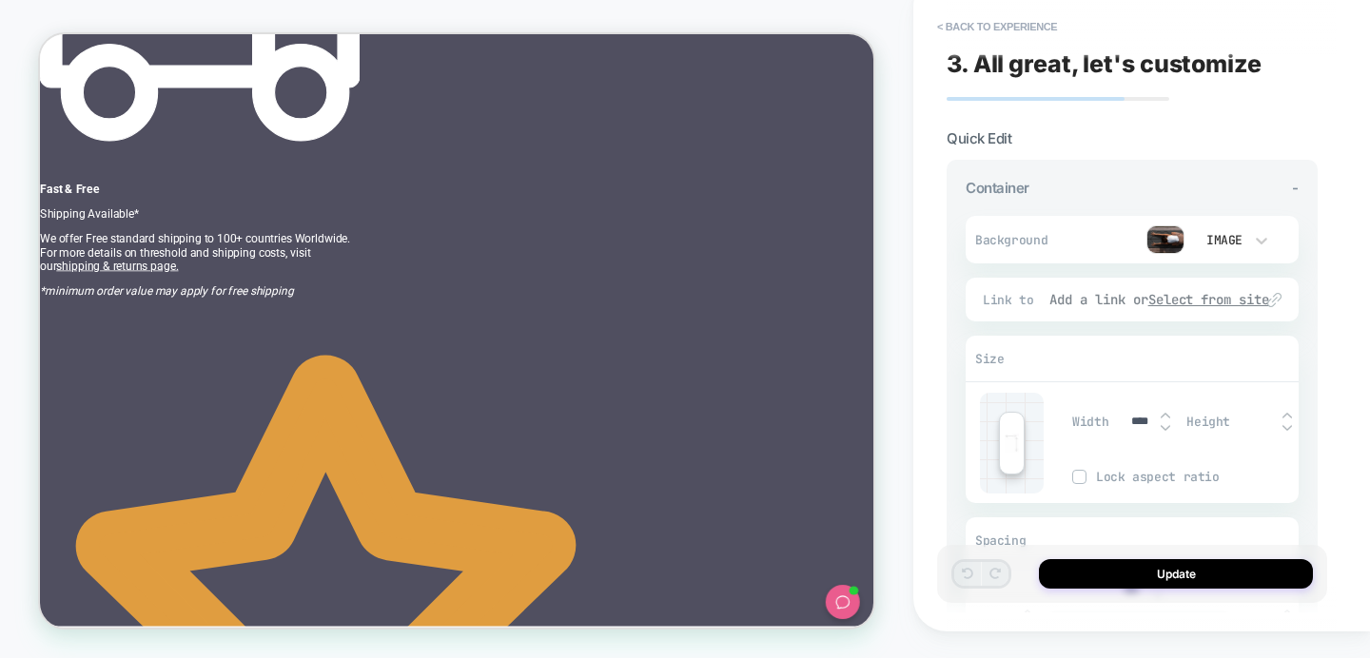
click at [1189, 302] on u "Select from site" at bounding box center [1209, 299] width 122 height 17
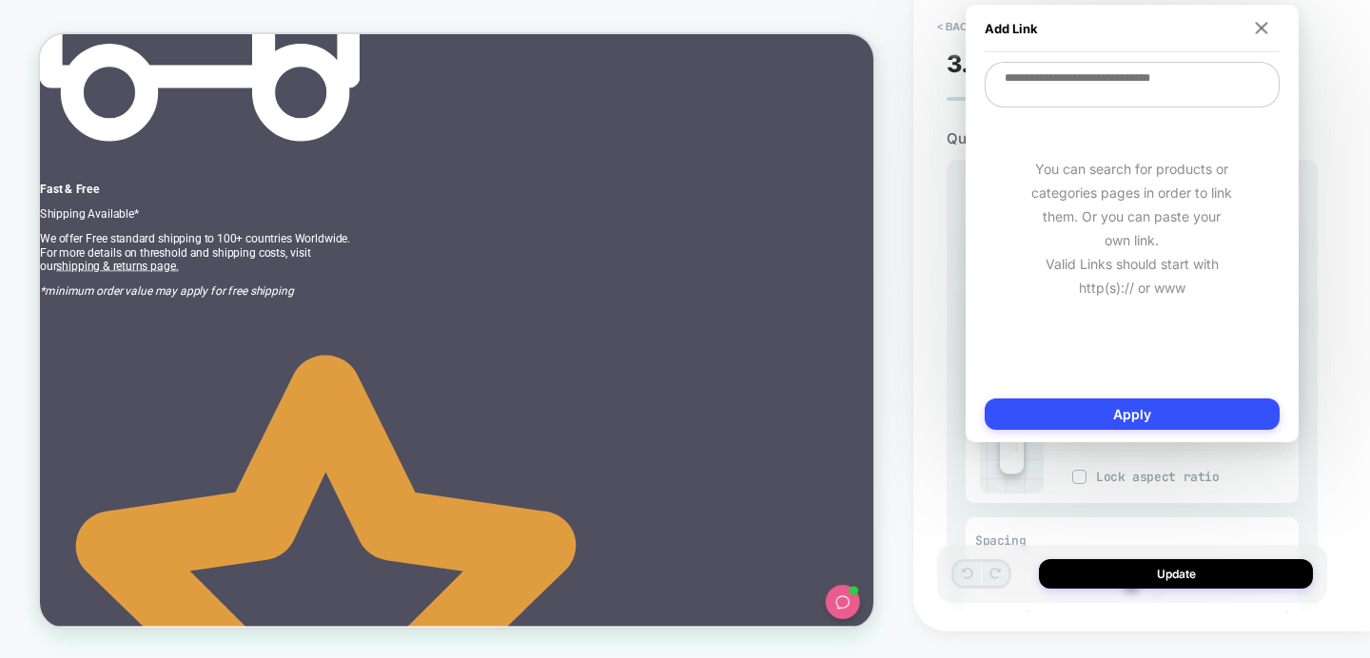
click at [1074, 81] on textarea at bounding box center [1132, 85] width 295 height 46
paste textarea "**********"
type textarea "*"
type textarea "**********"
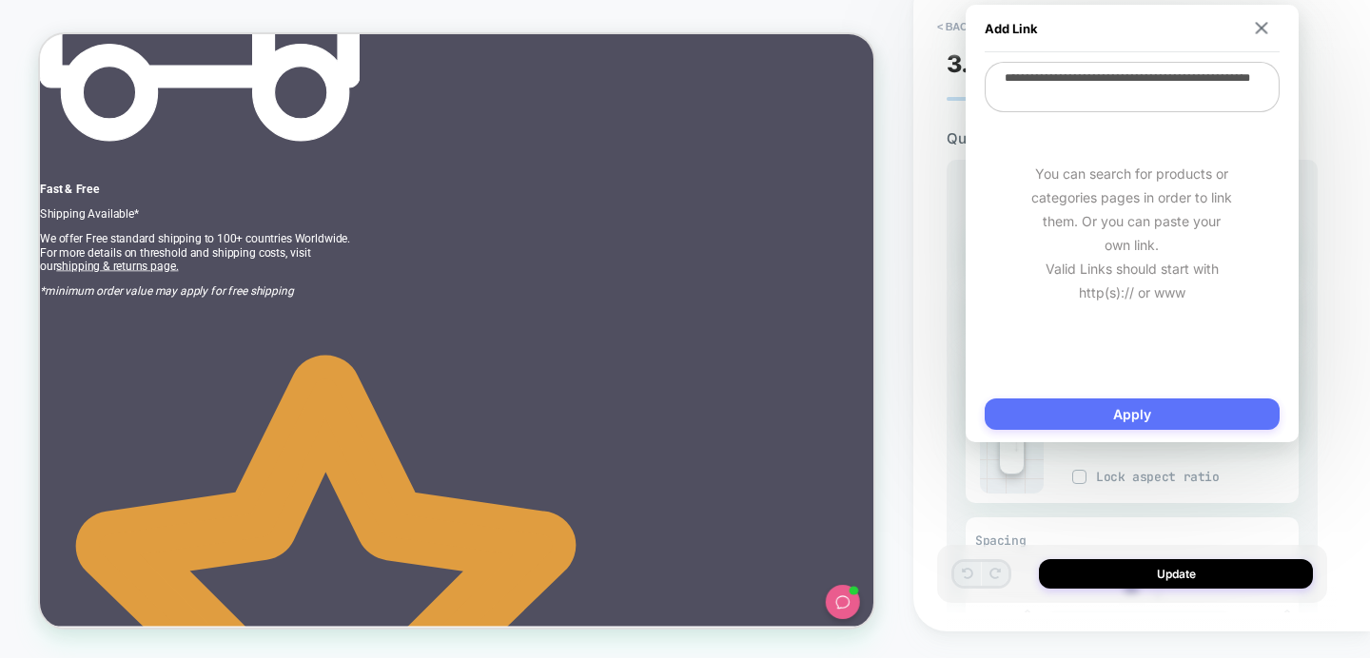
click at [1151, 415] on button "Apply" at bounding box center [1132, 414] width 295 height 31
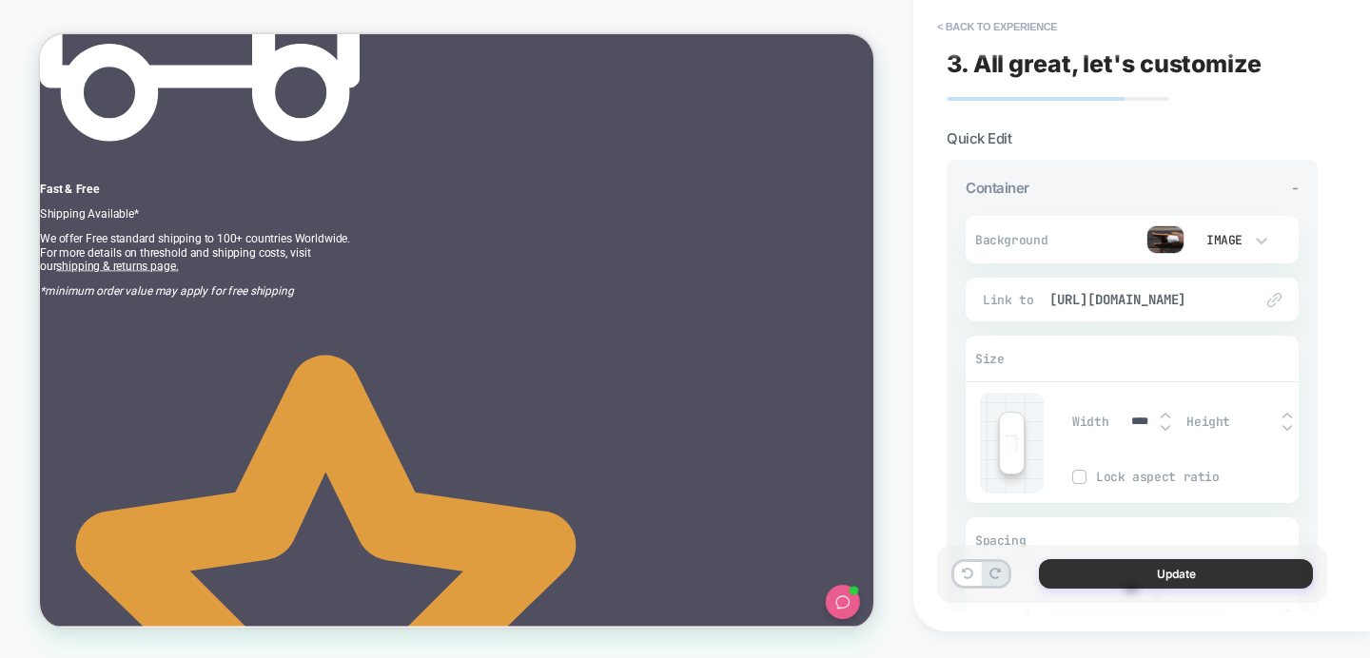
click at [1180, 575] on button "Update" at bounding box center [1176, 573] width 274 height 29
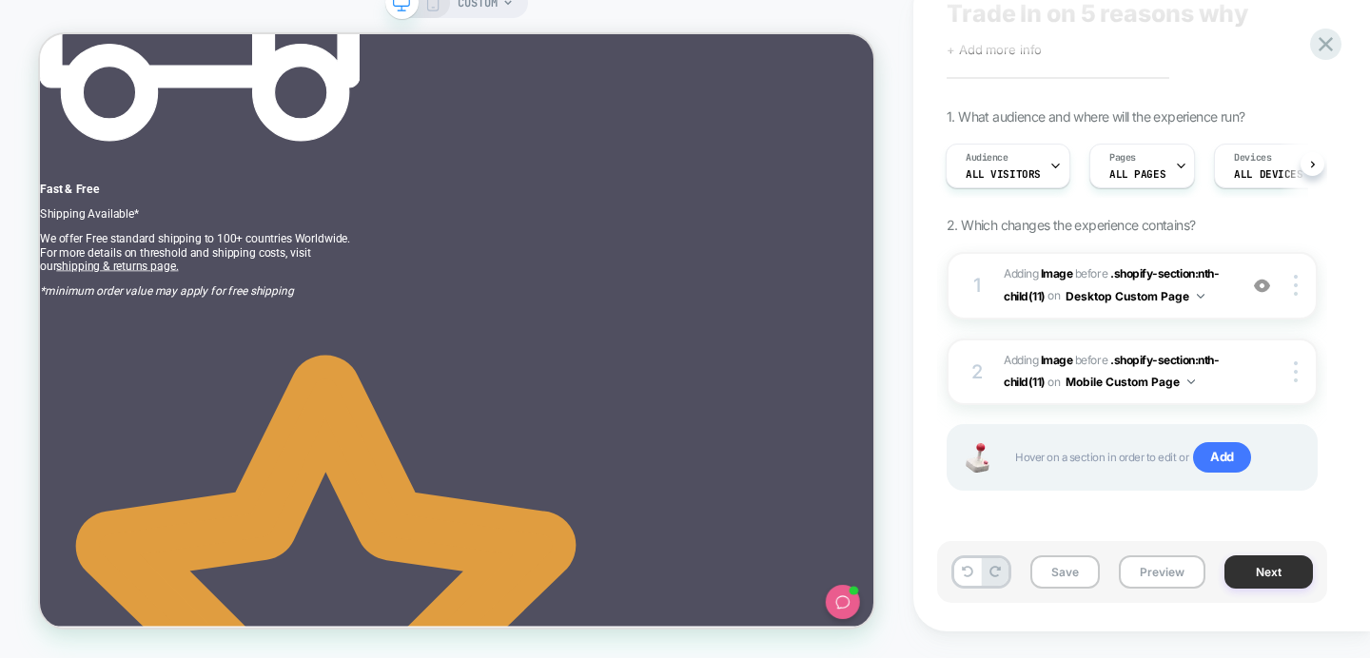
click at [1261, 565] on button "Next" at bounding box center [1268, 572] width 88 height 33
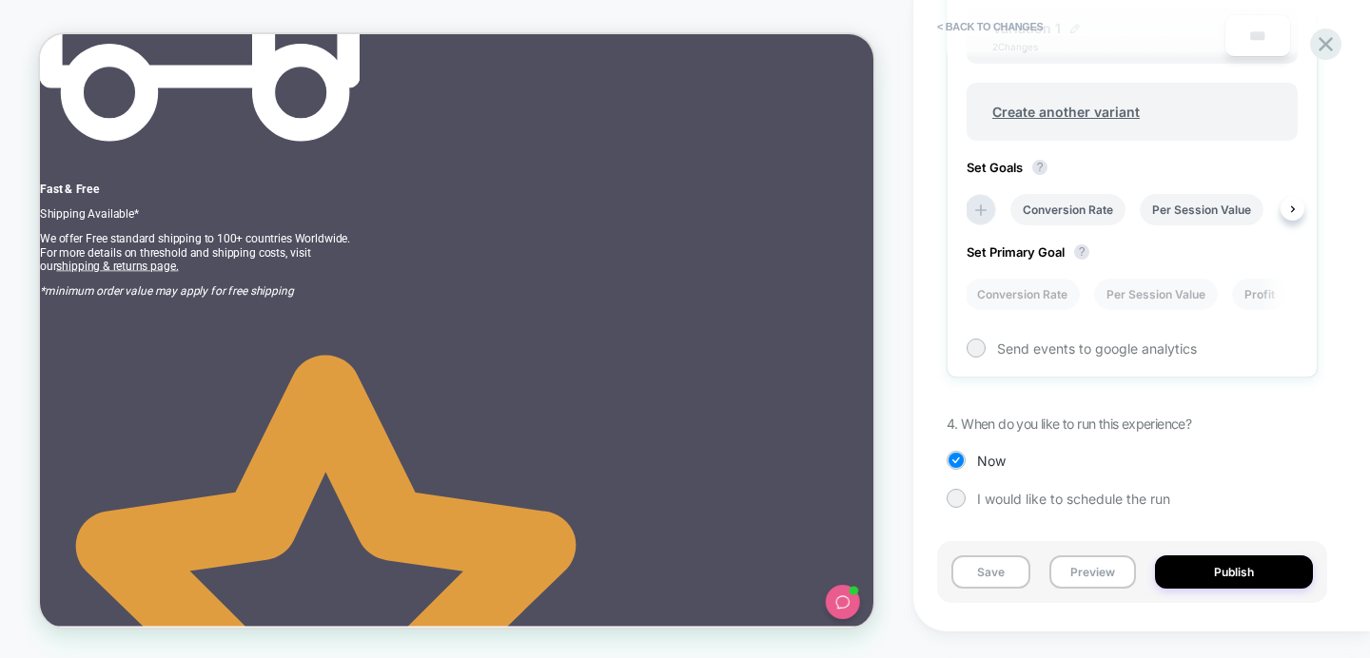
click at [1279, 213] on div "Conversion Rate Per Session Value Profit" at bounding box center [1122, 210] width 331 height 50
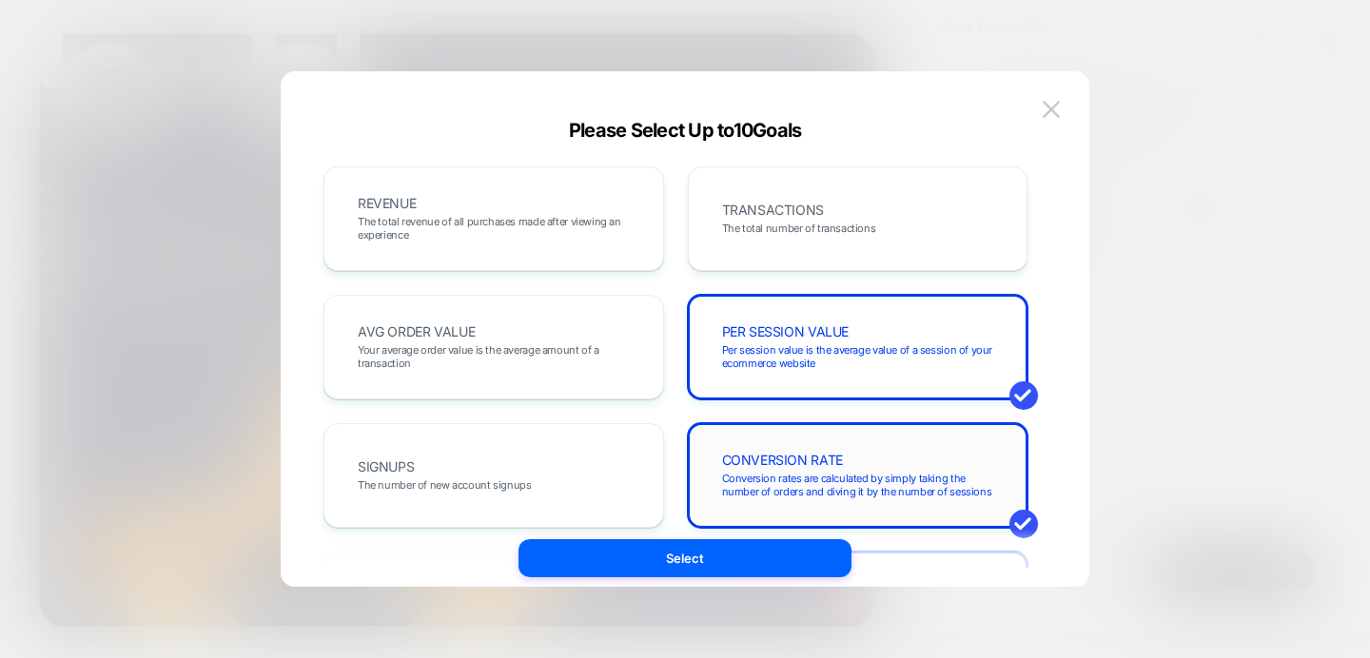
click at [829, 447] on div "CONVERSION RATE Conversion rates are calculated by simply taking the number of …" at bounding box center [858, 475] width 301 height 65
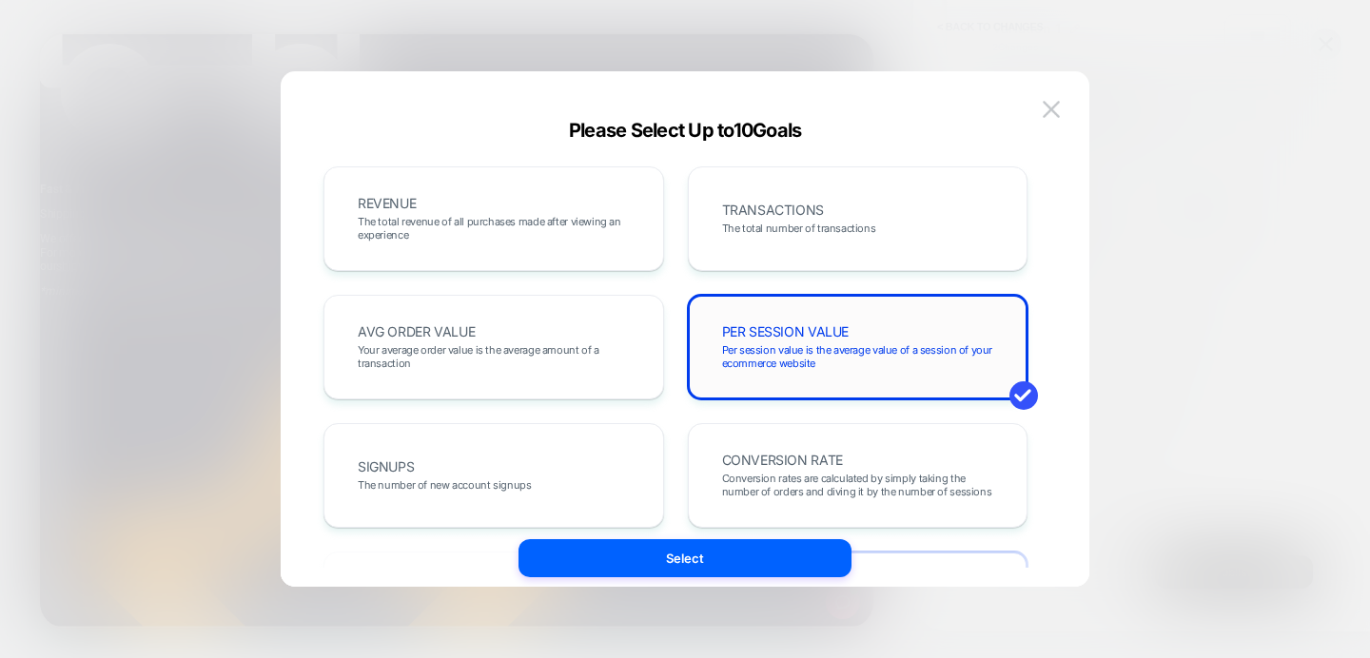
click at [830, 384] on div "PER SESSION VALUE Per session value is the average value of a session of your e…" at bounding box center [858, 347] width 341 height 105
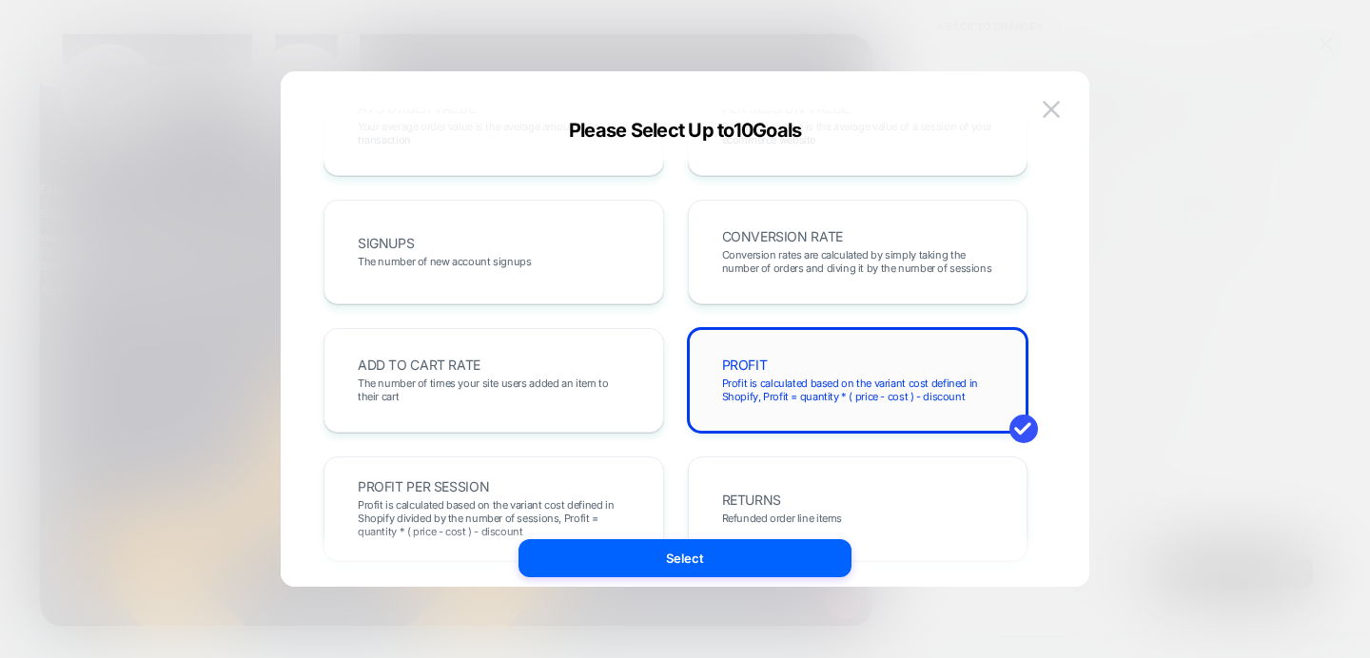
click at [826, 400] on span "Profit is calculated based on the variant cost defined in Shopify, Profit = qua…" at bounding box center [858, 390] width 272 height 27
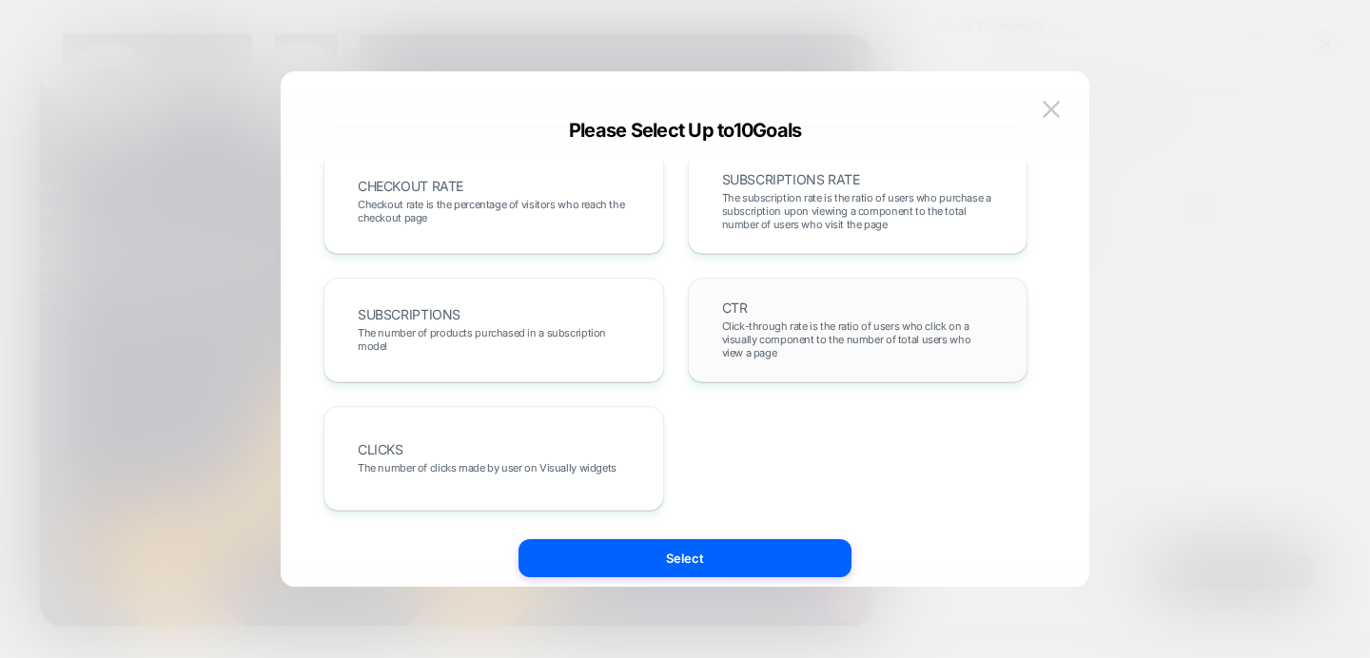
click at [796, 322] on span "Click-through rate is the ratio of users who click on a visually component to t…" at bounding box center [858, 340] width 272 height 40
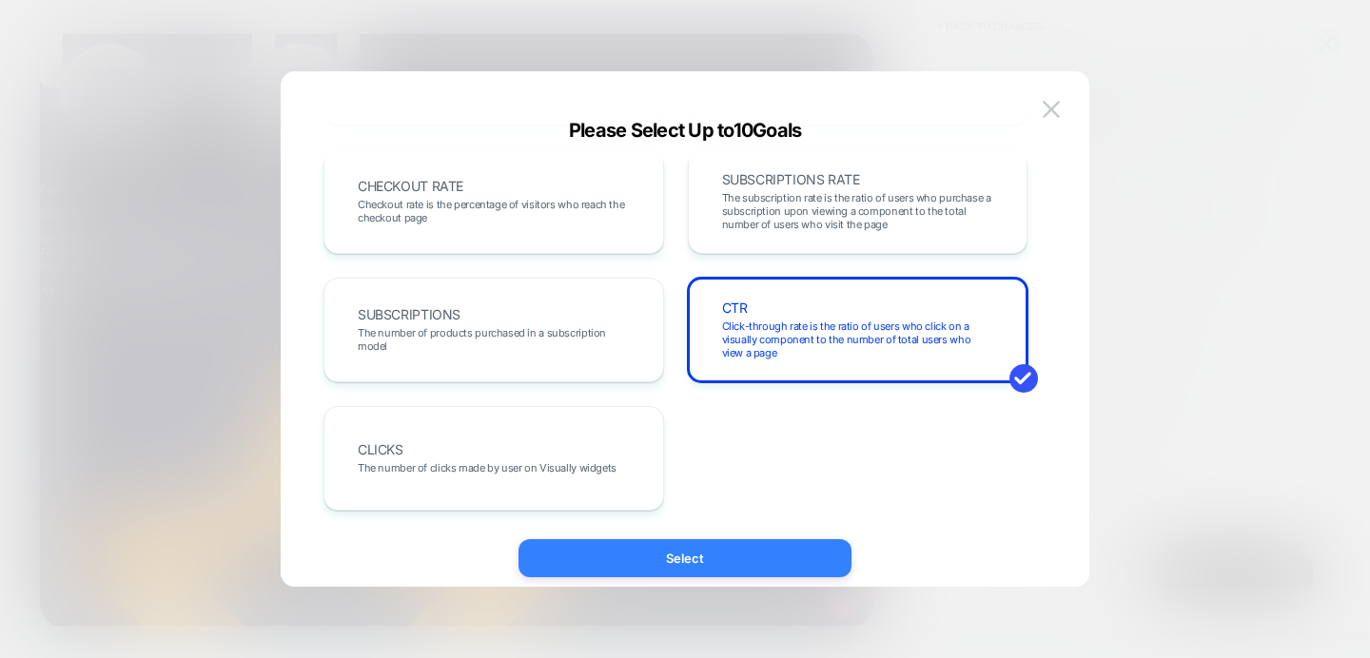
click at [674, 569] on button "Select" at bounding box center [684, 558] width 333 height 38
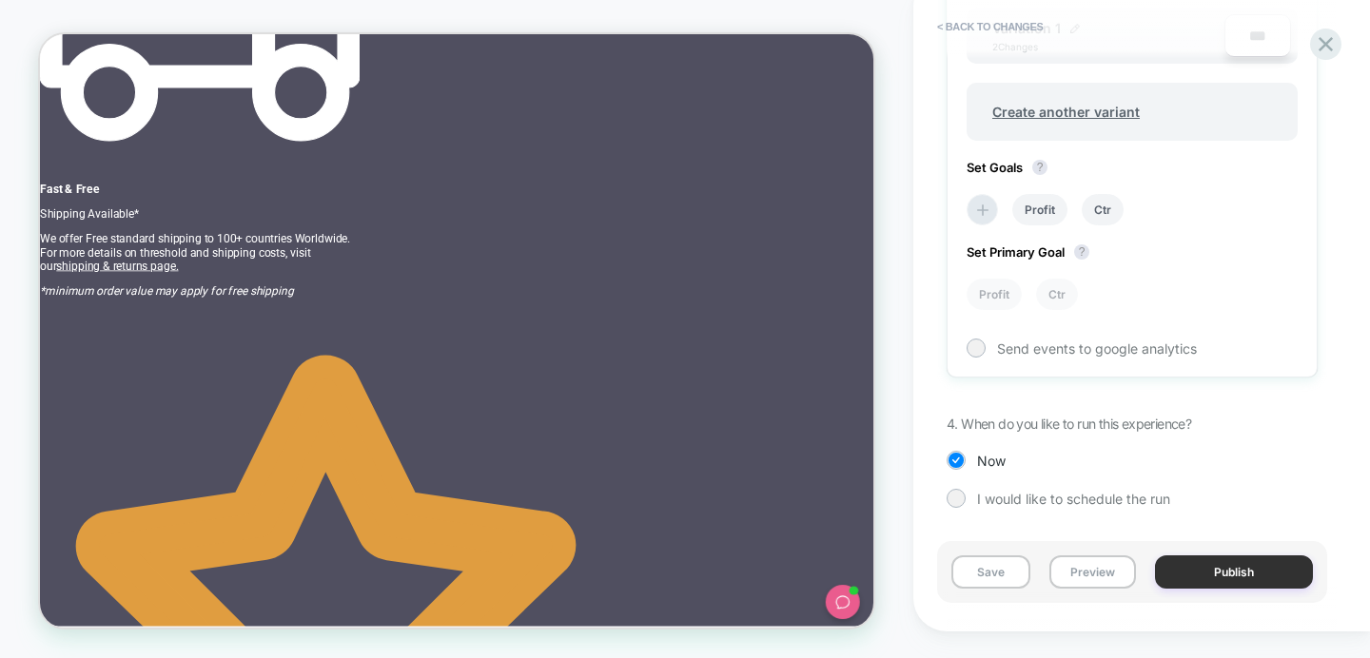
click at [1207, 569] on button "Publish" at bounding box center [1234, 572] width 158 height 33
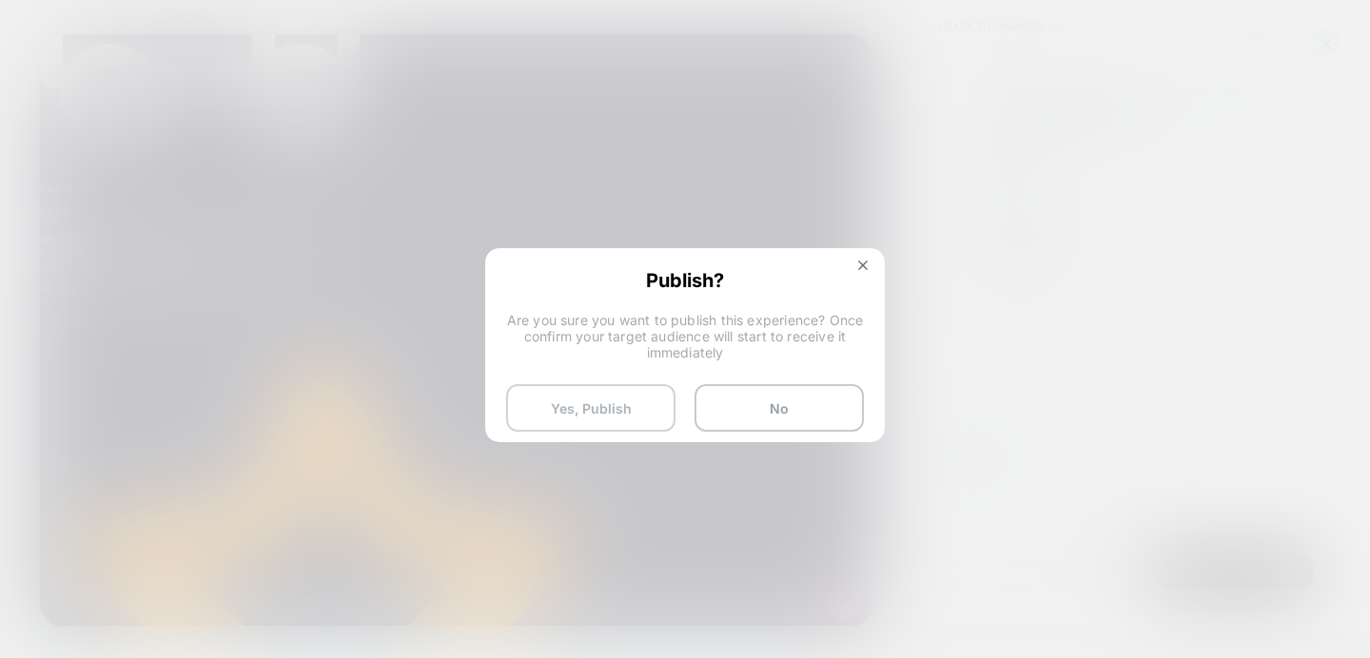
click at [609, 408] on button "Yes, Publish" at bounding box center [590, 408] width 169 height 48
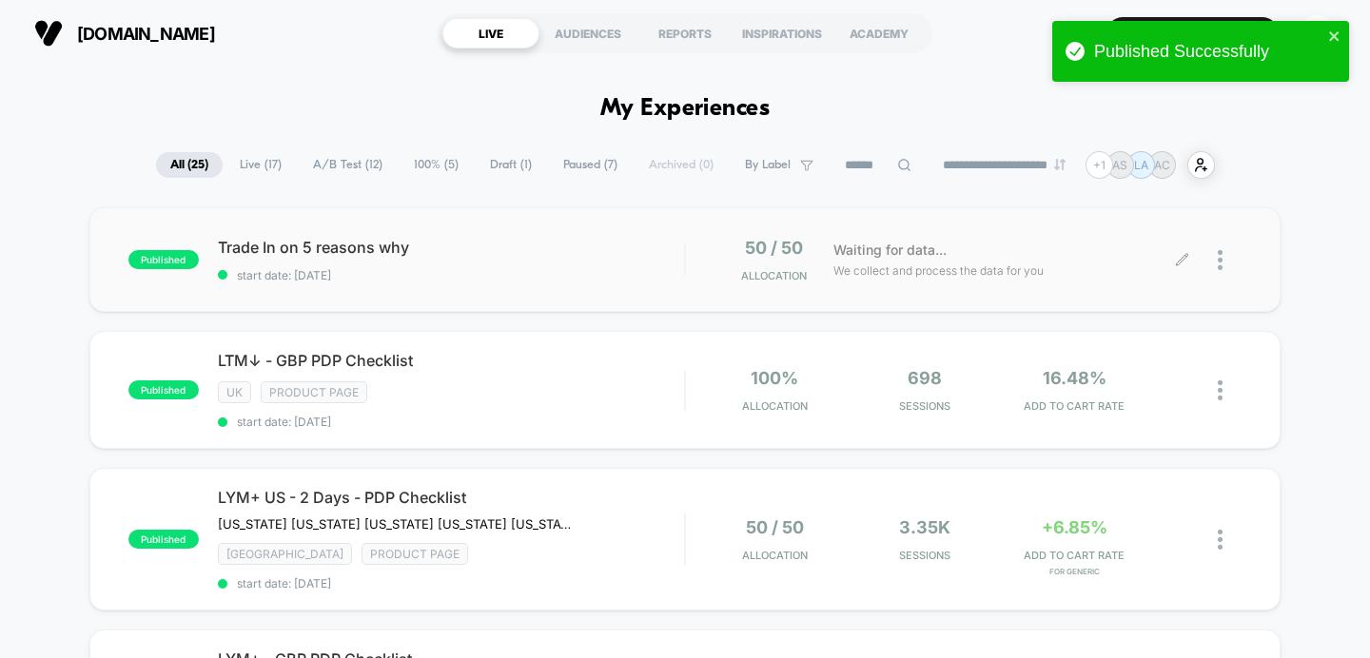
click at [1222, 252] on div at bounding box center [1230, 260] width 24 height 45
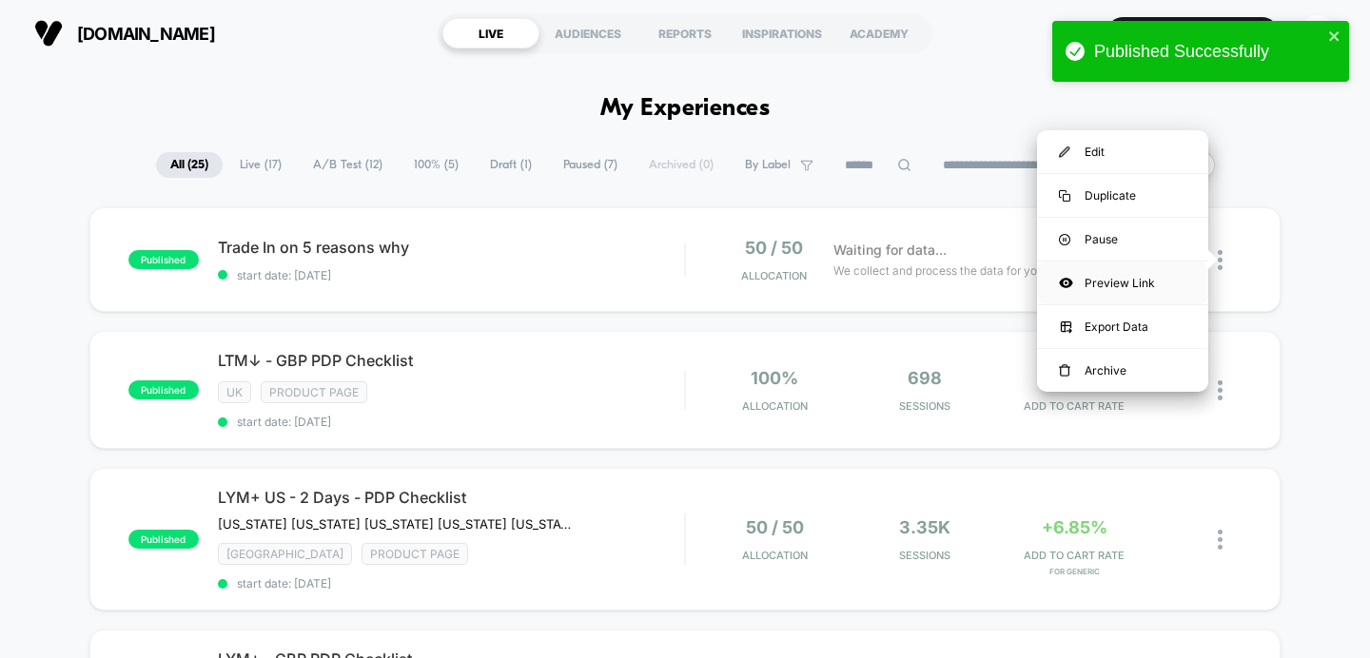
click at [1107, 281] on div "Preview Link" at bounding box center [1122, 283] width 171 height 43
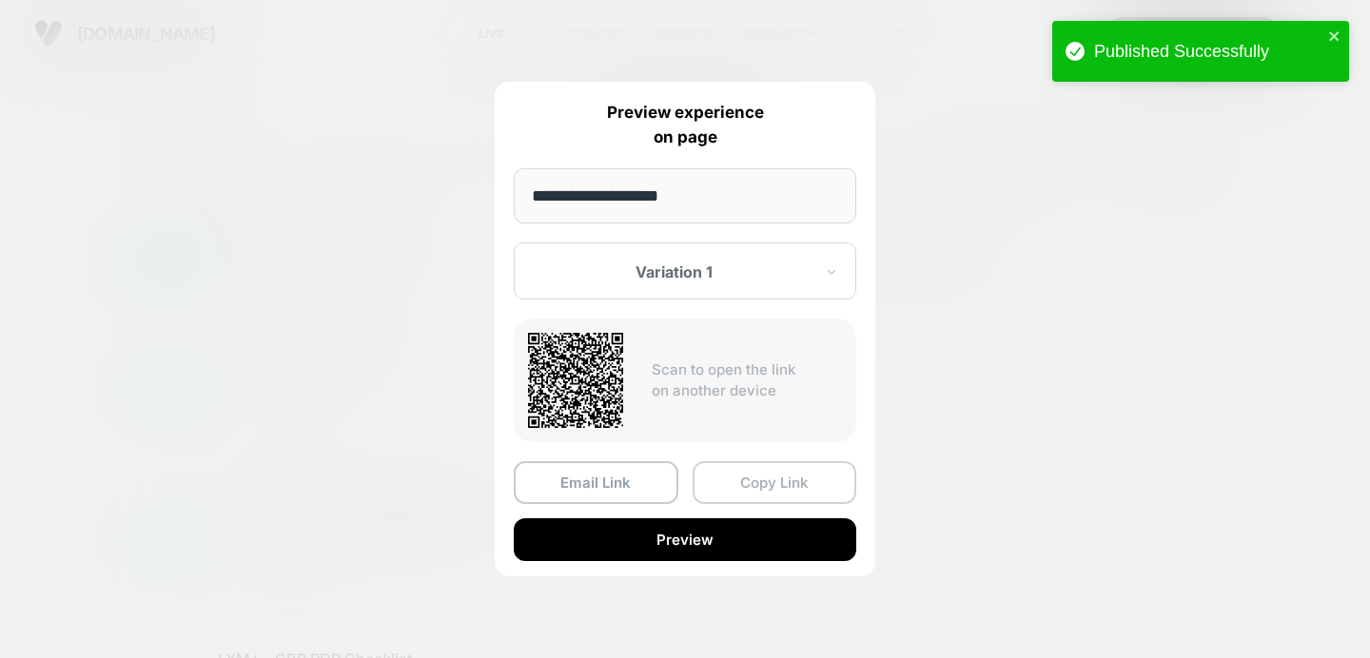
click at [749, 484] on button "Copy Link" at bounding box center [775, 482] width 165 height 43
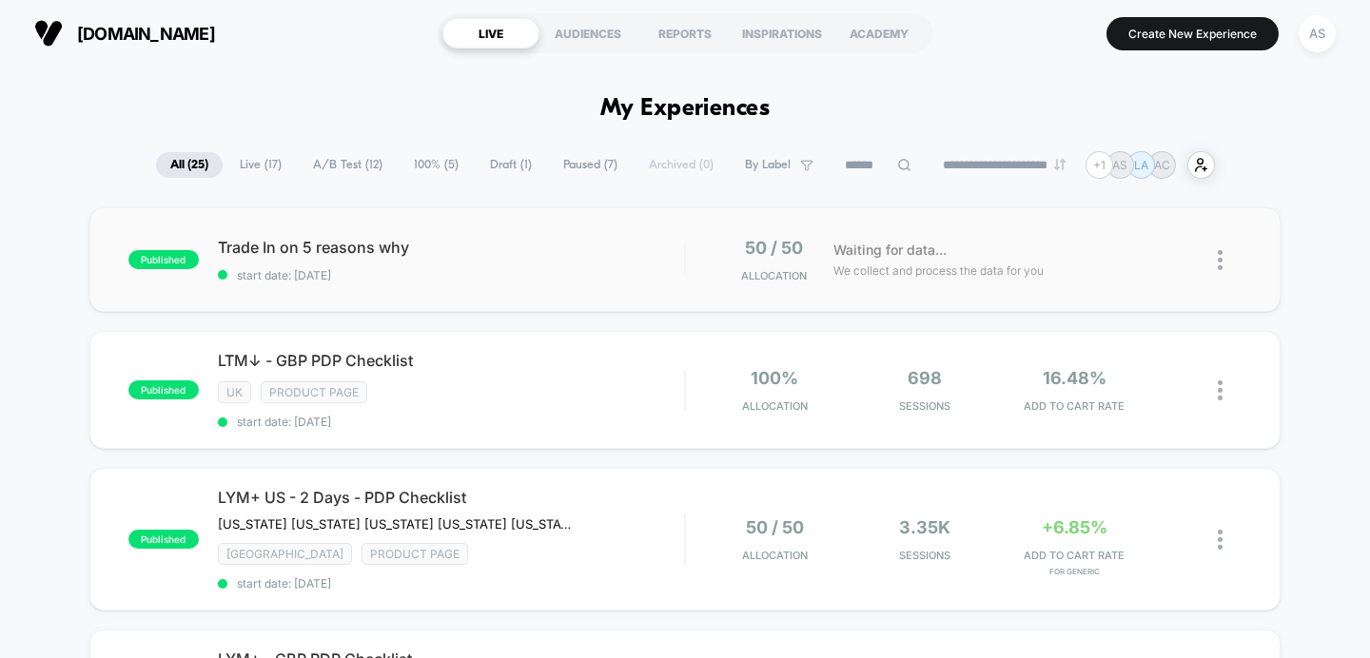
drag, startPoint x: 3, startPoint y: 250, endPoint x: 165, endPoint y: 250, distance: 161.7
click at [1181, 260] on icon at bounding box center [1182, 260] width 14 height 14
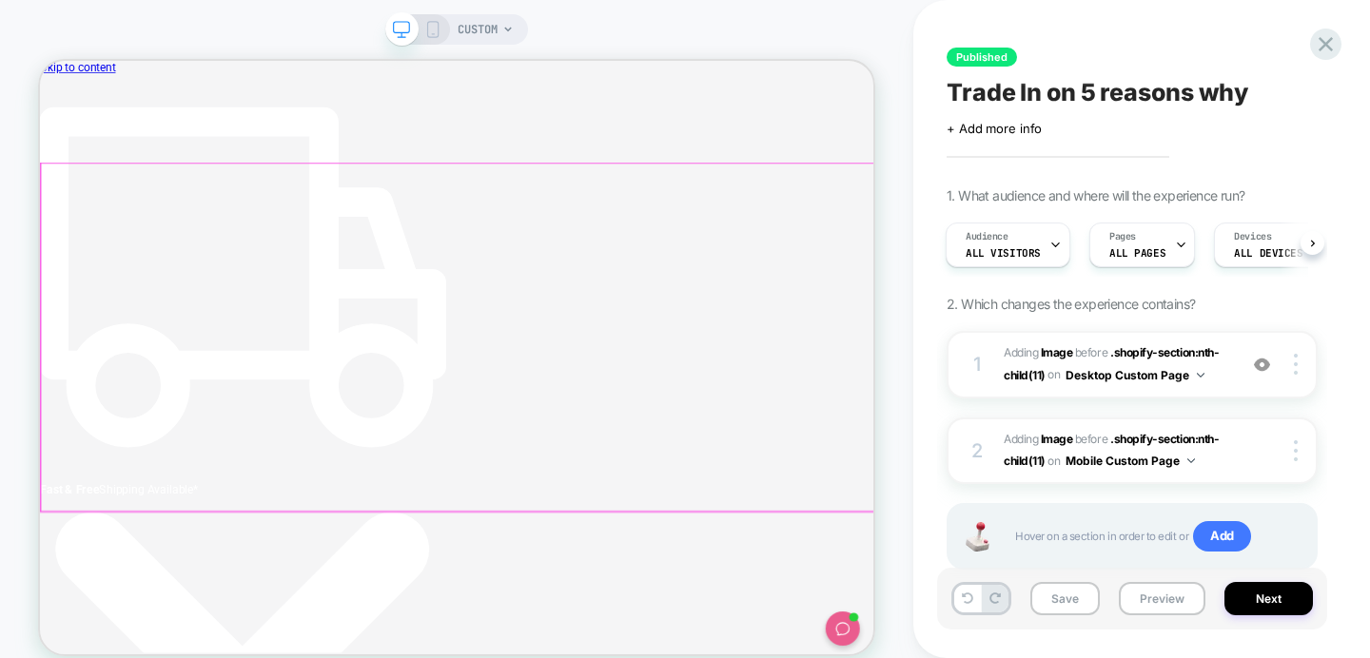
scroll to position [0, 518]
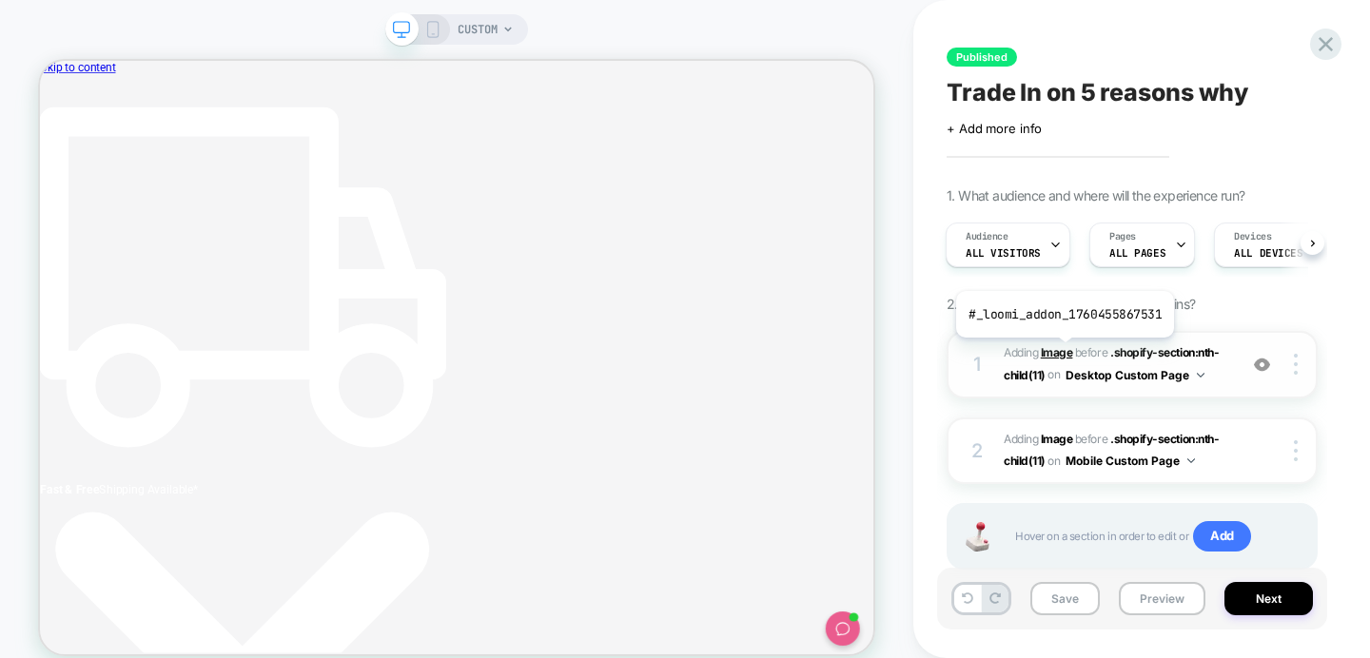
click at [1063, 352] on b "Image" at bounding box center [1057, 352] width 32 height 14
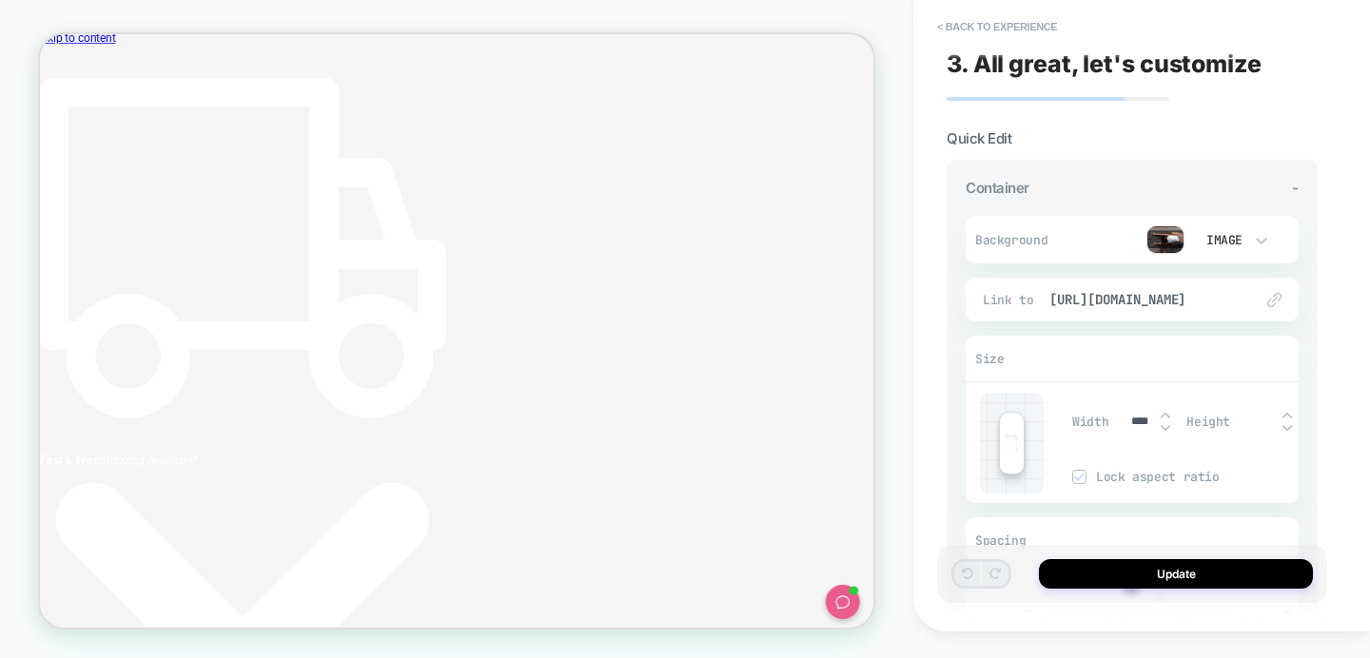
scroll to position [239, 0]
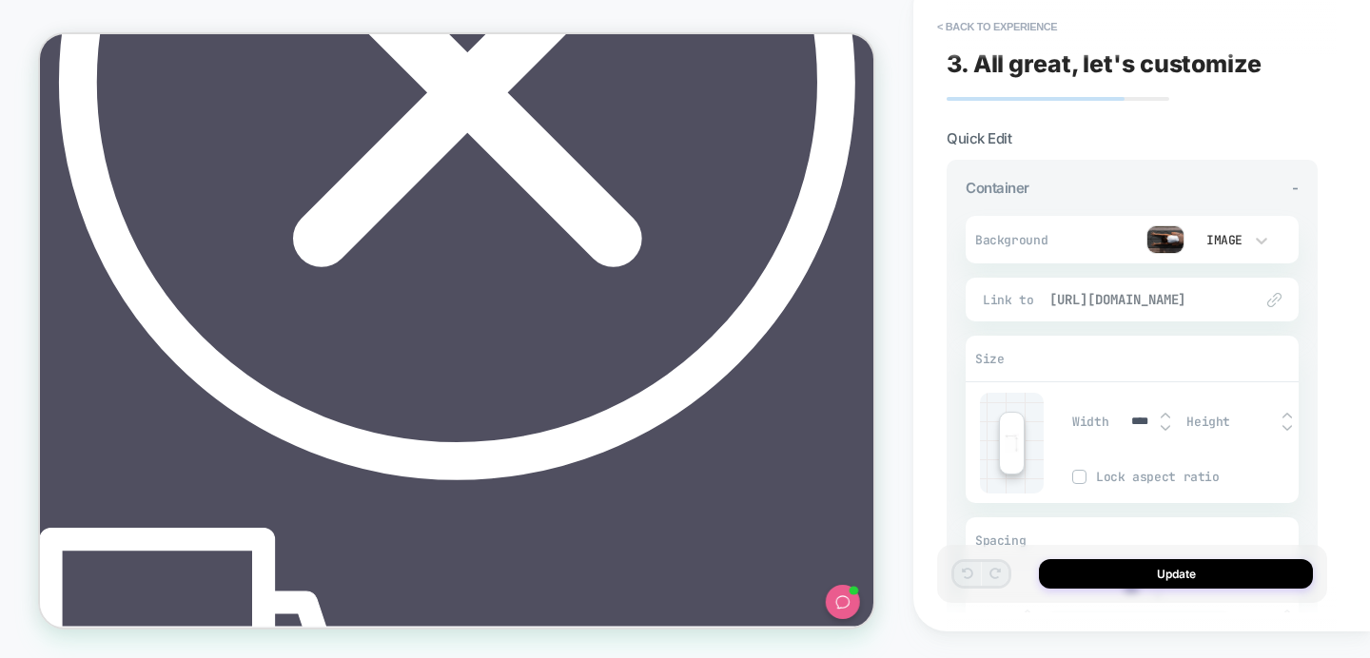
click at [1146, 291] on span "[URL][DOMAIN_NAME]" at bounding box center [1141, 299] width 185 height 17
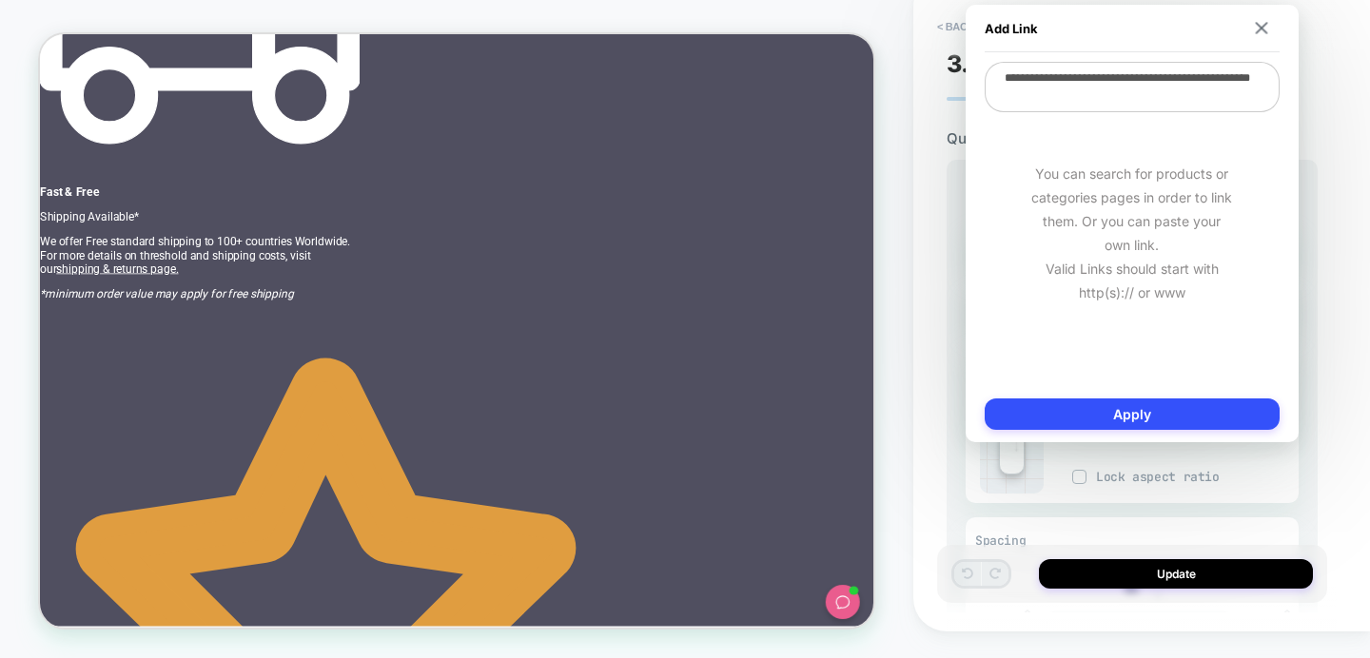
scroll to position [0, 0]
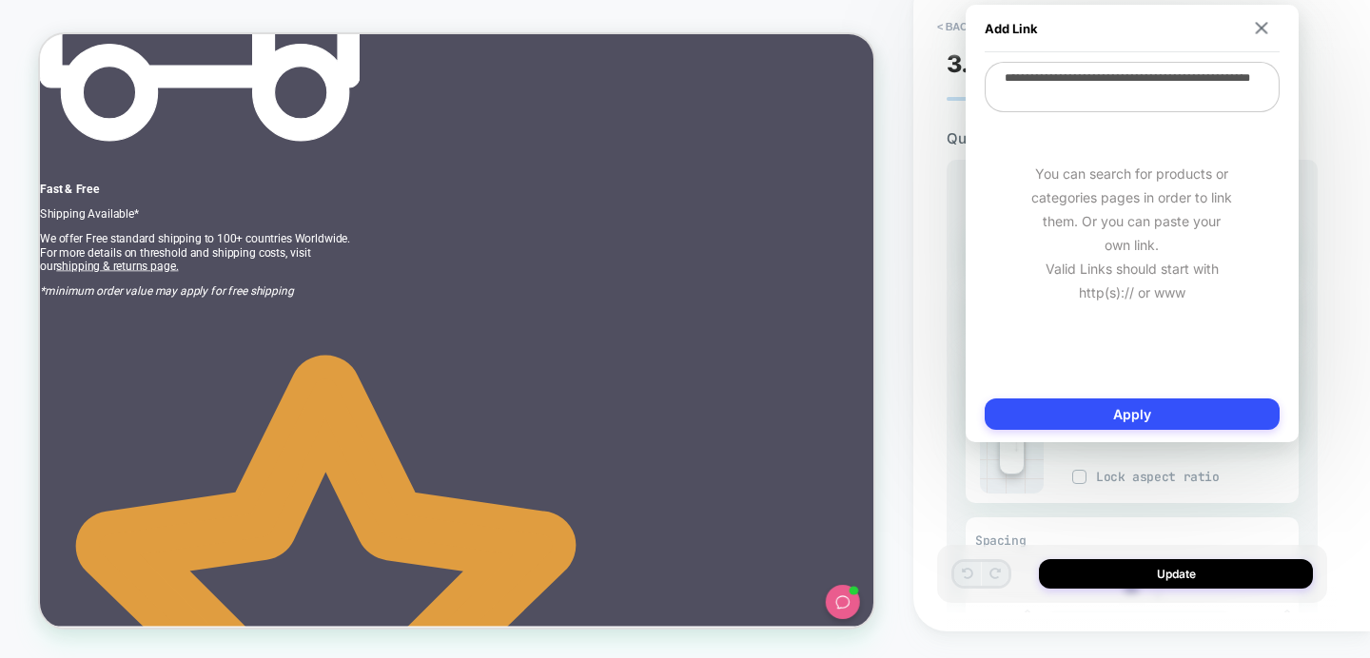
click at [1120, 97] on textarea "**********" at bounding box center [1132, 87] width 295 height 50
type textarea "**********"
click at [1172, 411] on button "Apply" at bounding box center [1132, 414] width 295 height 31
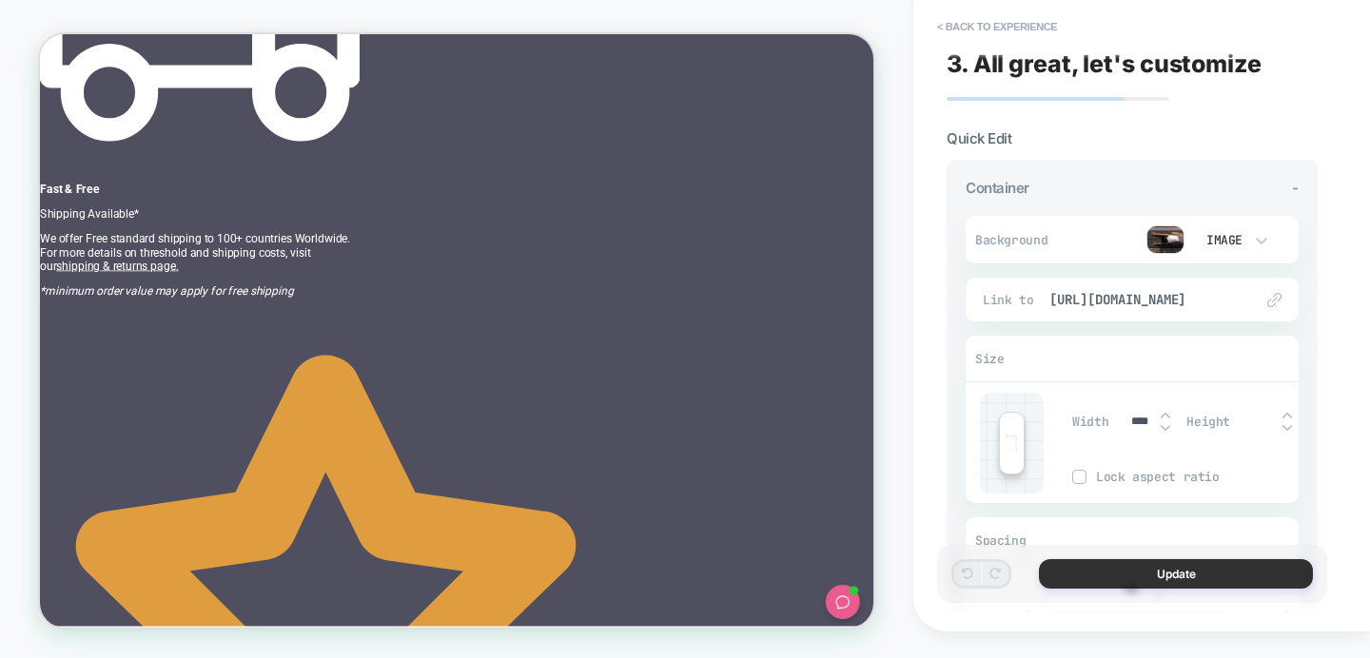
click at [1177, 574] on button "Update" at bounding box center [1176, 573] width 274 height 29
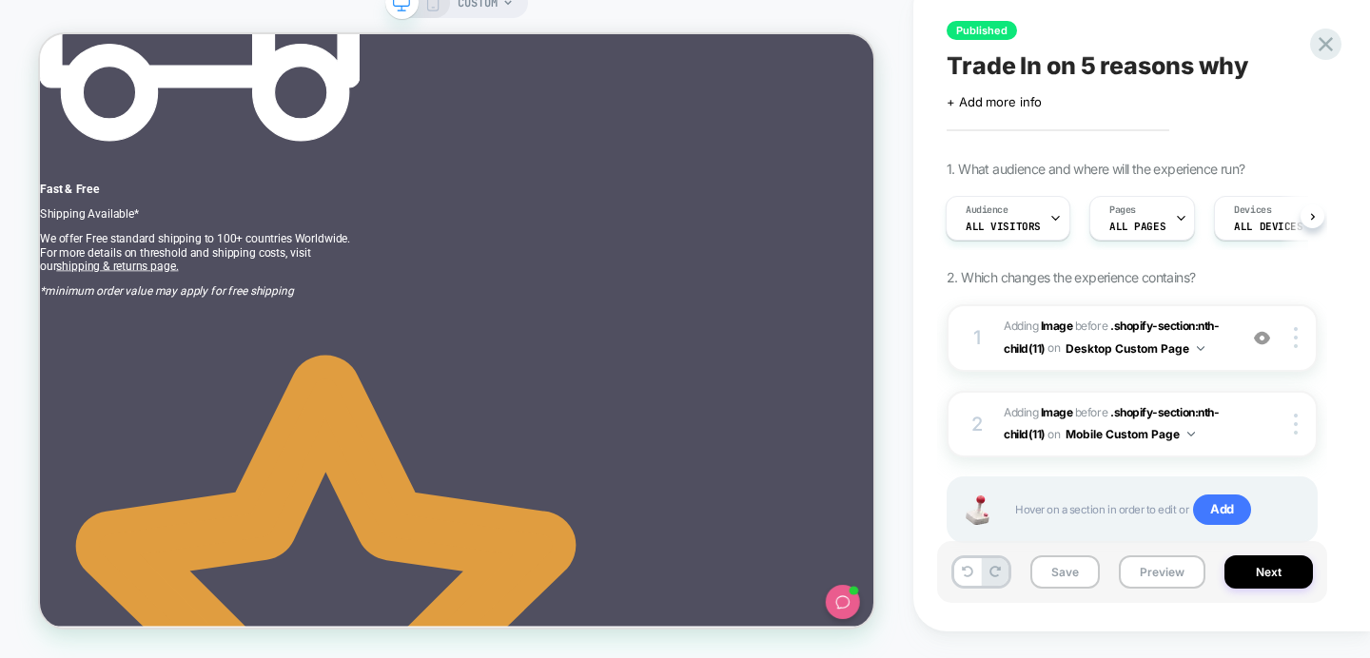
click at [430, 10] on icon at bounding box center [432, 2] width 17 height 17
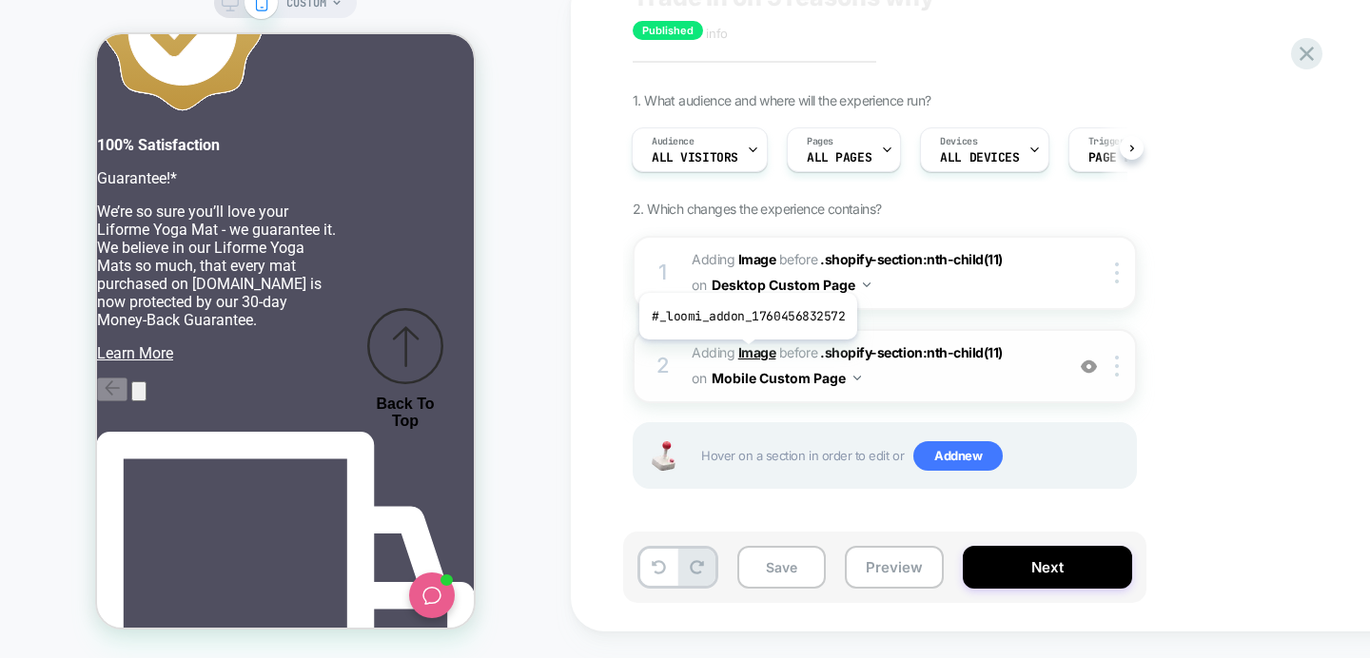
click at [746, 354] on b "Image" at bounding box center [757, 352] width 38 height 16
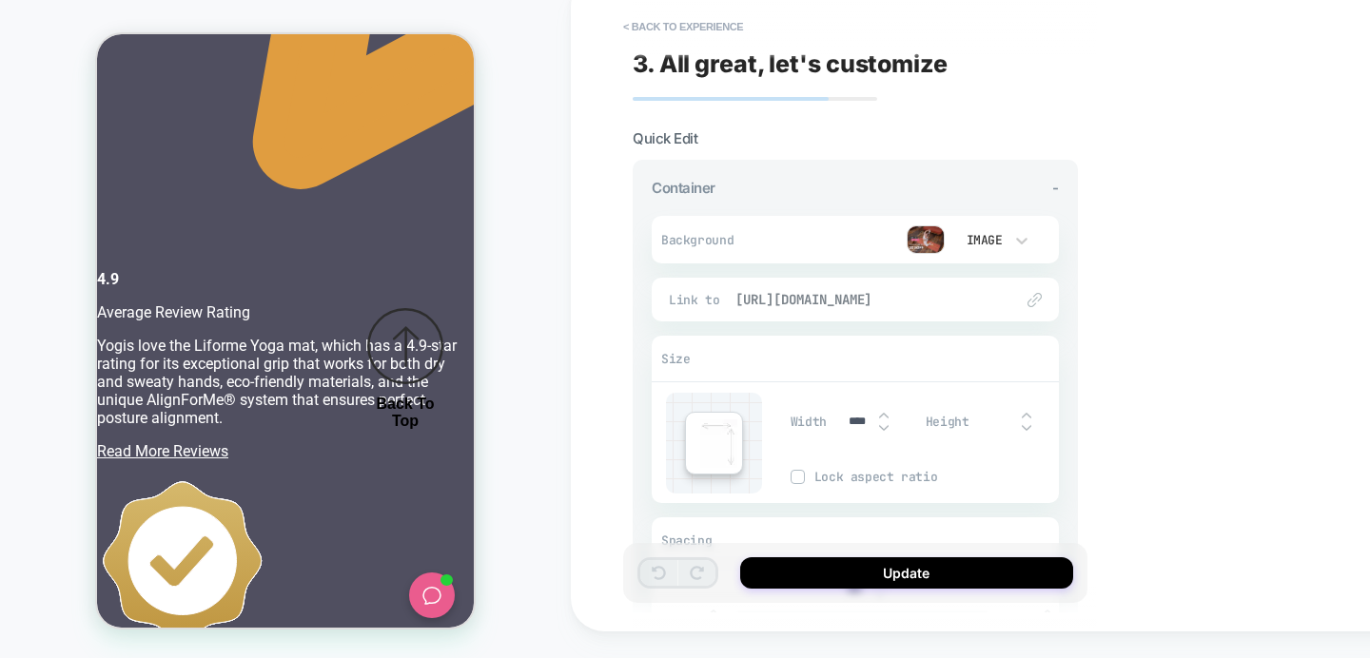
click at [950, 301] on span "[URL][DOMAIN_NAME]" at bounding box center [864, 299] width 259 height 17
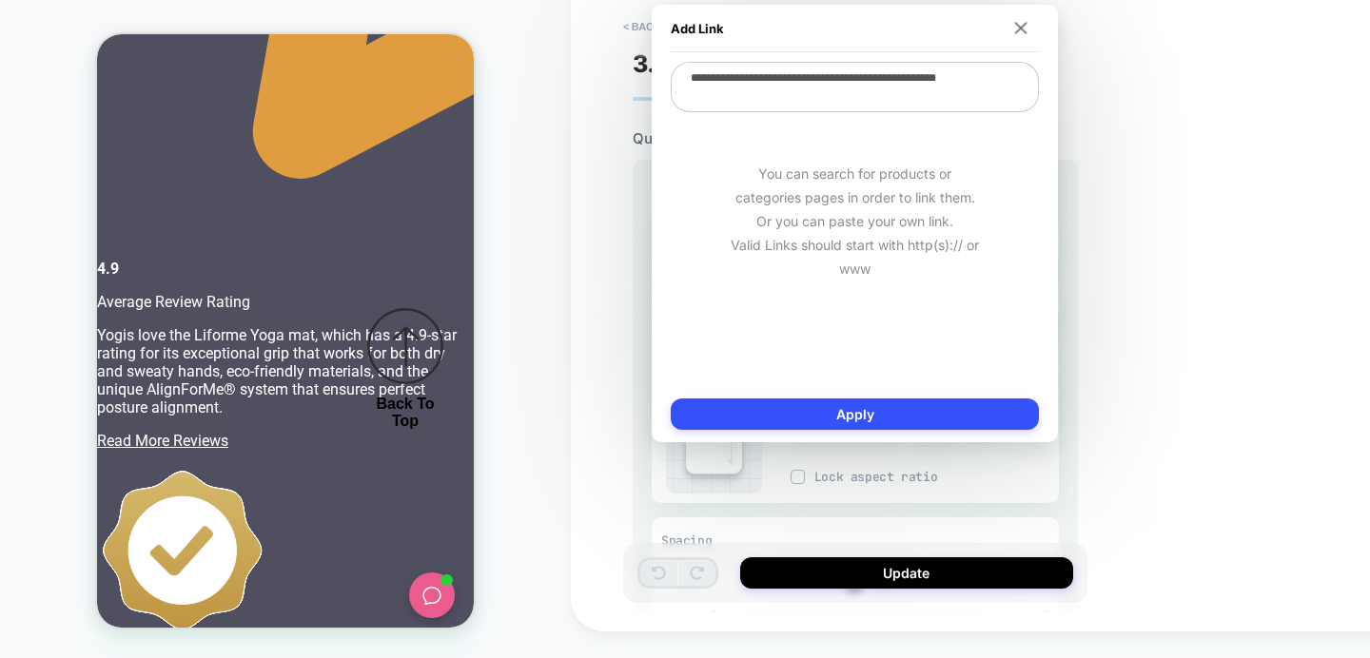
click at [825, 97] on textarea "**********" at bounding box center [855, 87] width 368 height 50
type textarea "*"
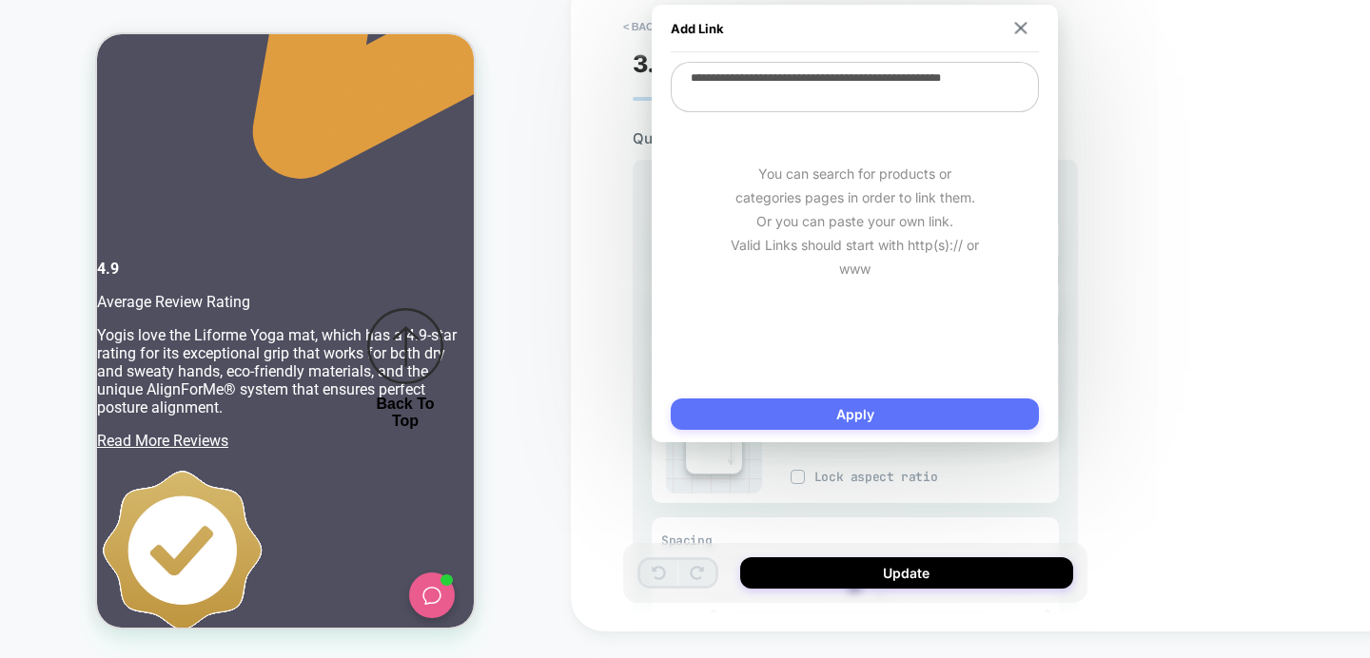
type textarea "**********"
click at [884, 400] on button "Apply" at bounding box center [855, 414] width 368 height 31
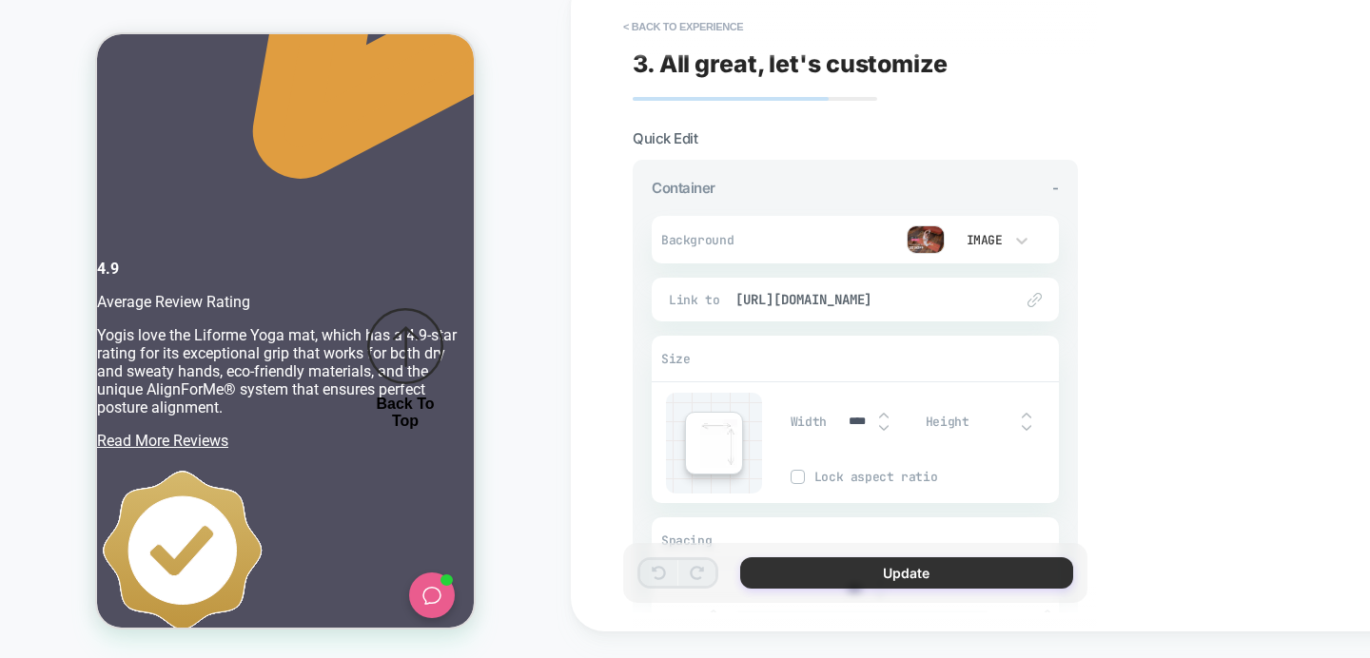
click at [904, 581] on button "Update" at bounding box center [906, 572] width 333 height 31
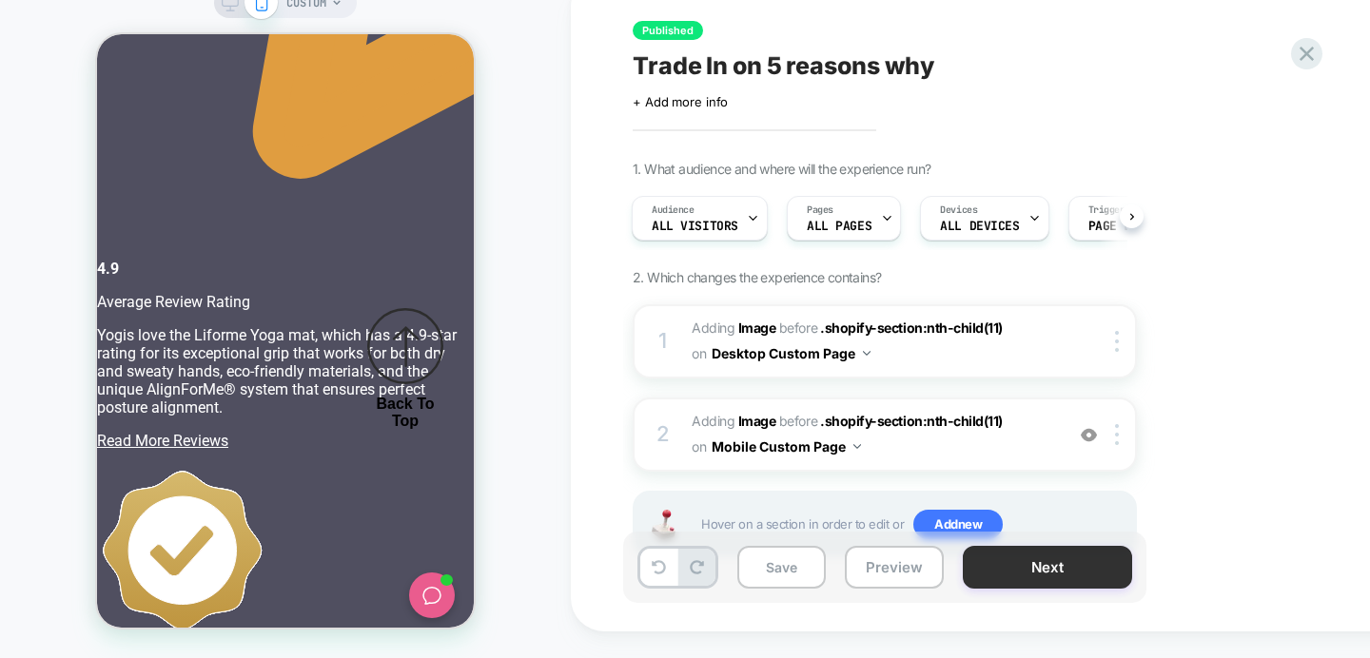
click at [1042, 580] on button "Next" at bounding box center [1047, 567] width 169 height 43
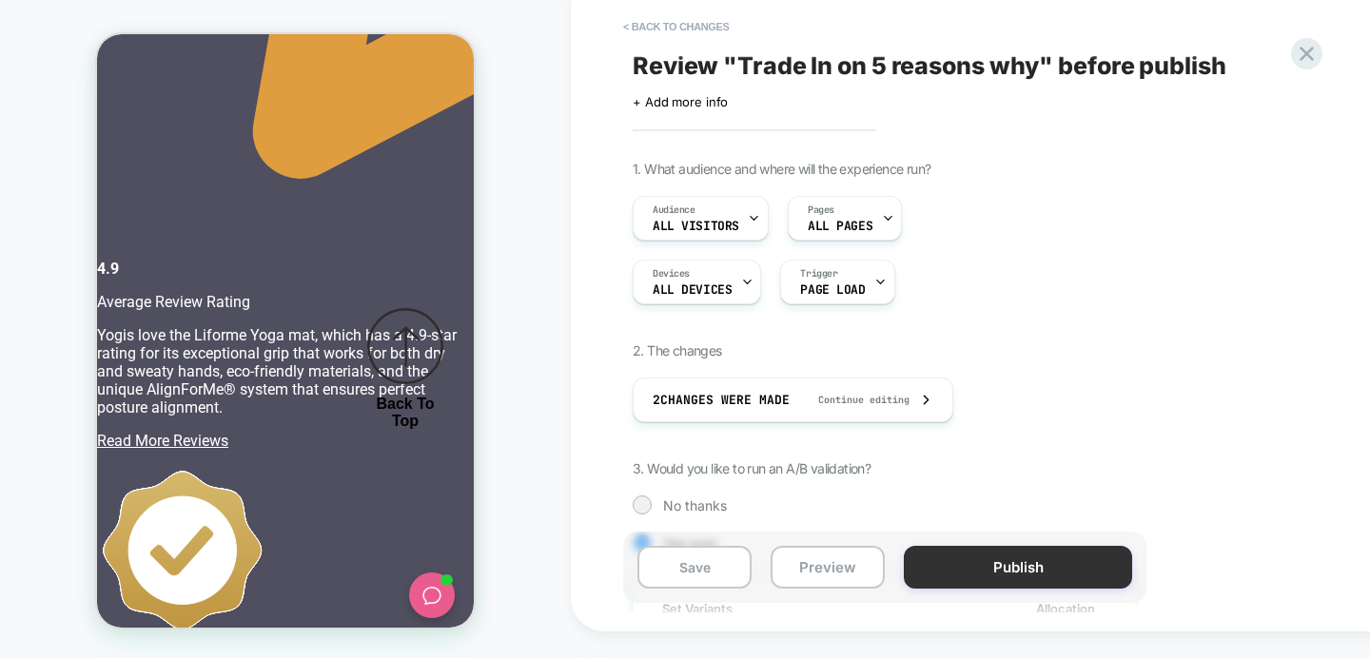
click at [1028, 569] on button "Publish" at bounding box center [1018, 567] width 228 height 43
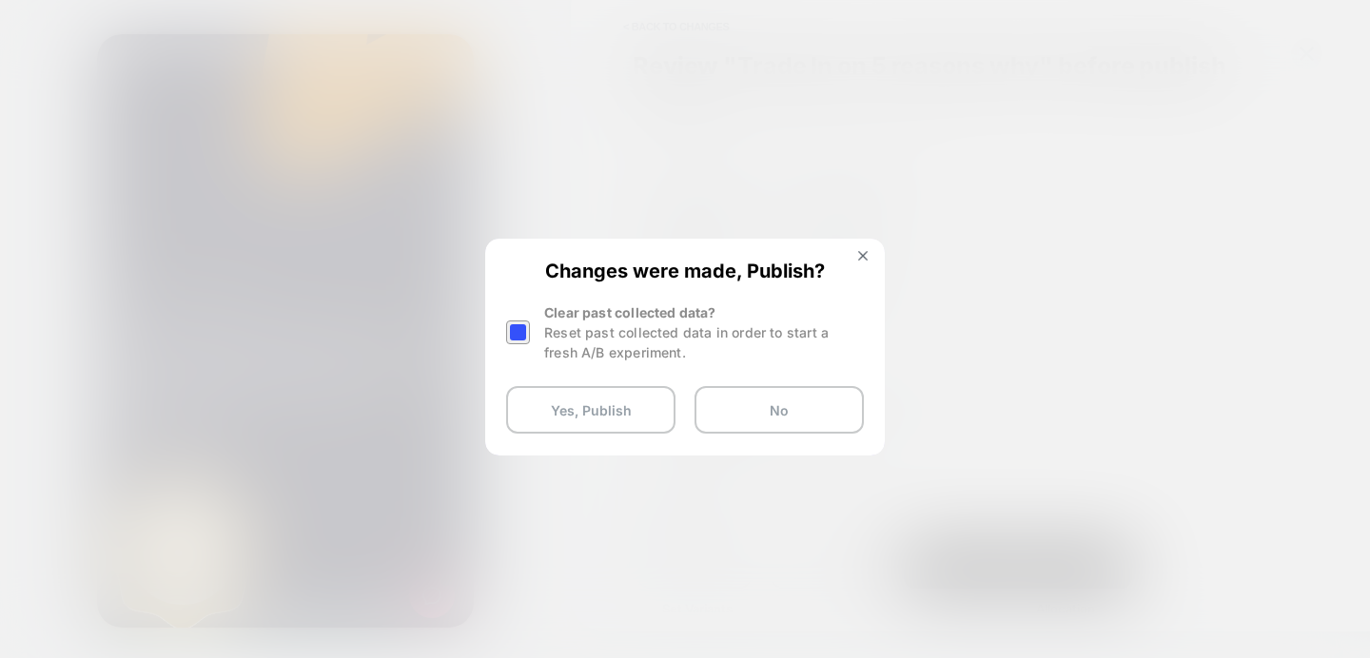
click at [526, 327] on div at bounding box center [518, 333] width 24 height 24
click at [588, 408] on button "Yes, Publish" at bounding box center [590, 410] width 169 height 48
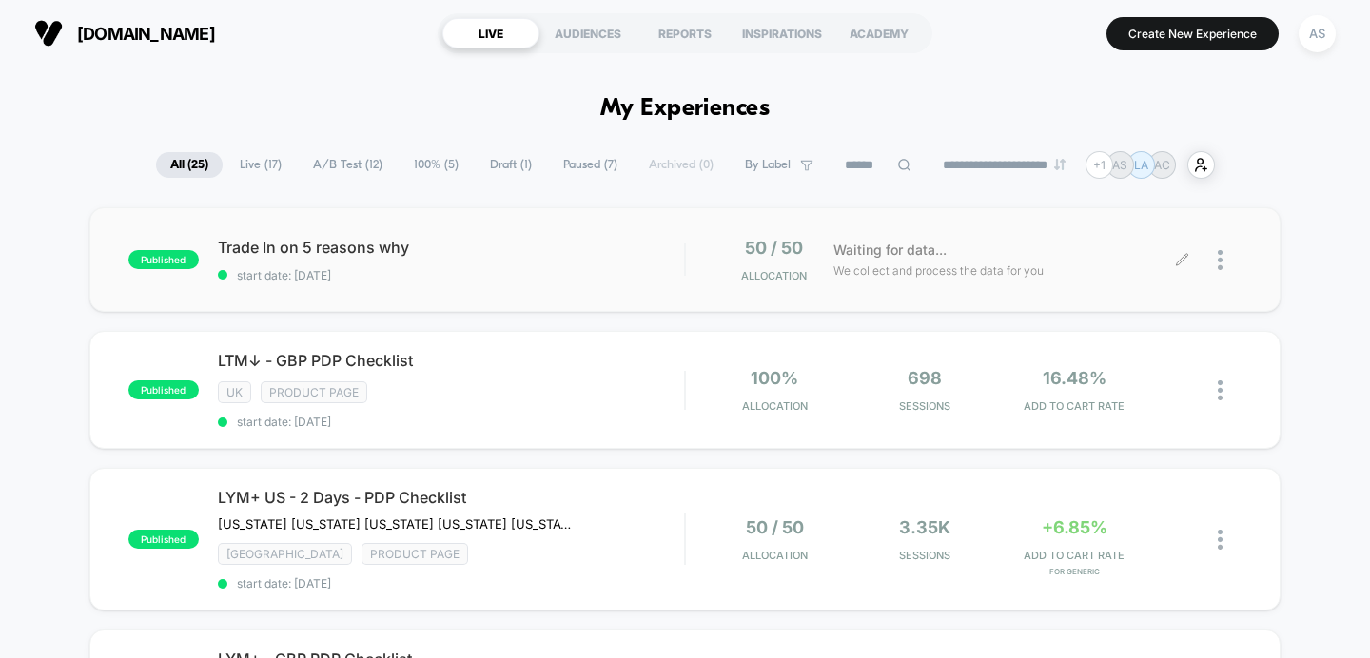
click at [1180, 261] on icon at bounding box center [1182, 260] width 14 height 14
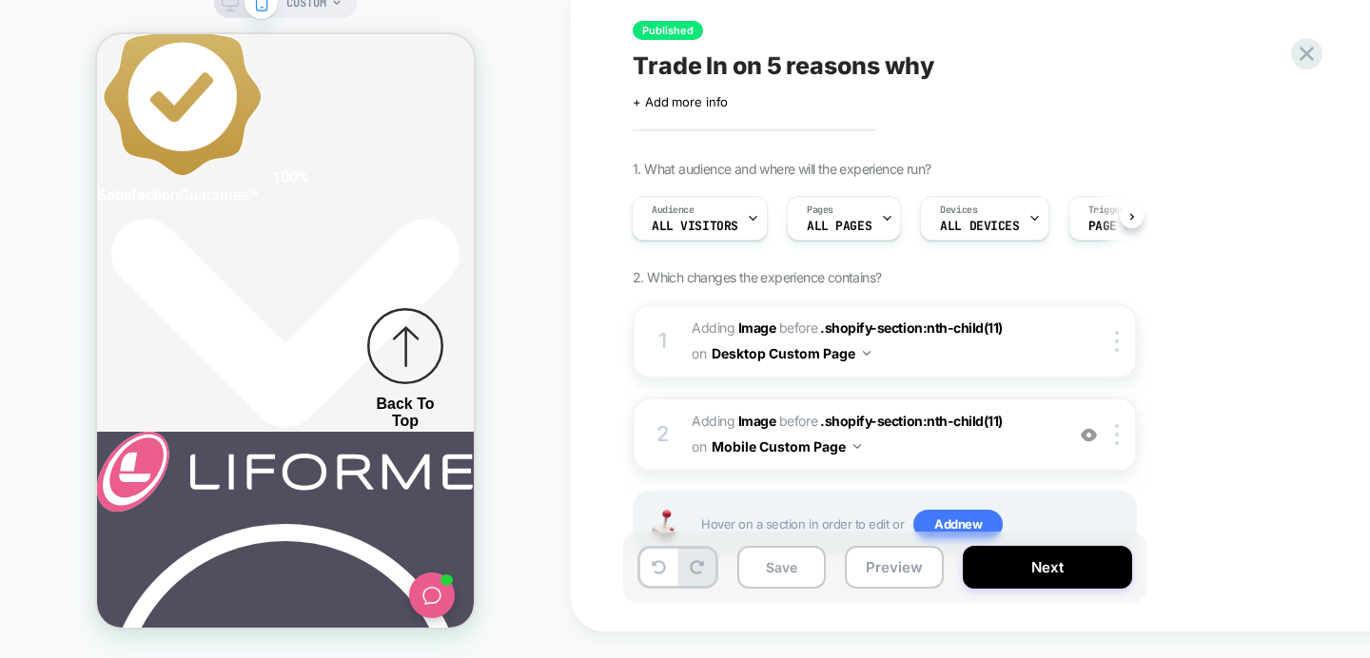
scroll to position [0, 303]
click at [735, 367] on button "Desktop Custom Page" at bounding box center [791, 354] width 159 height 28
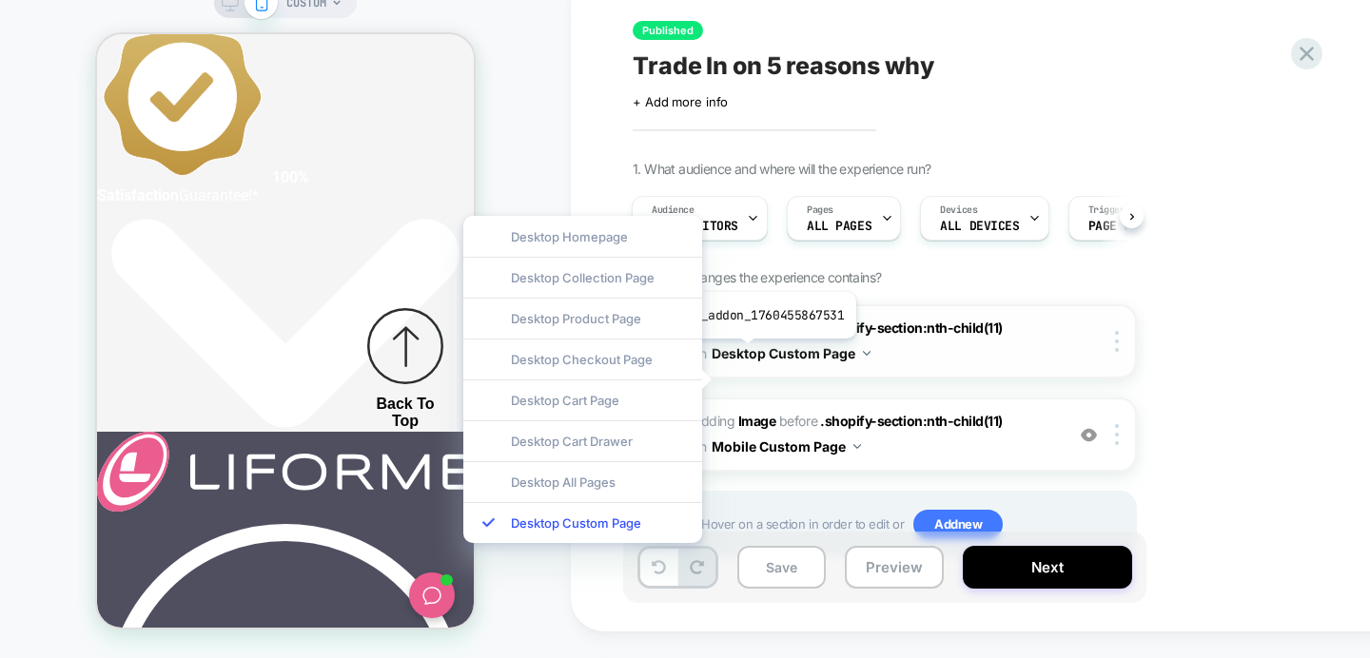
click at [744, 336] on b "Image" at bounding box center [757, 328] width 38 height 16
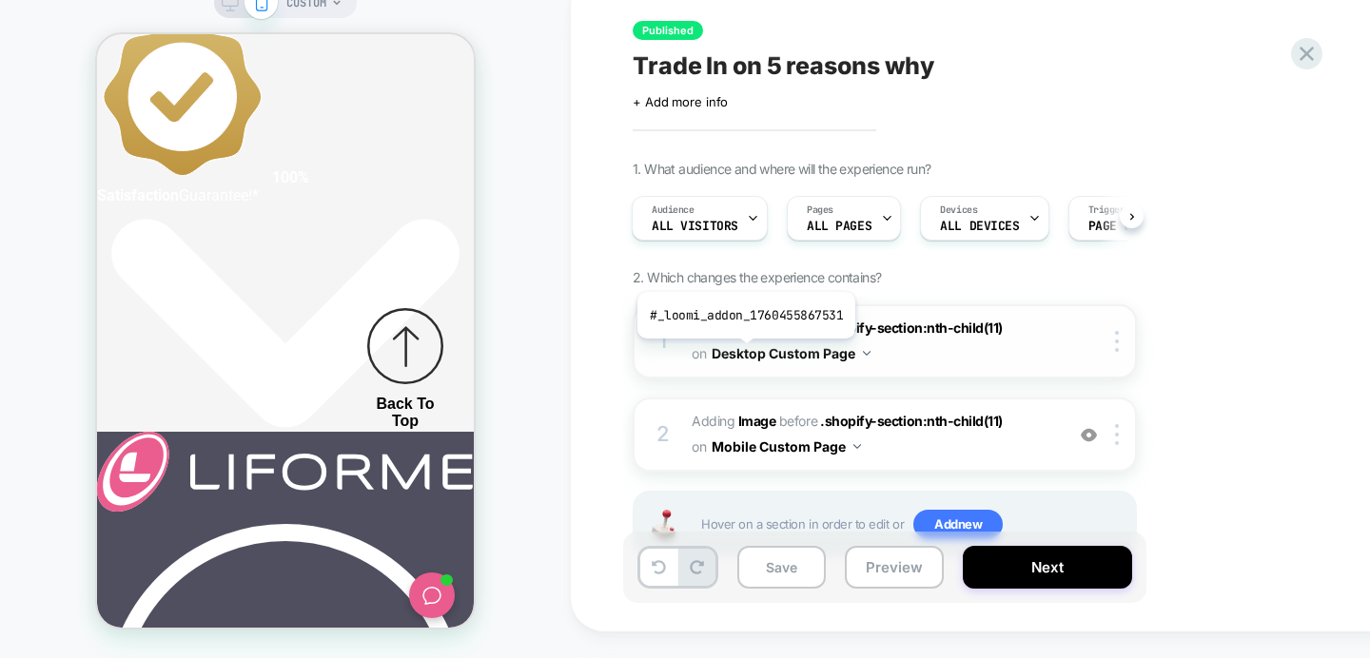
click at [763, 336] on b "Image" at bounding box center [757, 328] width 38 height 16
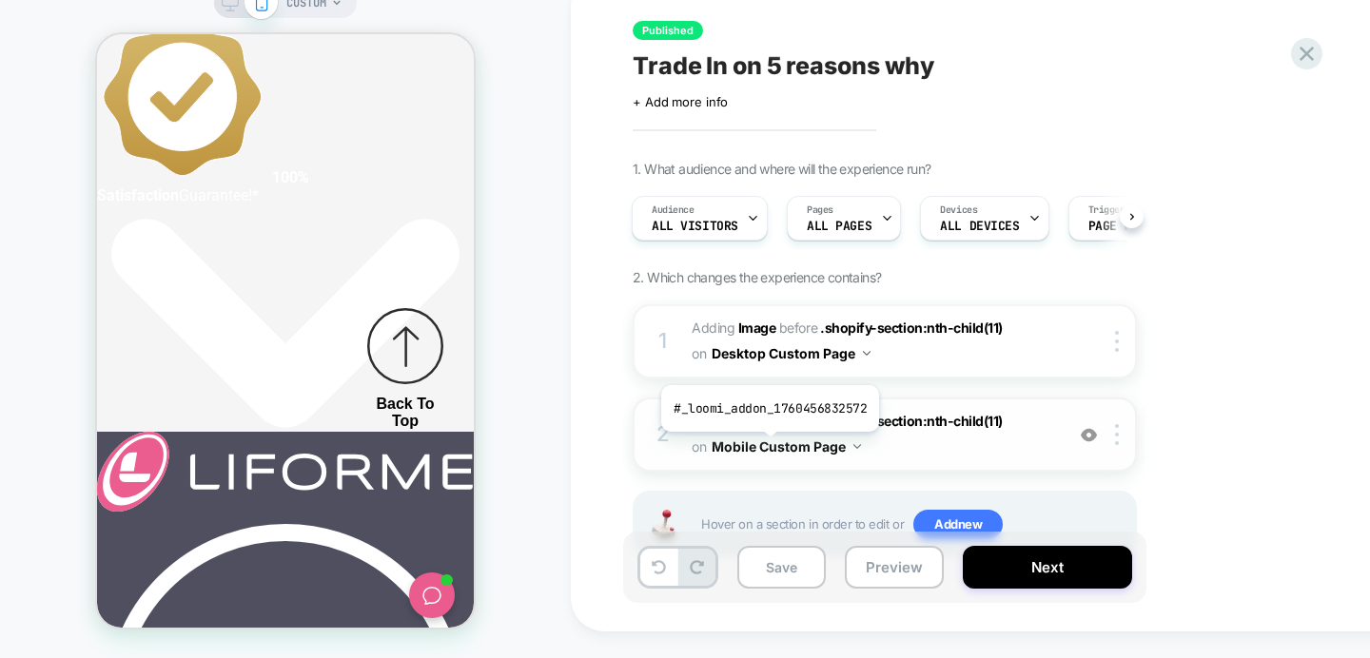
click at [762, 429] on b "Image" at bounding box center [757, 421] width 38 height 16
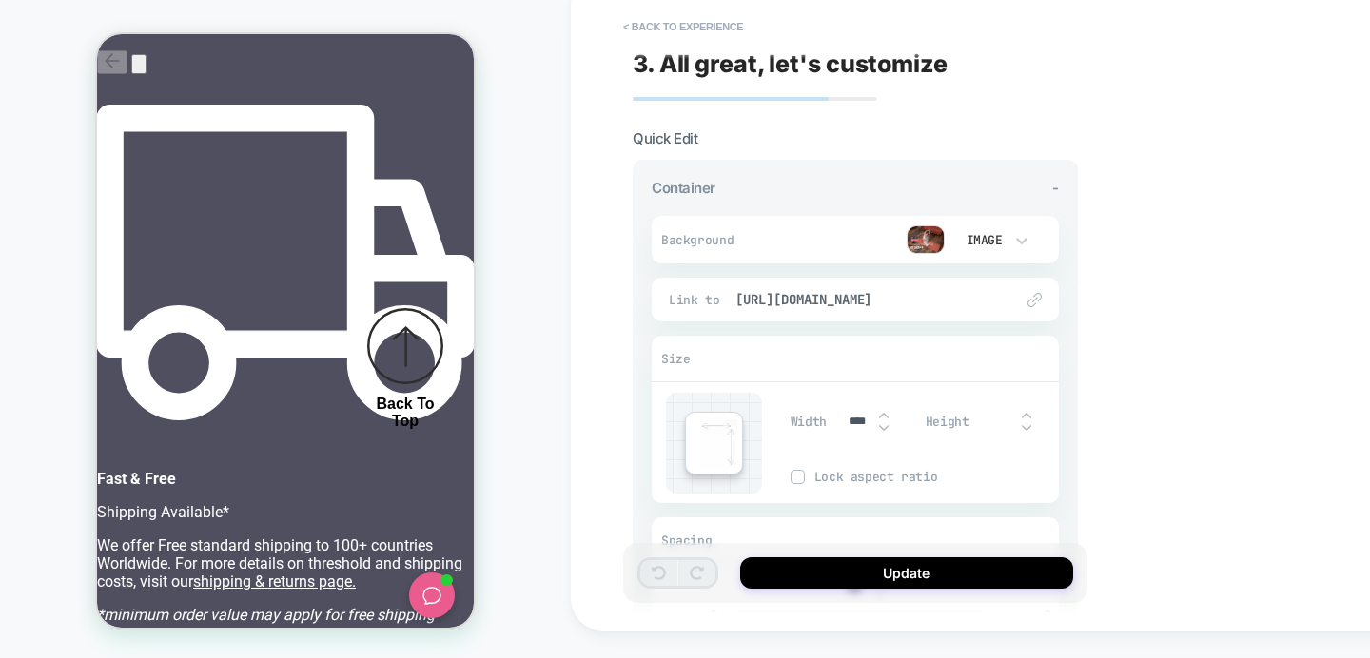
scroll to position [0, 0]
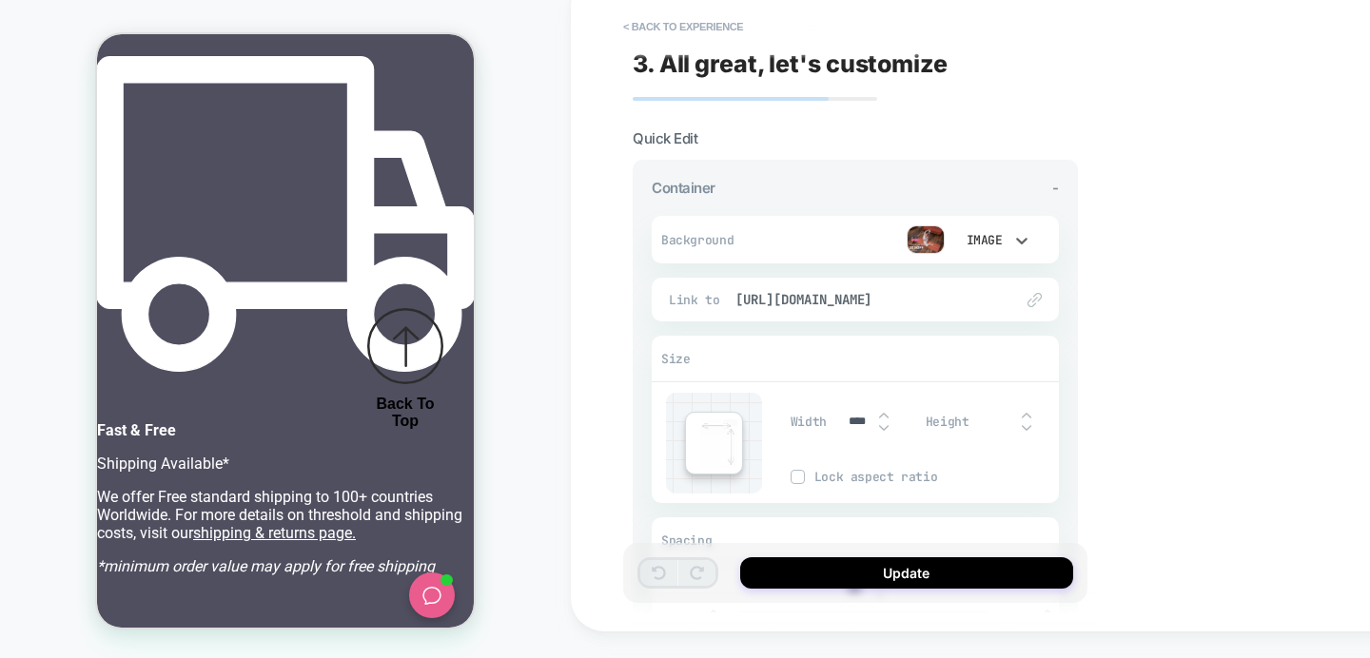
click at [966, 241] on div "Image" at bounding box center [983, 240] width 40 height 16
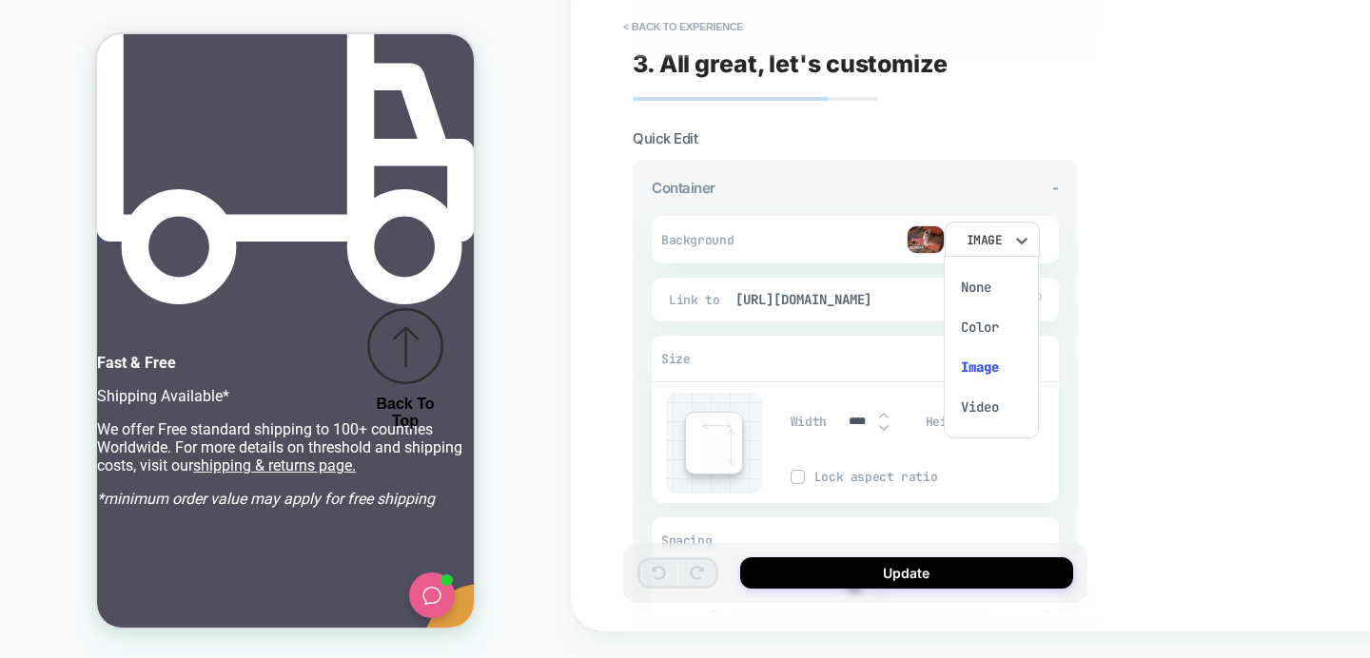
click at [921, 239] on div at bounding box center [685, 329] width 1370 height 658
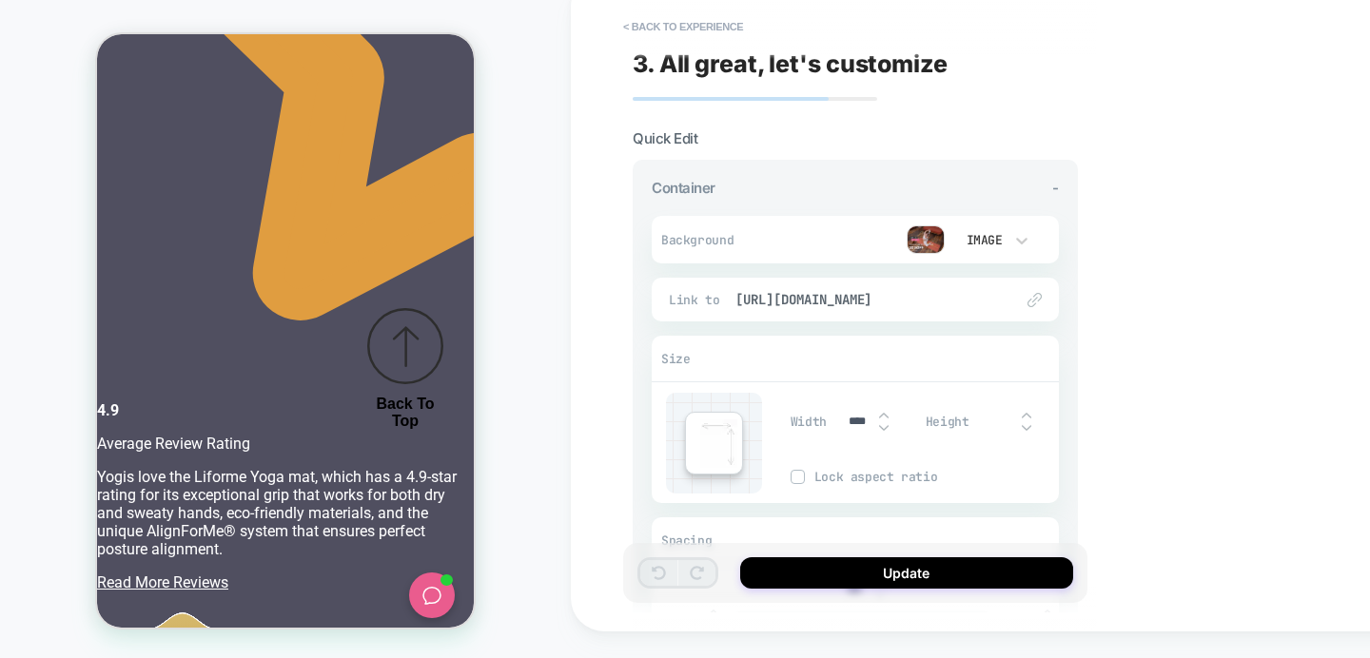
scroll to position [5585, 0]
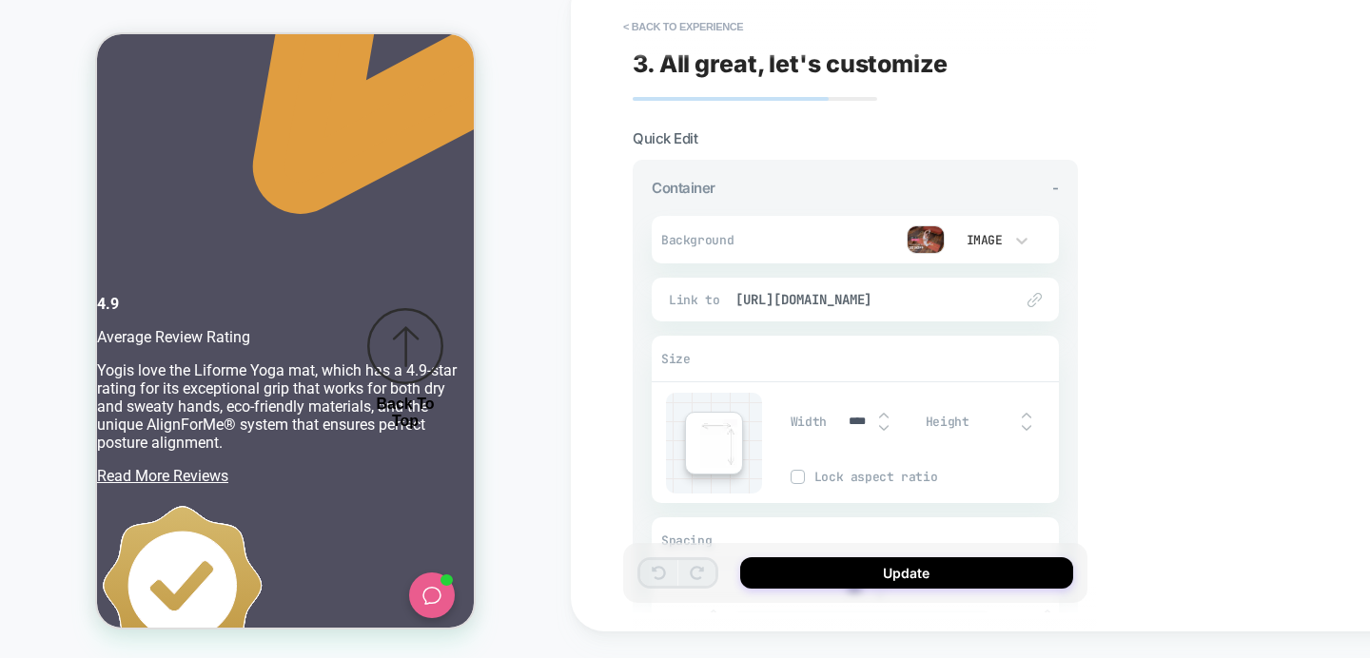
click at [927, 236] on img at bounding box center [926, 239] width 38 height 29
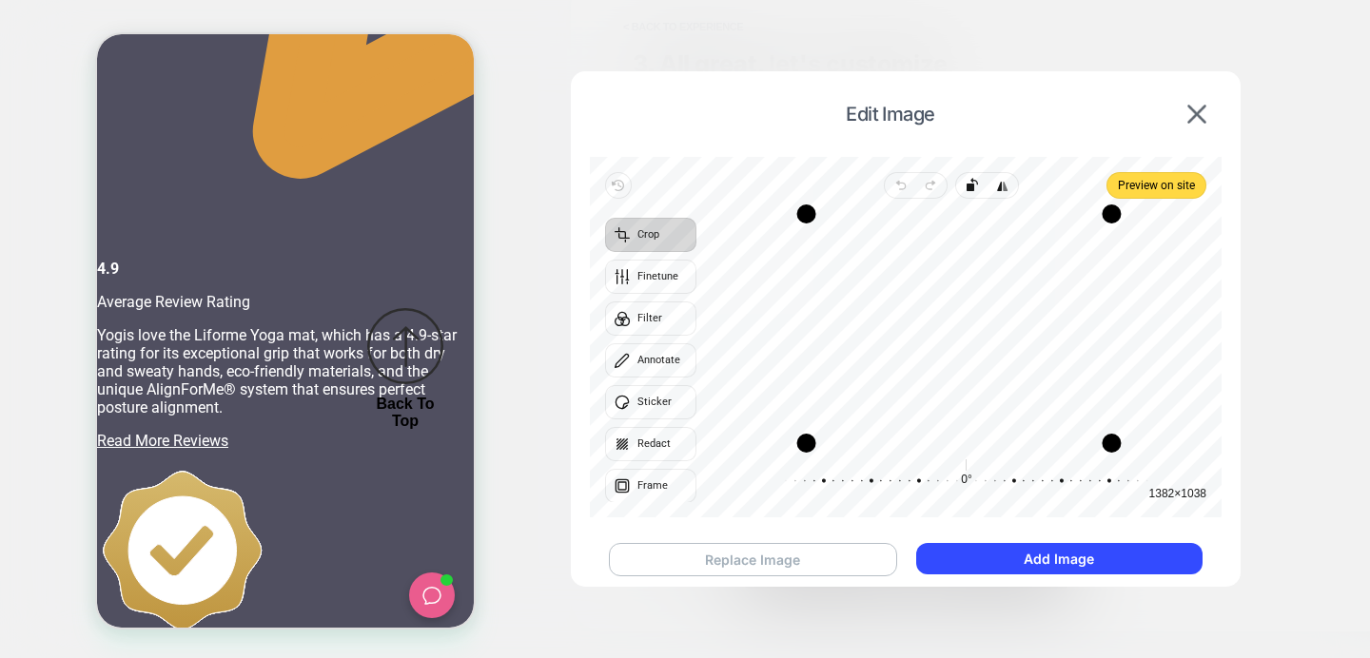
click at [821, 558] on button "Replace Image" at bounding box center [753, 559] width 288 height 33
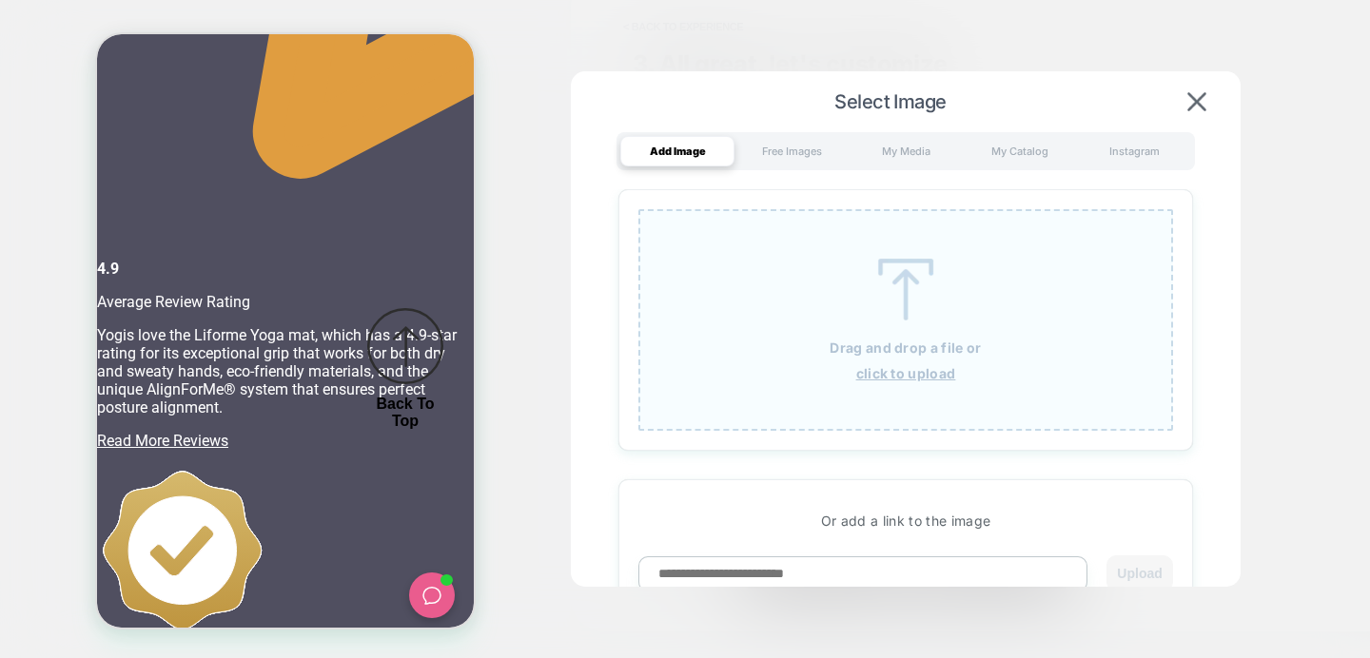
click at [881, 333] on div "Drag and drop a file or click to upload" at bounding box center [905, 320] width 535 height 222
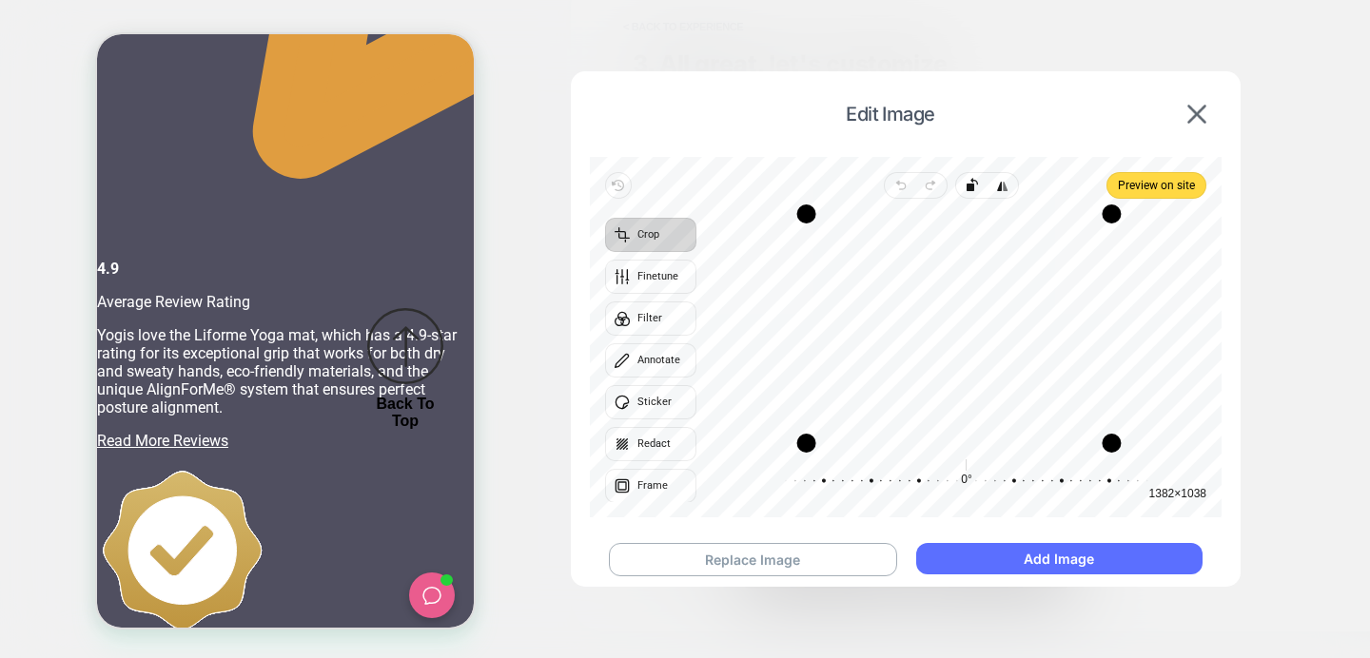
click at [1011, 550] on button "Add Image" at bounding box center [1059, 558] width 286 height 31
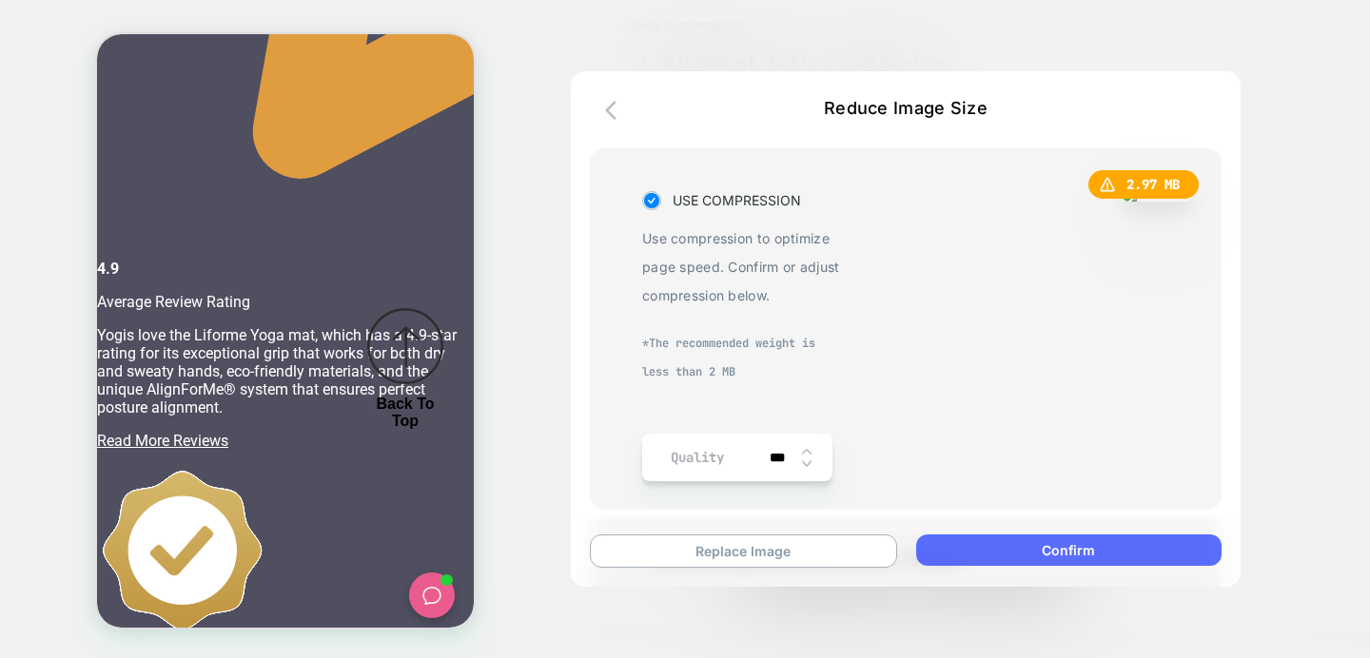
click at [1019, 538] on button "Confirm" at bounding box center [1068, 550] width 305 height 31
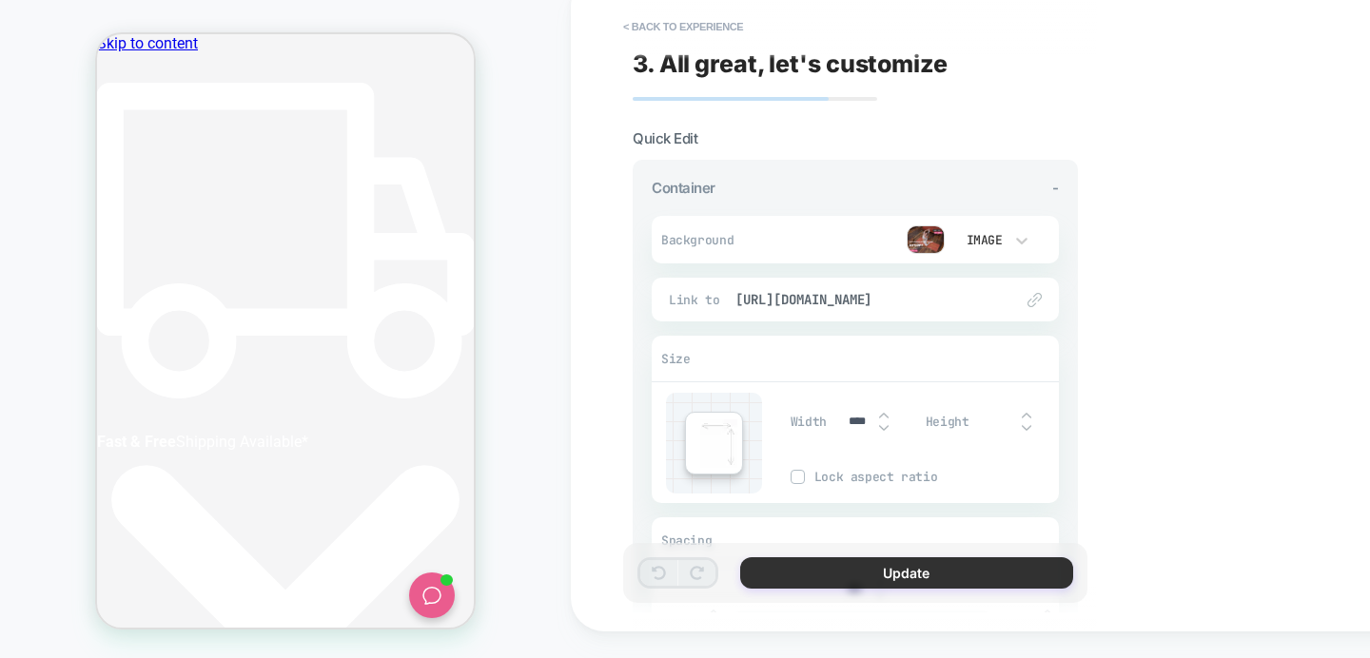
click at [884, 566] on button "Update" at bounding box center [906, 572] width 333 height 31
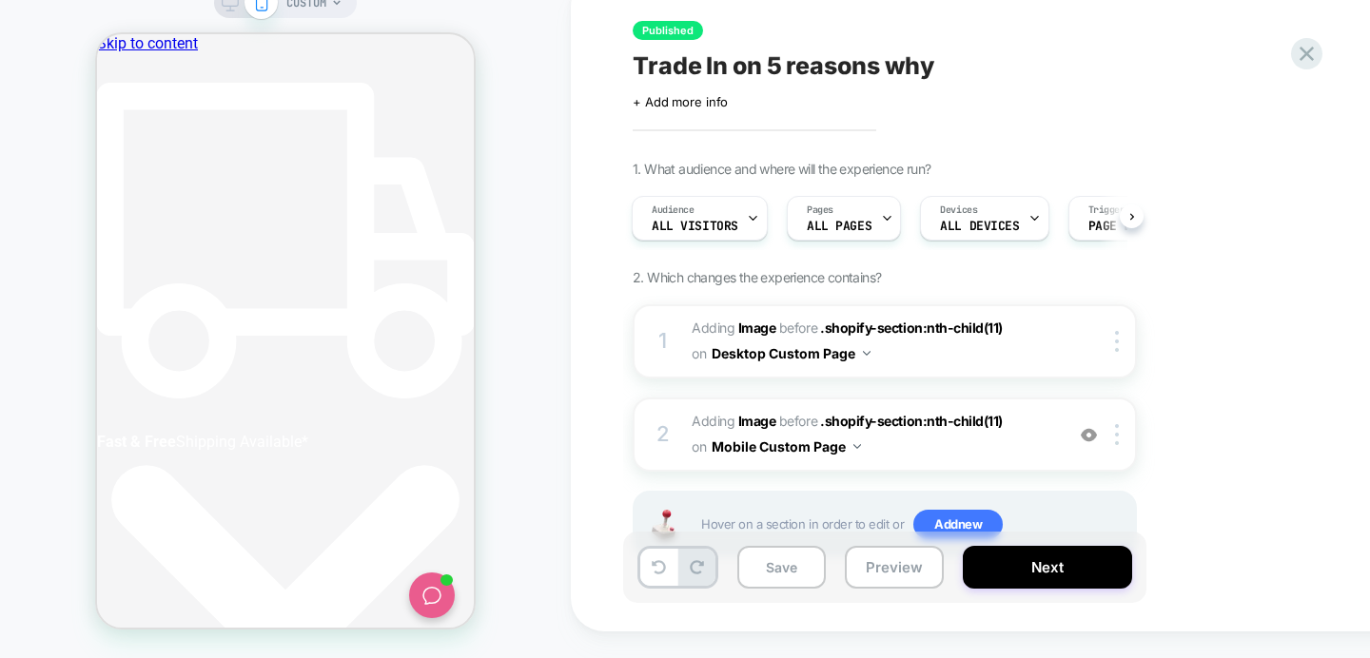
click at [224, 0] on icon at bounding box center [230, 2] width 17 height 17
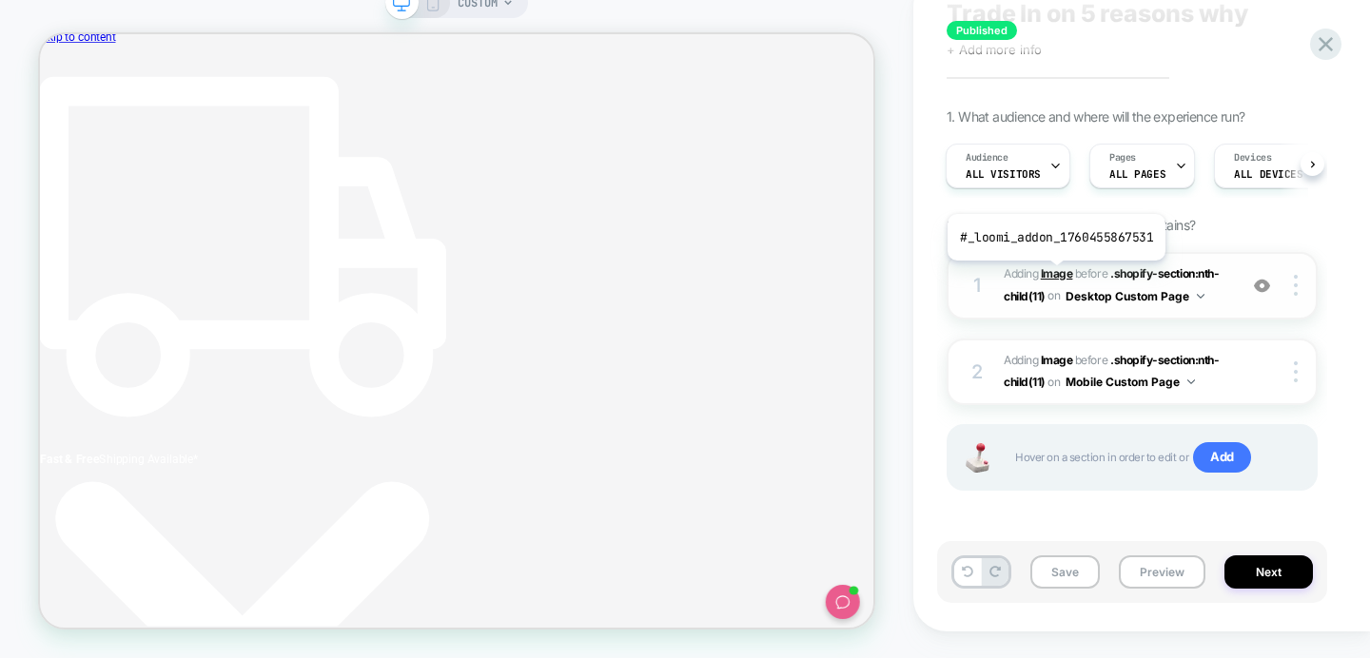
click at [1053, 273] on b "Image" at bounding box center [1057, 273] width 32 height 14
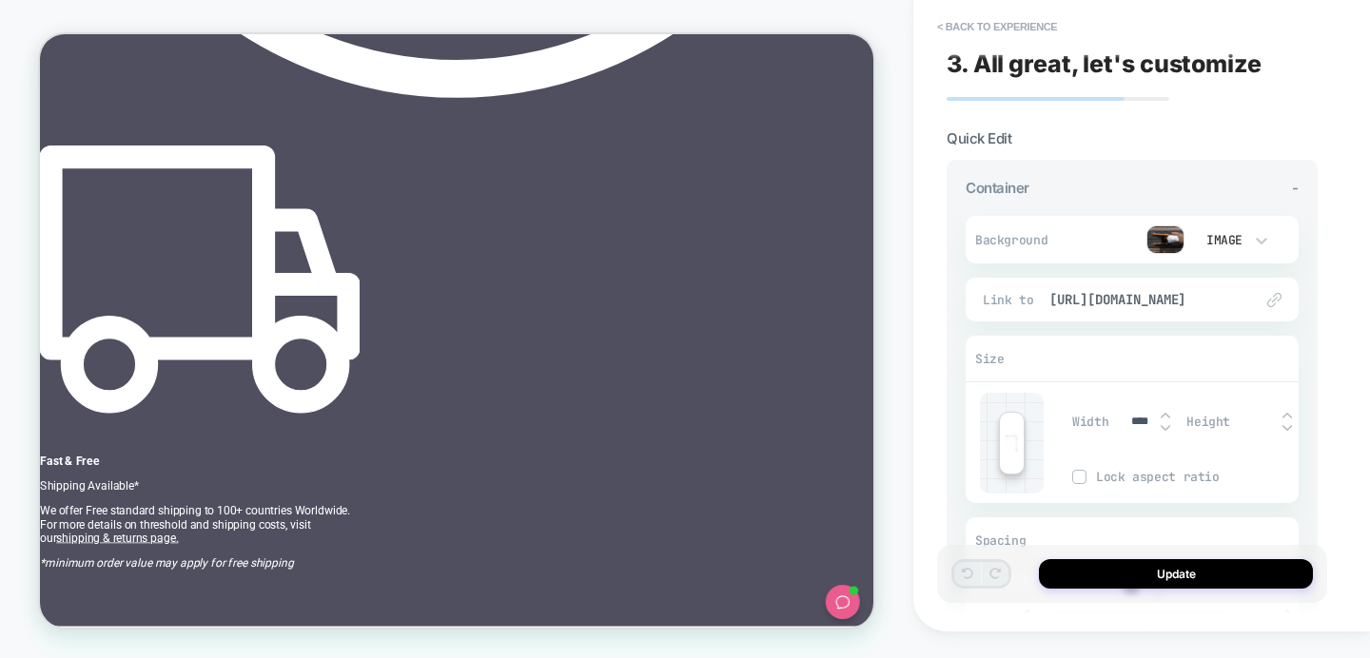
click at [1220, 232] on div "Image" at bounding box center [1222, 240] width 40 height 16
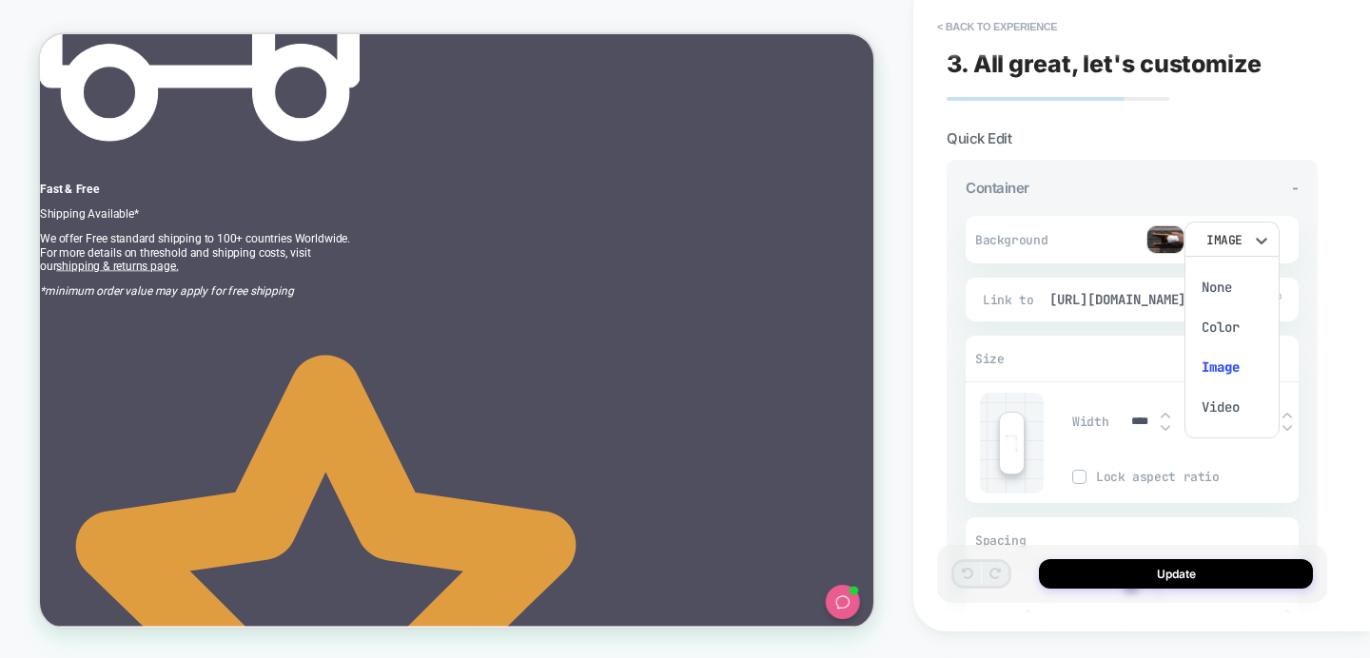
click at [1127, 244] on div at bounding box center [685, 329] width 1370 height 658
click at [1168, 241] on img at bounding box center [1165, 239] width 38 height 29
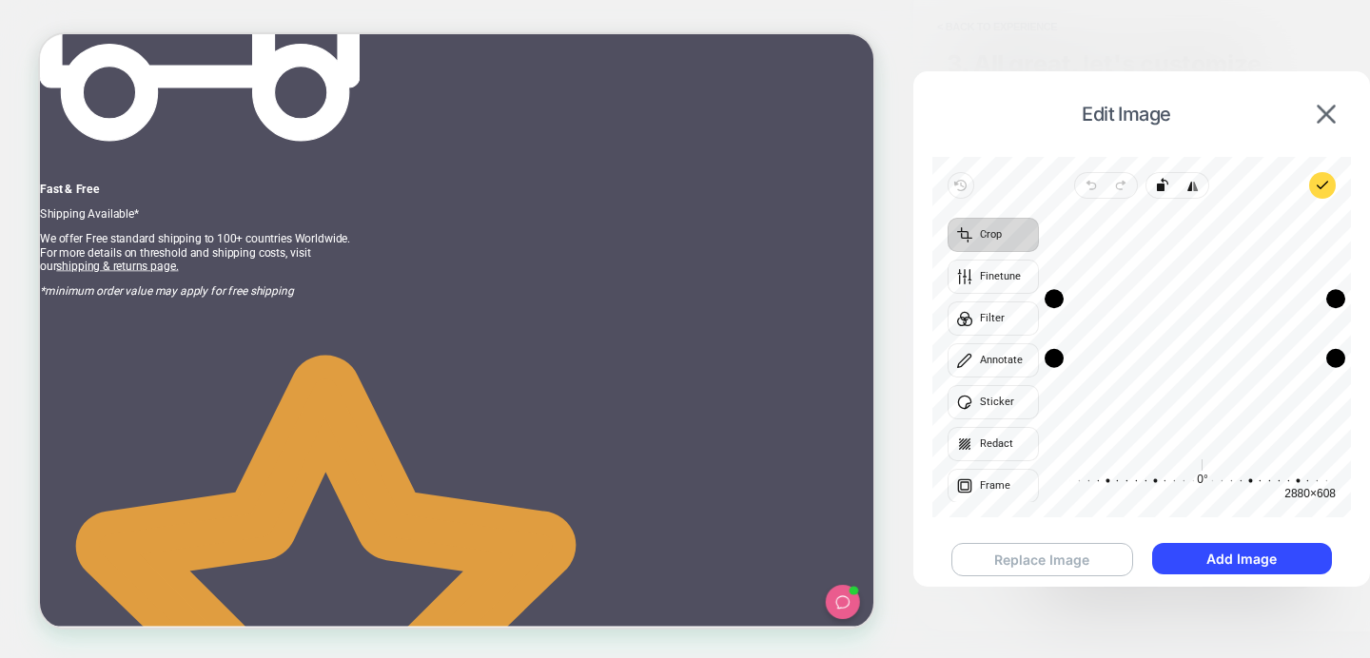
click at [1040, 566] on button "Replace Image" at bounding box center [1042, 559] width 182 height 33
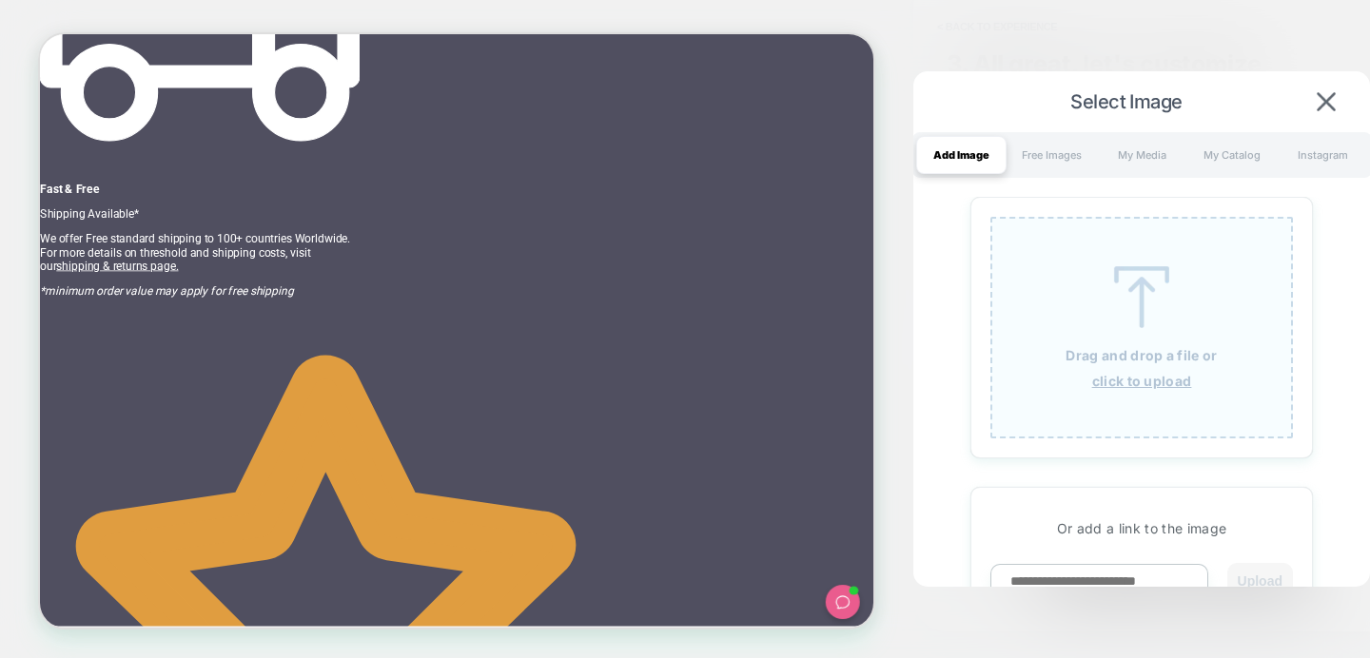
click at [1052, 362] on div "Drag and drop a file or click to upload" at bounding box center [1141, 328] width 303 height 222
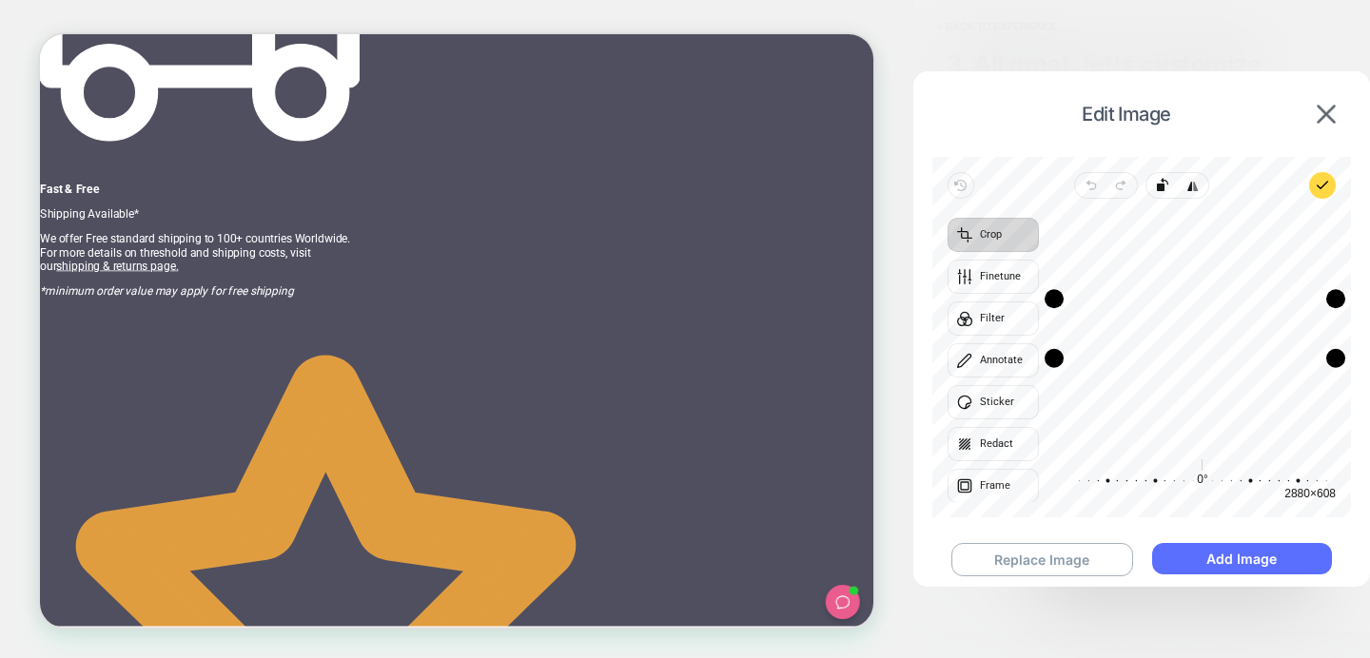
click at [1249, 570] on button "Add Image" at bounding box center [1242, 558] width 180 height 31
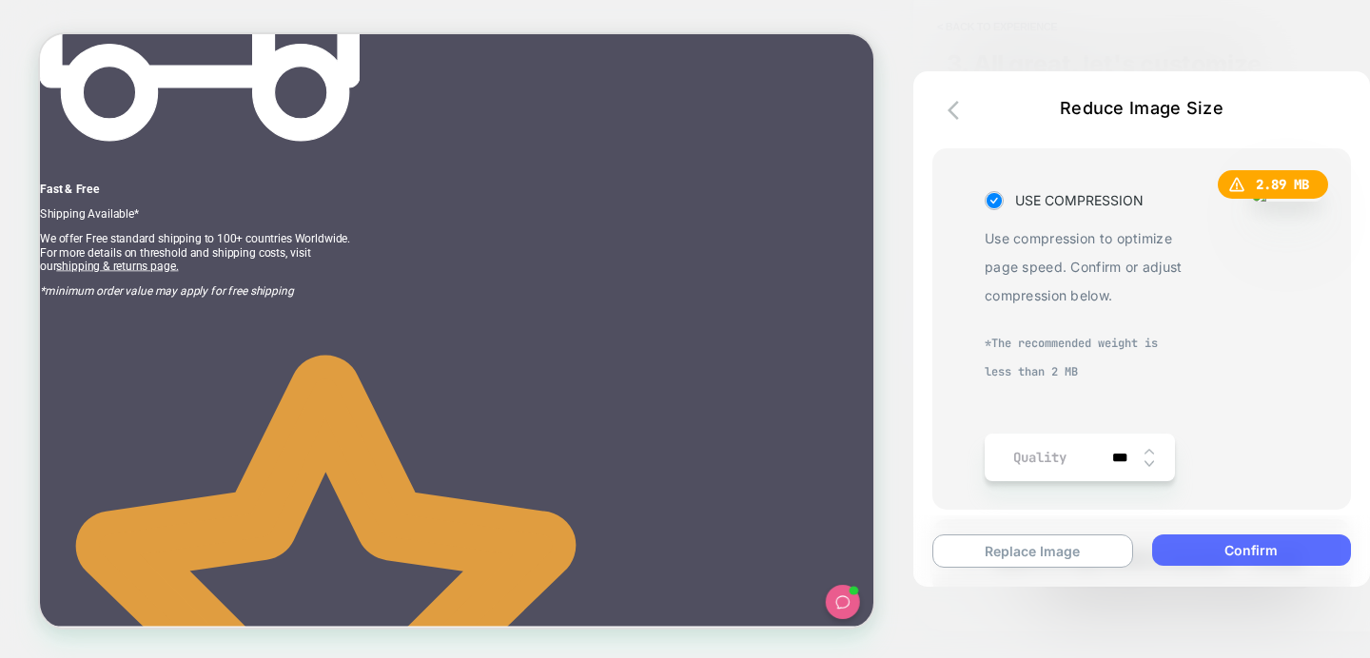
click at [1251, 550] on button "Confirm" at bounding box center [1251, 550] width 199 height 31
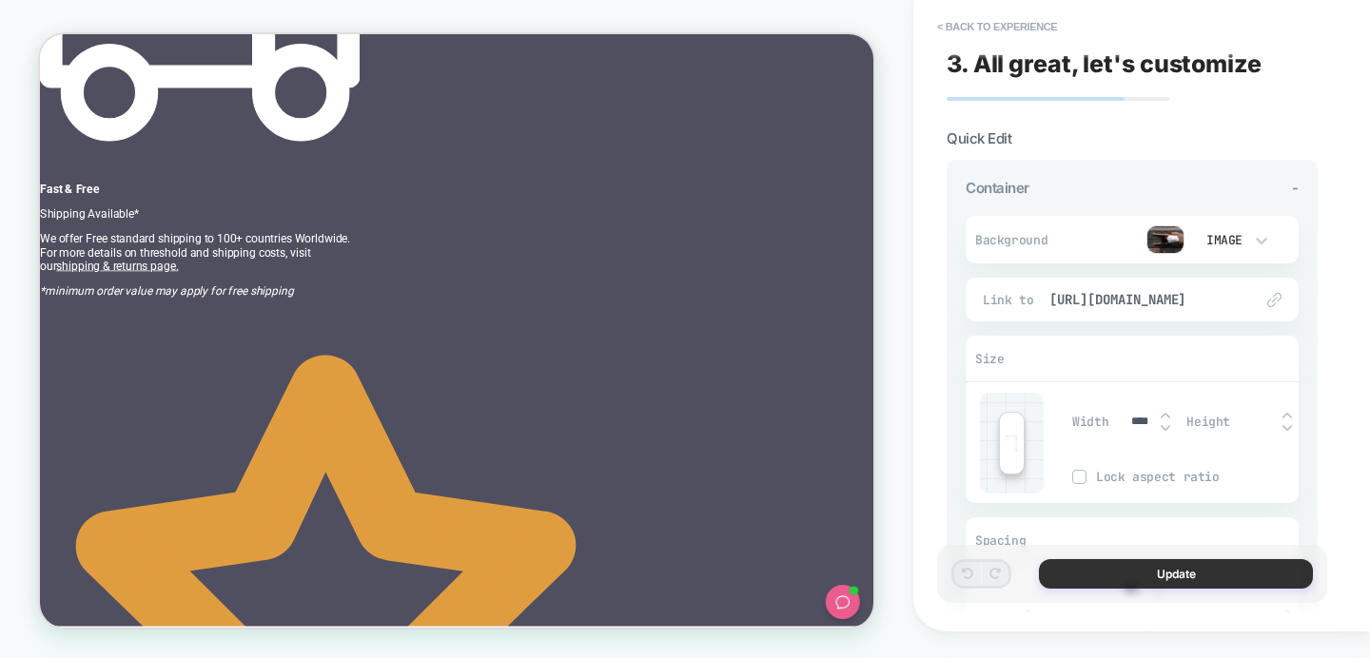
click at [1144, 576] on button "Update" at bounding box center [1176, 573] width 274 height 29
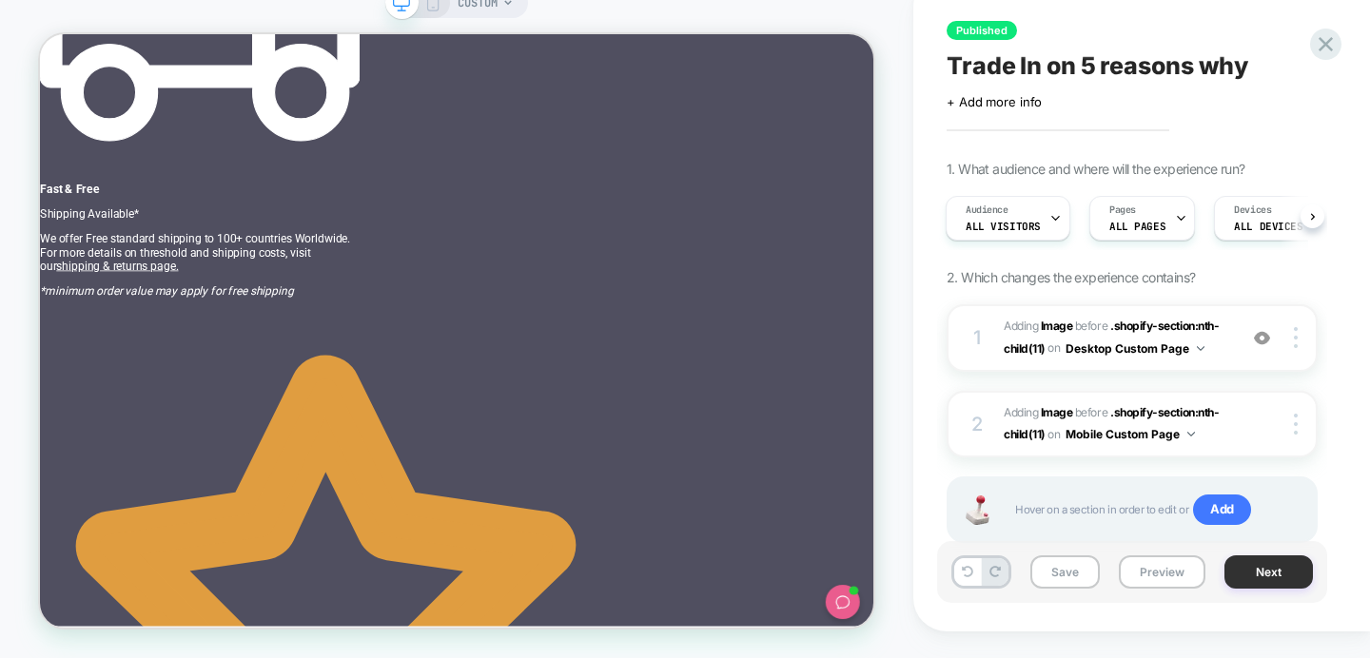
click at [1261, 572] on button "Next" at bounding box center [1268, 572] width 88 height 33
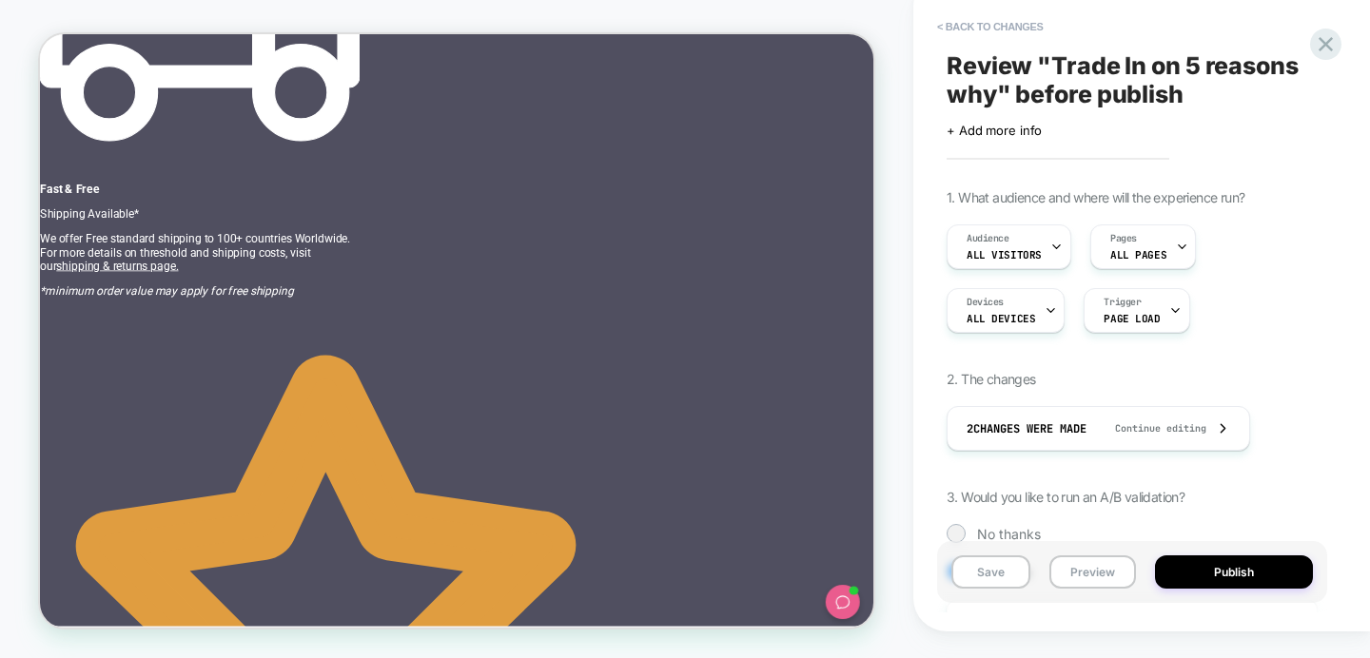
click at [1261, 572] on button "Publish" at bounding box center [1234, 572] width 158 height 33
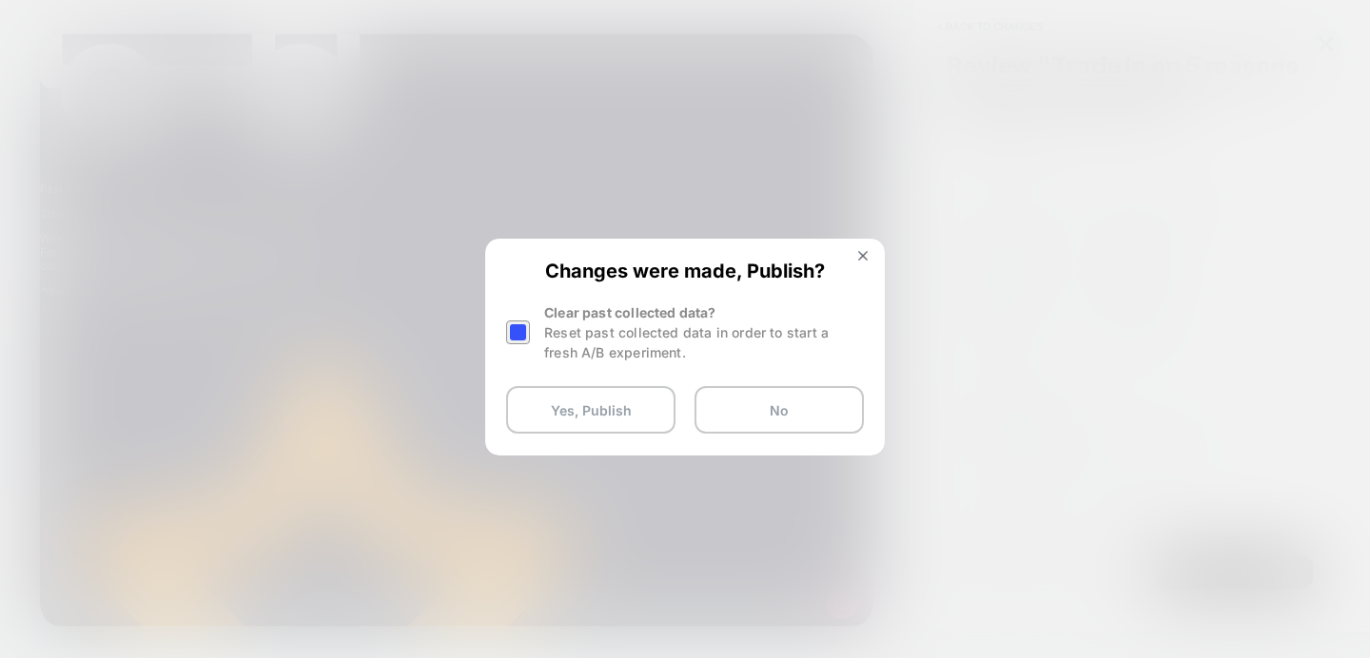
click at [532, 331] on div at bounding box center [520, 333] width 29 height 60
drag, startPoint x: 521, startPoint y: 338, endPoint x: 534, endPoint y: 356, distance: 21.9
click at [520, 337] on div at bounding box center [518, 333] width 24 height 24
click at [563, 420] on button "Yes, Publish" at bounding box center [590, 410] width 169 height 48
